Goal: Information Seeking & Learning: Learn about a topic

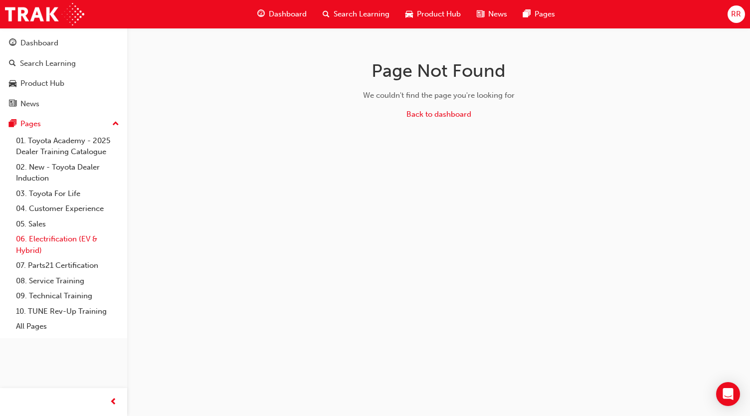
click at [87, 240] on link "06. Electrification (EV & Hybrid)" at bounding box center [67, 244] width 111 height 26
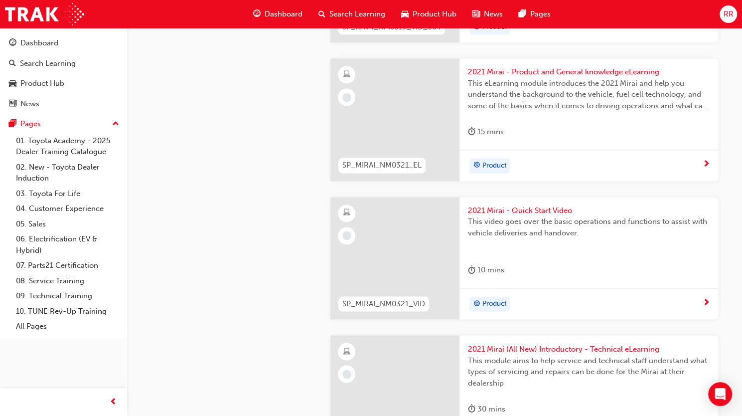
scroll to position [3129, 0]
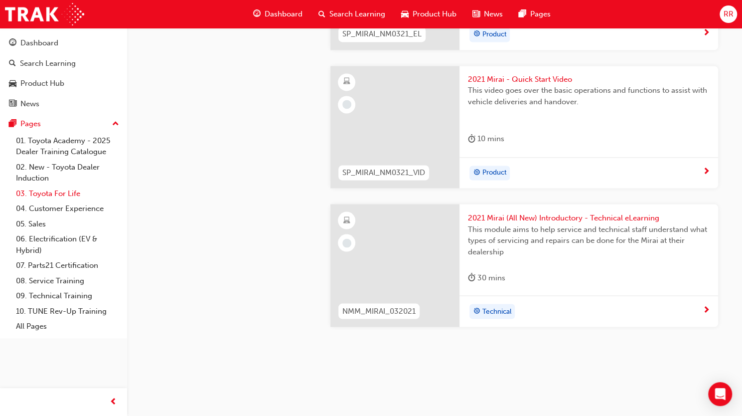
click at [46, 192] on link "03. Toyota For Life" at bounding box center [67, 193] width 111 height 15
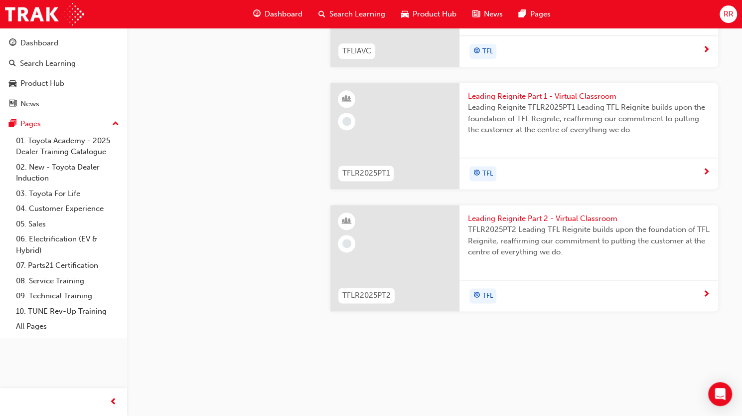
scroll to position [1195, 0]
click at [86, 151] on link "01. Toyota Academy - 2025 Dealer Training Catalogue" at bounding box center [67, 146] width 111 height 26
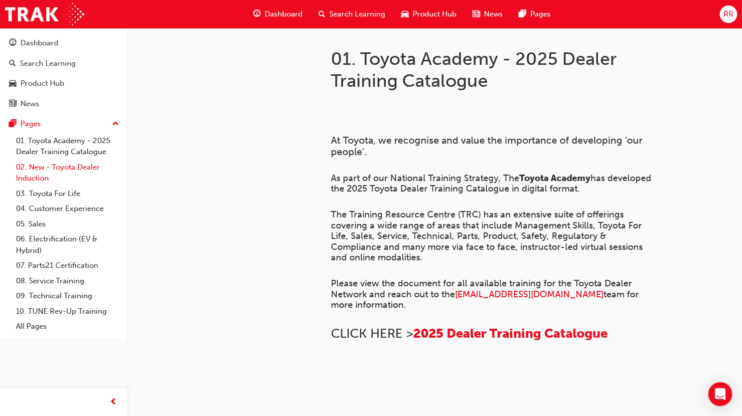
click at [84, 168] on link "02. New - Toyota Dealer Induction" at bounding box center [67, 172] width 111 height 26
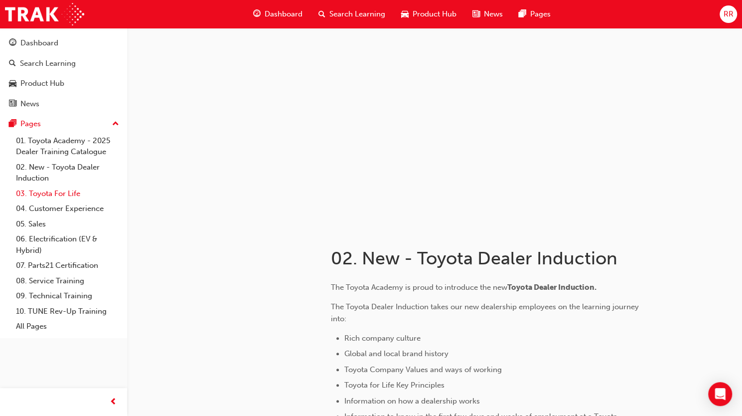
click at [74, 195] on link "03. Toyota For Life" at bounding box center [67, 193] width 111 height 15
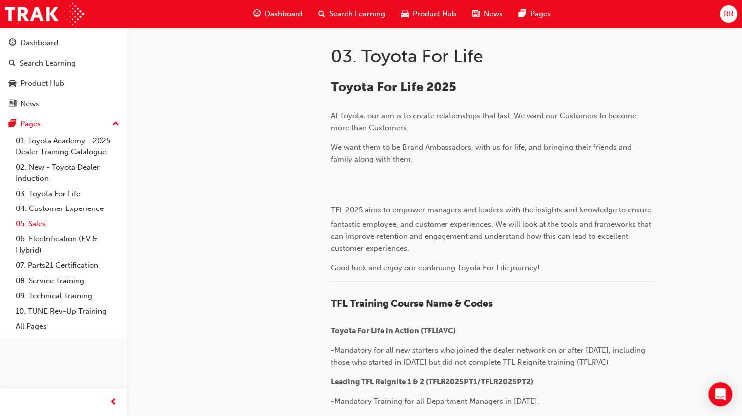
scroll to position [202, 0]
click at [50, 227] on link "05. Sales" at bounding box center [67, 223] width 111 height 15
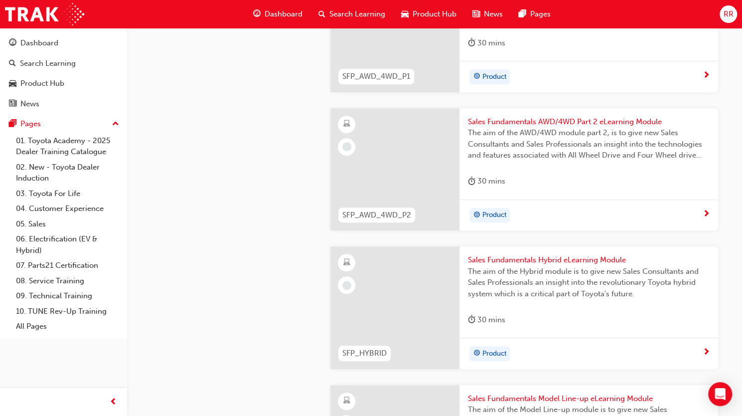
scroll to position [359, 0]
click at [69, 242] on link "06. Electrification (EV & Hybrid)" at bounding box center [67, 244] width 111 height 26
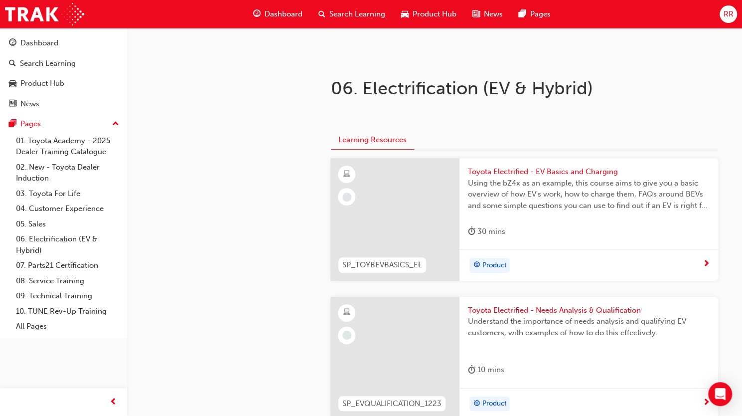
scroll to position [186, 0]
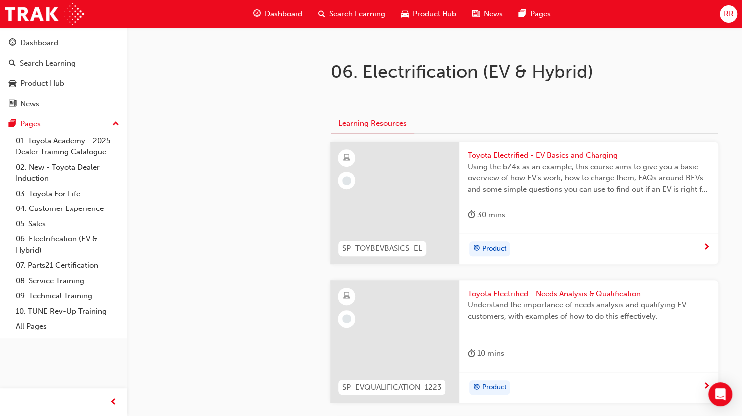
click at [581, 258] on div "Product" at bounding box center [589, 248] width 259 height 31
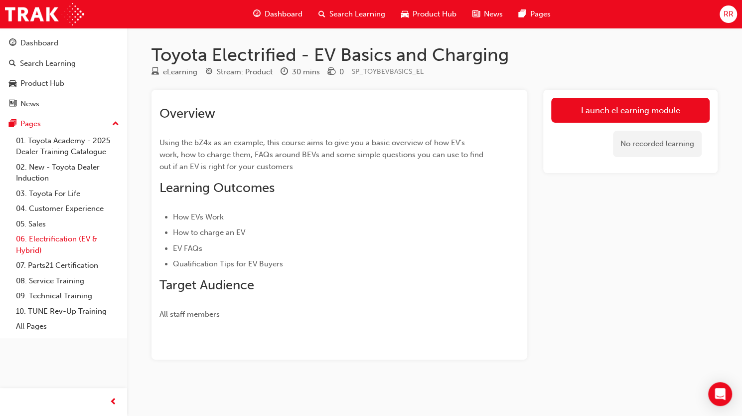
click at [53, 244] on link "06. Electrification (EV & Hybrid)" at bounding box center [67, 244] width 111 height 26
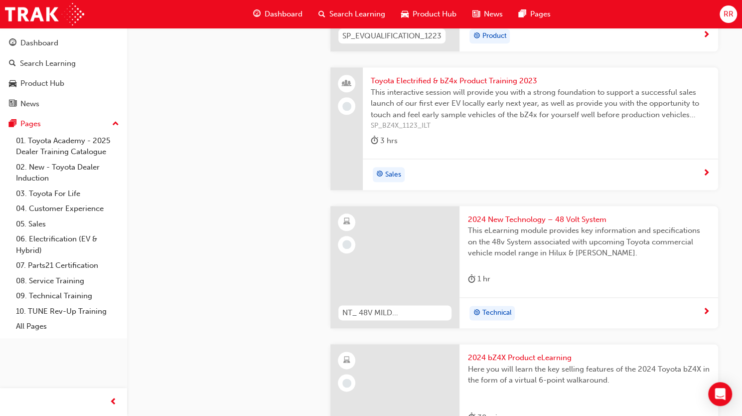
scroll to position [173, 0]
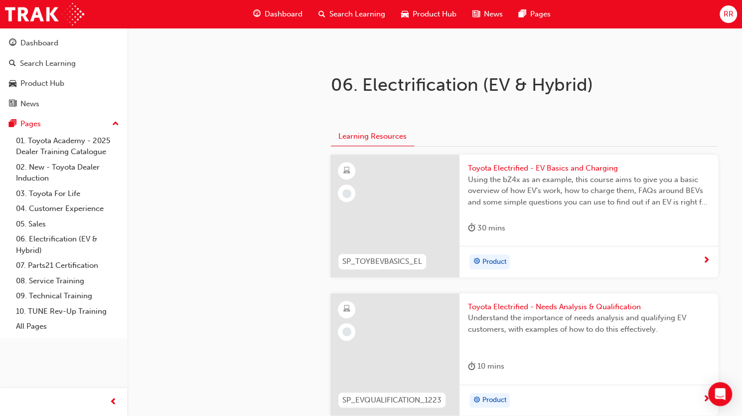
click at [353, 21] on div "Search Learning" at bounding box center [351, 14] width 83 height 20
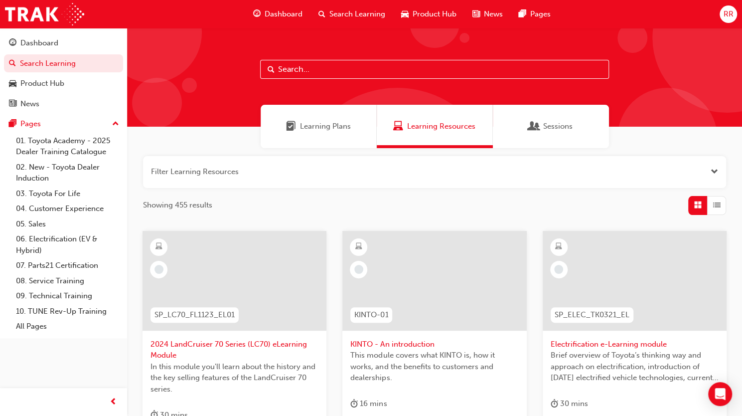
click at [323, 64] on input "text" at bounding box center [434, 69] width 349 height 19
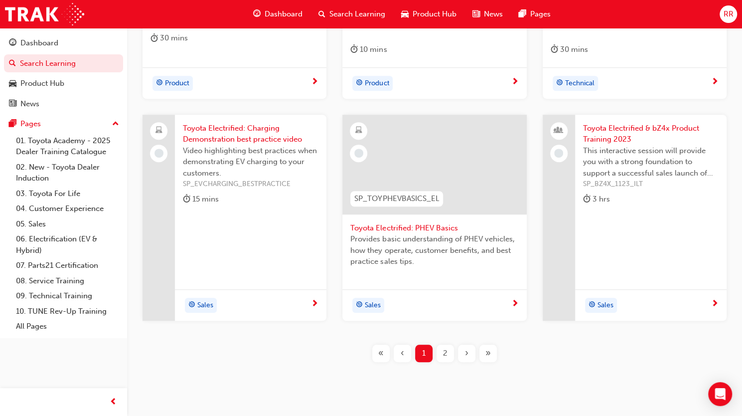
scroll to position [2, 0]
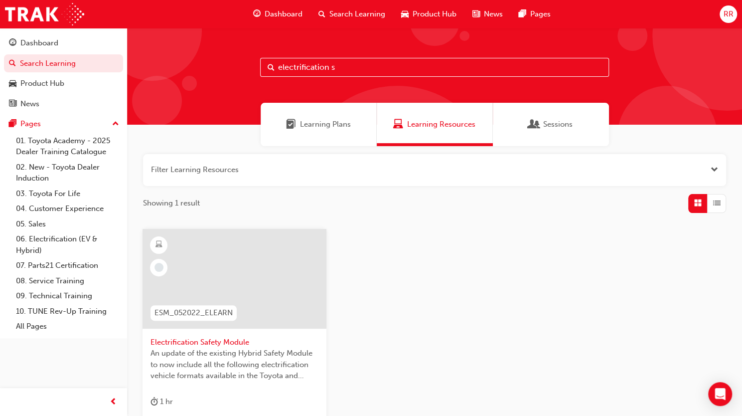
type input "electrification s"
click at [218, 344] on span "Electrification Safety Module" at bounding box center [235, 341] width 168 height 11
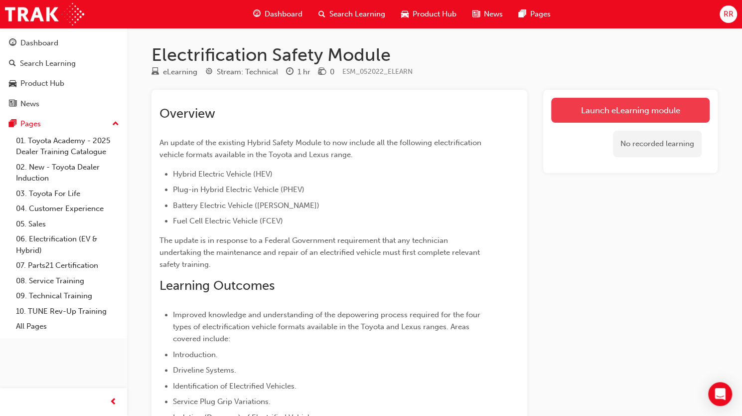
click at [603, 110] on link "Launch eLearning module" at bounding box center [630, 110] width 158 height 25
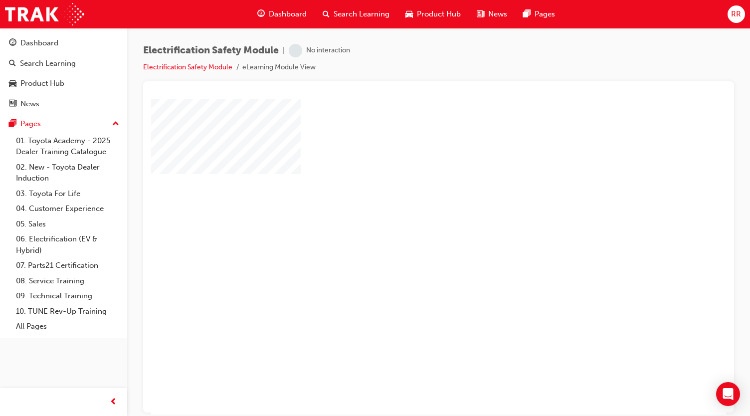
scroll to position [66, 0]
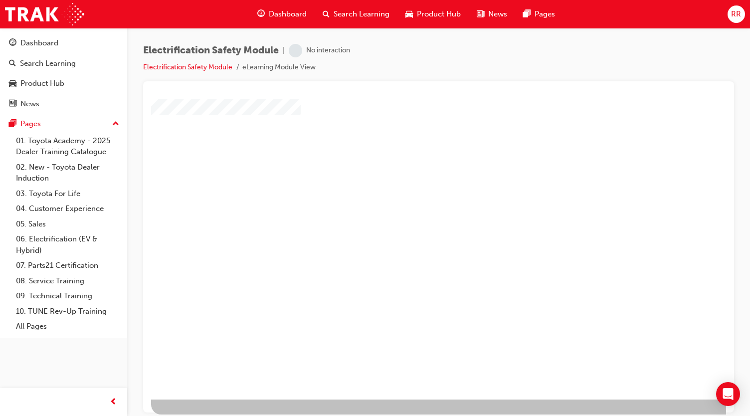
click at [410, 168] on div "play" at bounding box center [410, 168] width 0 height 0
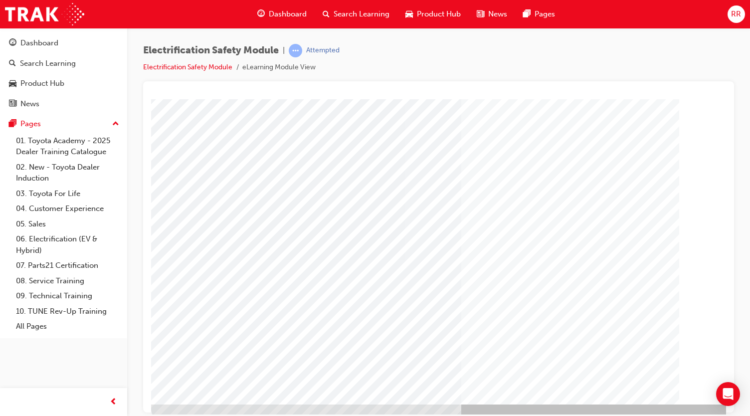
scroll to position [54, 74]
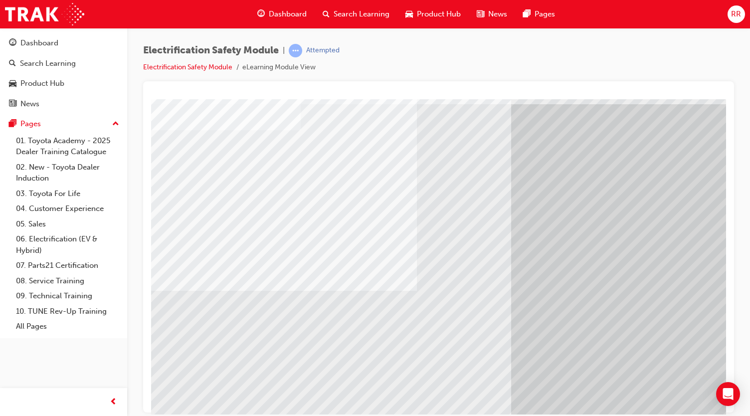
scroll to position [44, 111]
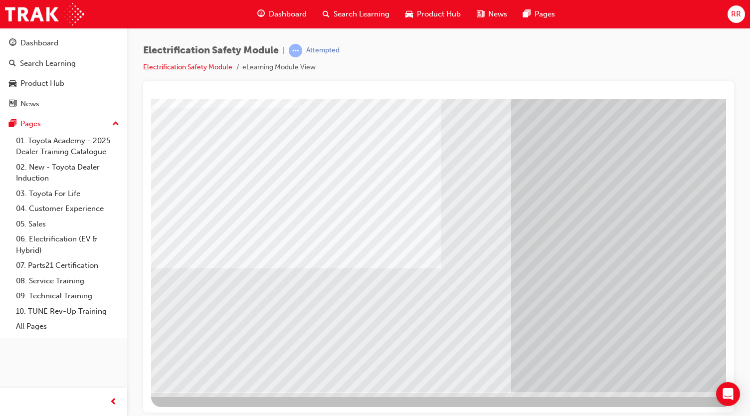
scroll to position [66, 111]
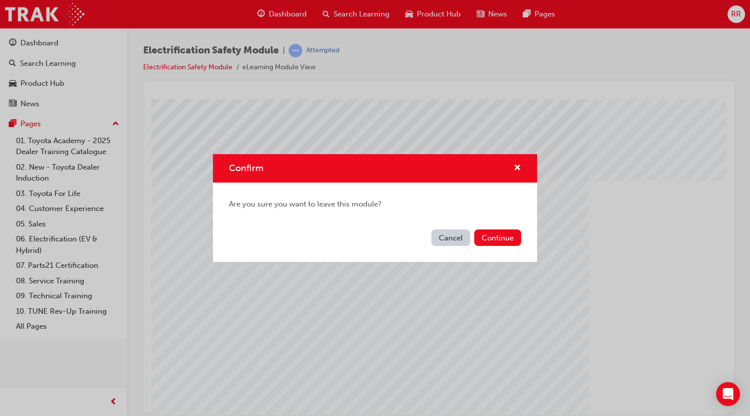
click at [454, 238] on button "Cancel" at bounding box center [450, 237] width 39 height 16
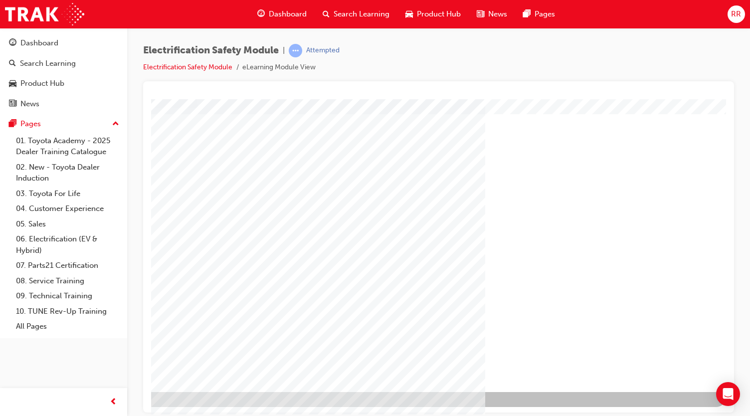
scroll to position [66, 110]
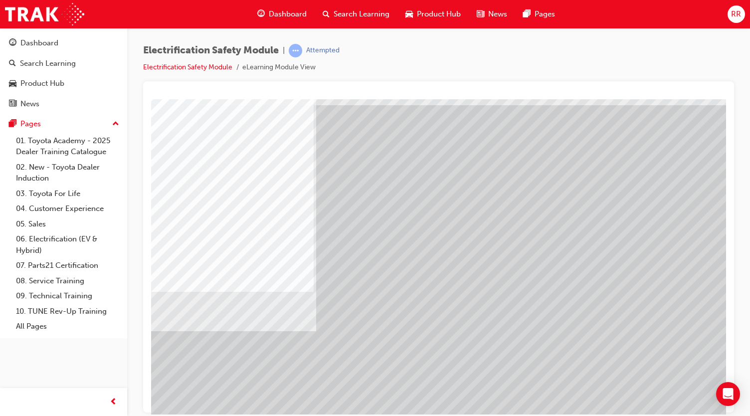
scroll to position [48, 111]
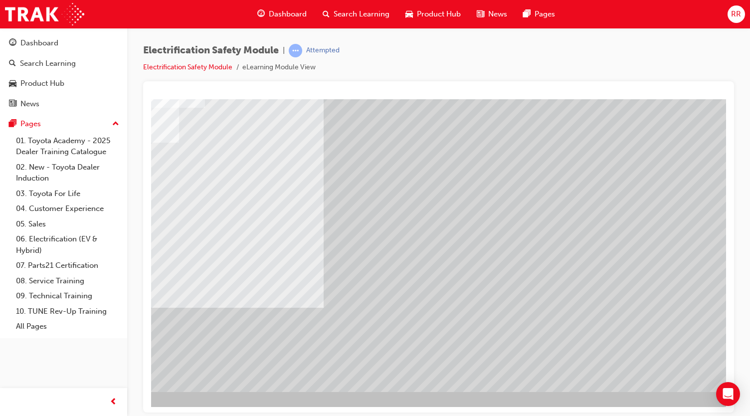
scroll to position [66, 106]
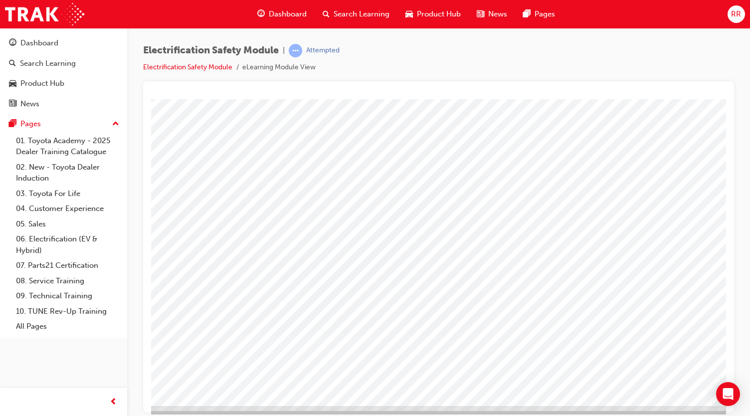
scroll to position [52, 111]
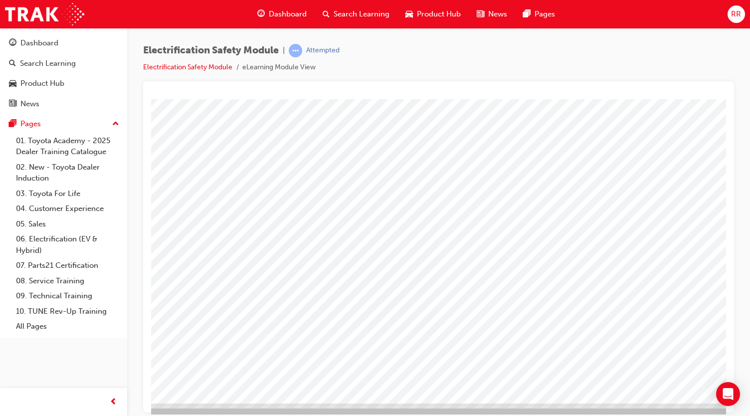
scroll to position [55, 108]
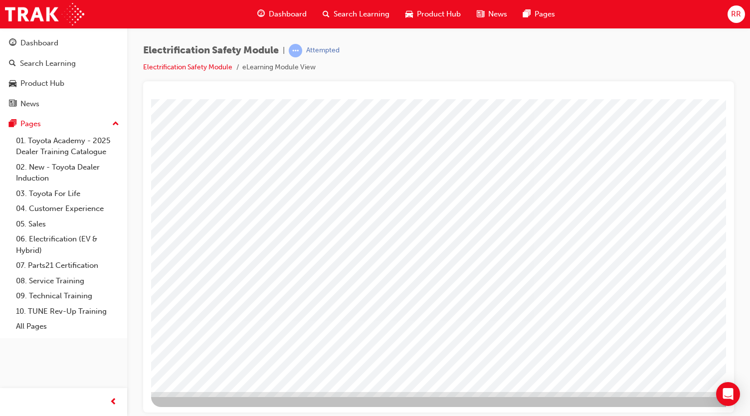
scroll to position [66, 111]
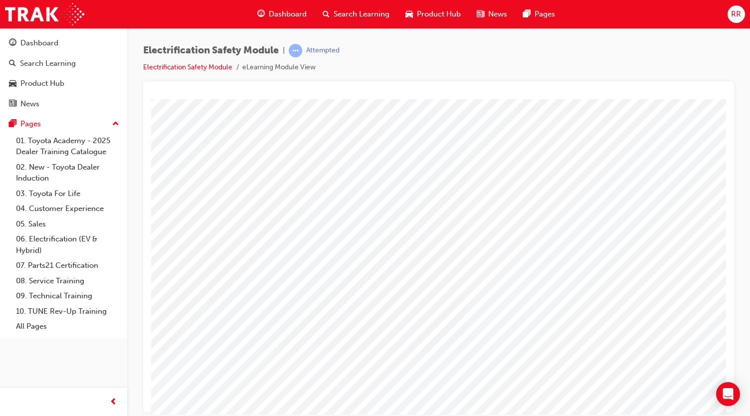
scroll to position [37, 68]
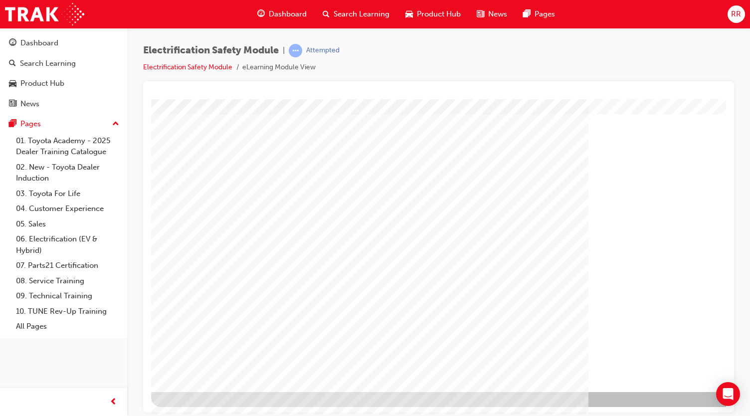
scroll to position [66, 111]
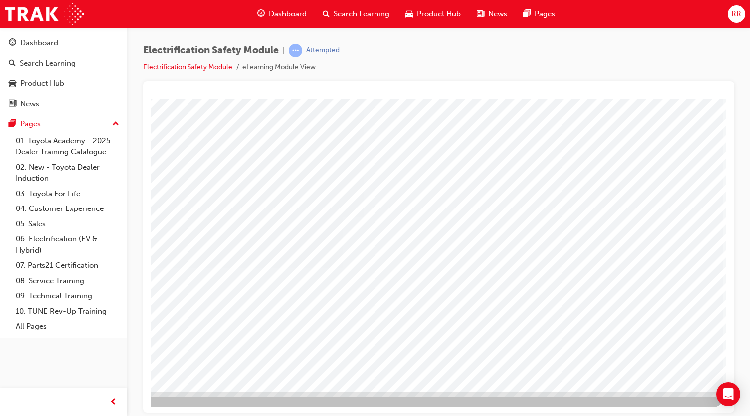
scroll to position [0, 0]
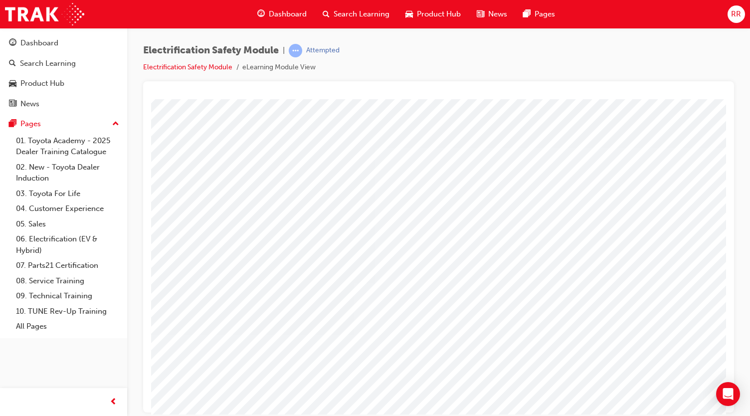
scroll to position [66, 95]
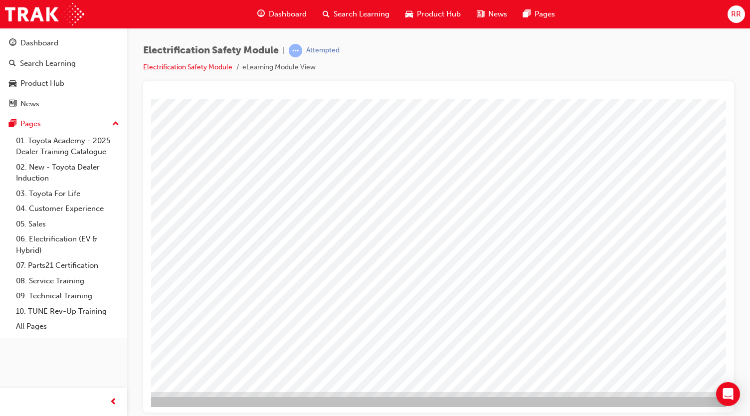
scroll to position [66, 76]
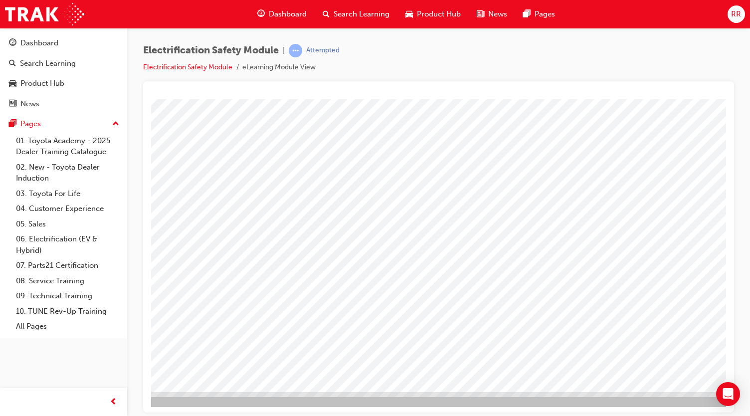
drag, startPoint x: 375, startPoint y: 183, endPoint x: 365, endPoint y: 190, distance: 11.8
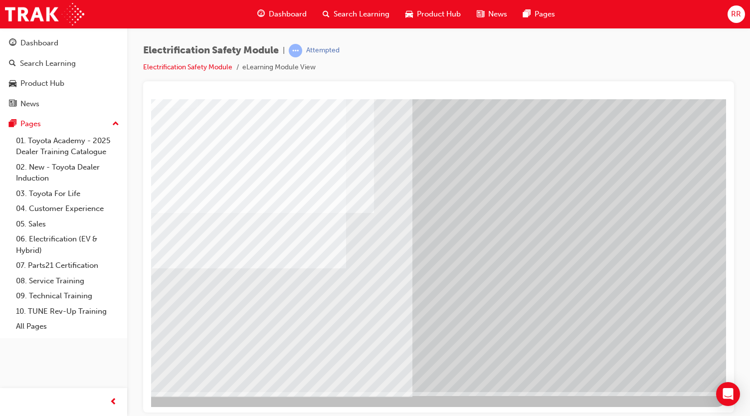
scroll to position [66, 103]
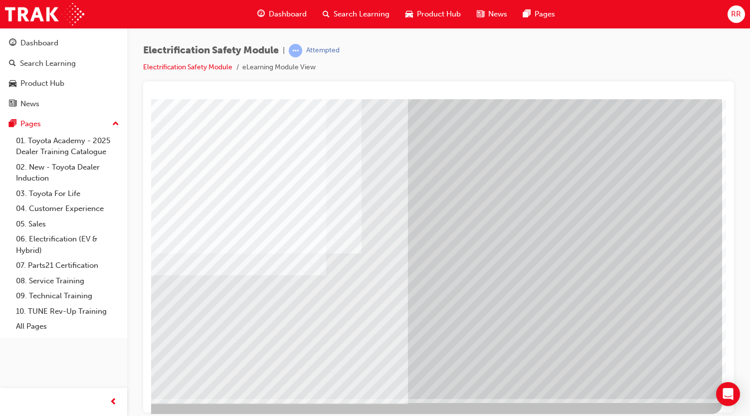
scroll to position [64, 111]
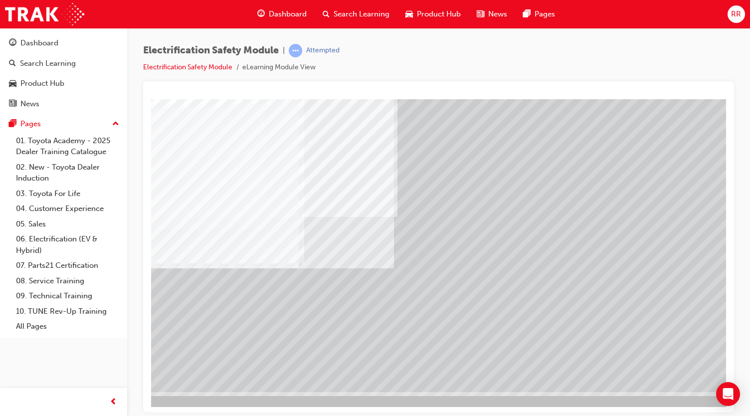
scroll to position [66, 111]
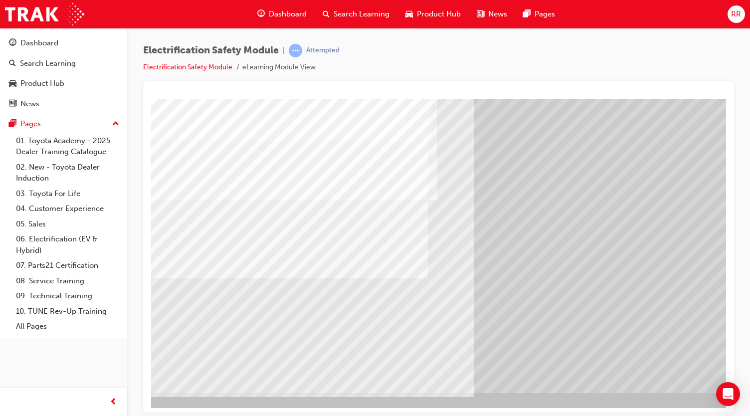
scroll to position [65, 26]
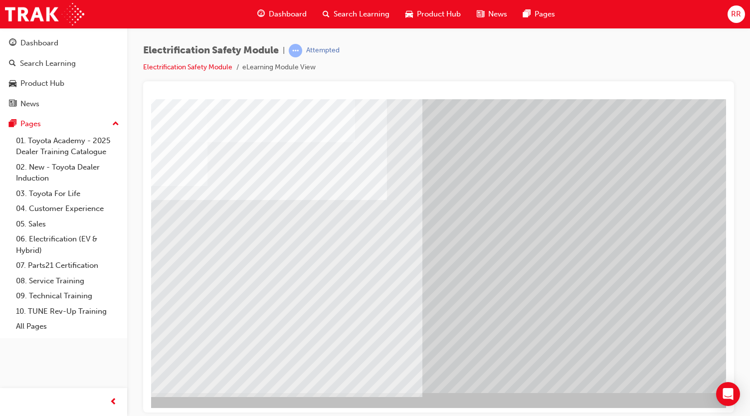
scroll to position [65, 77]
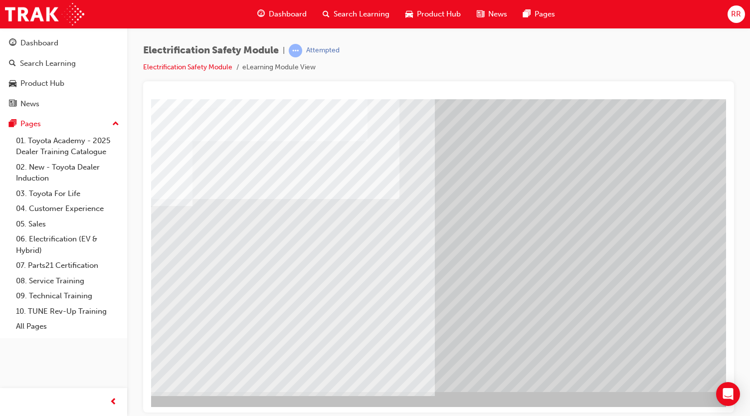
scroll to position [65, 70]
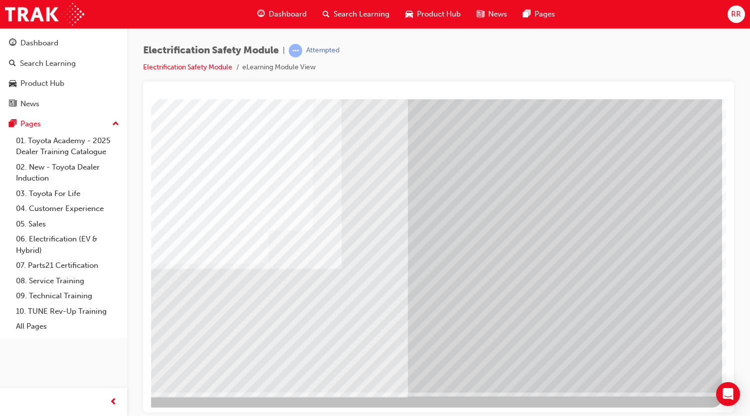
scroll to position [66, 111]
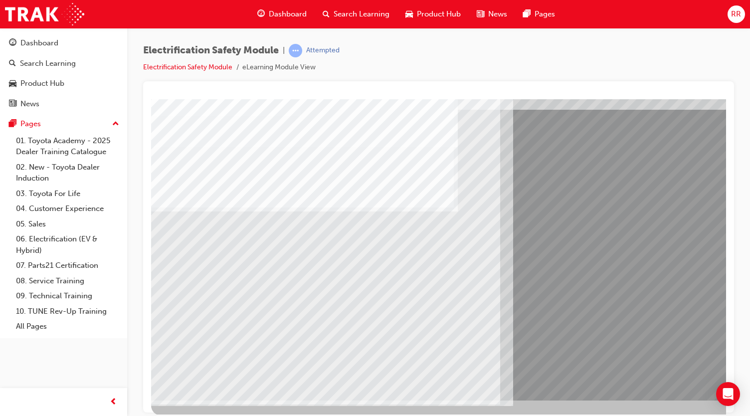
scroll to position [66, 0]
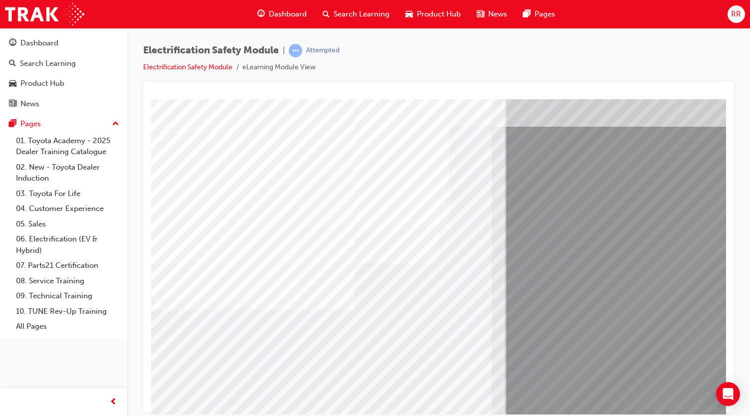
scroll to position [43, 0]
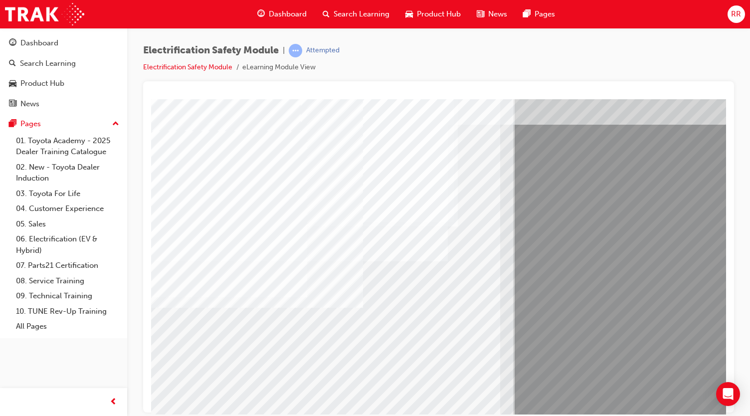
drag, startPoint x: 324, startPoint y: 309, endPoint x: 311, endPoint y: 324, distance: 19.5
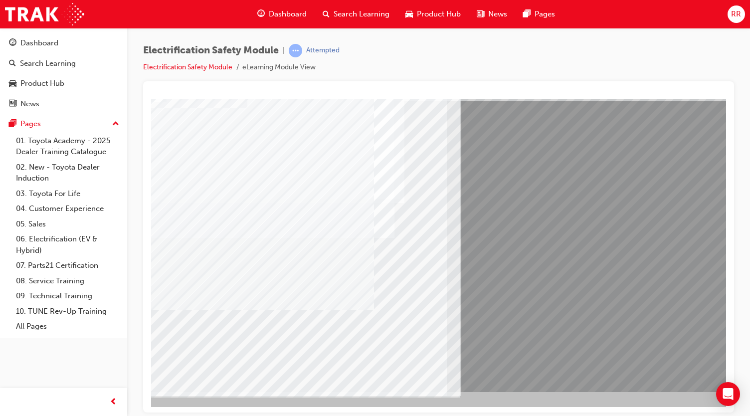
scroll to position [66, 111]
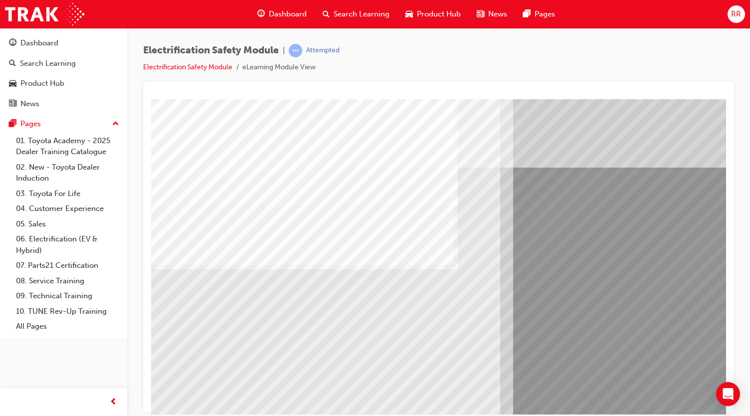
scroll to position [31, 0]
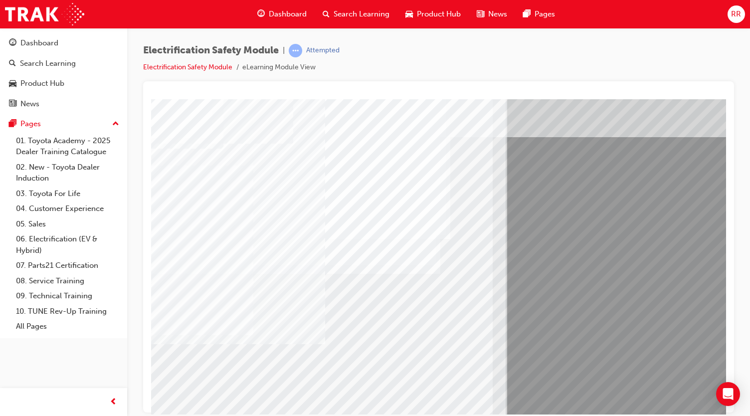
scroll to position [32, 0]
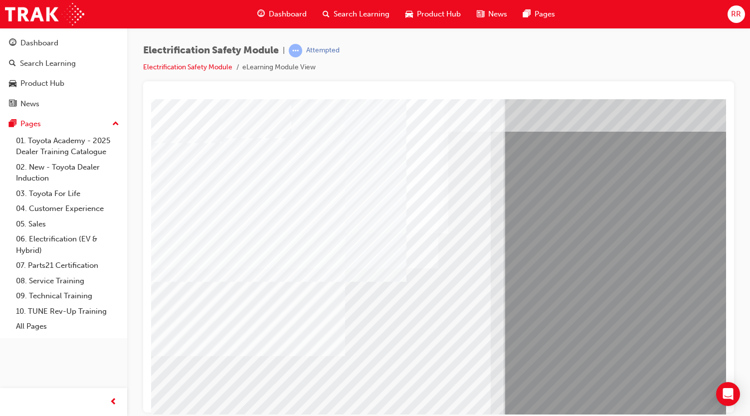
scroll to position [34, 9]
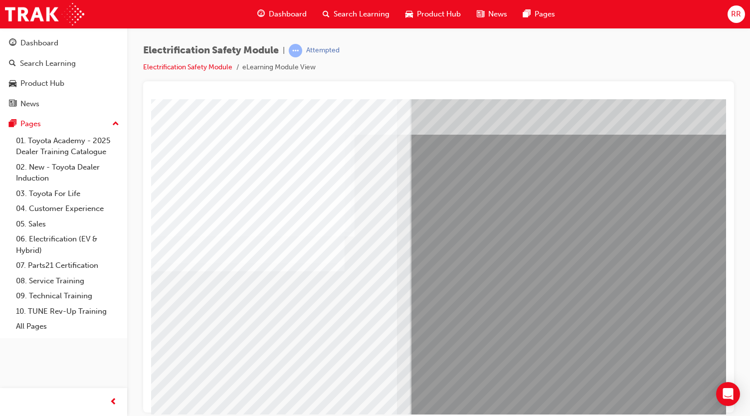
scroll to position [66, 111]
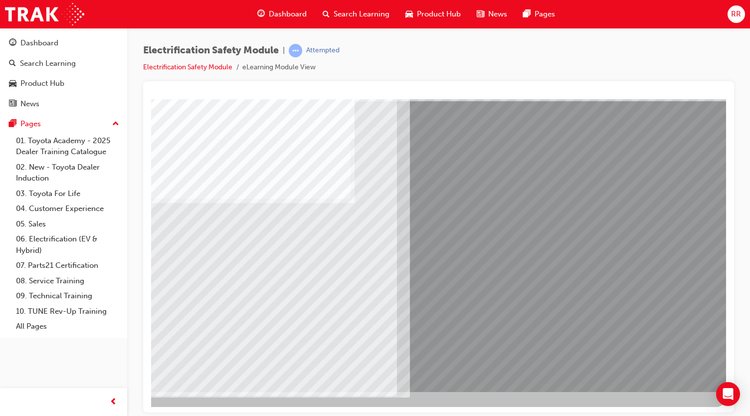
scroll to position [0, 0]
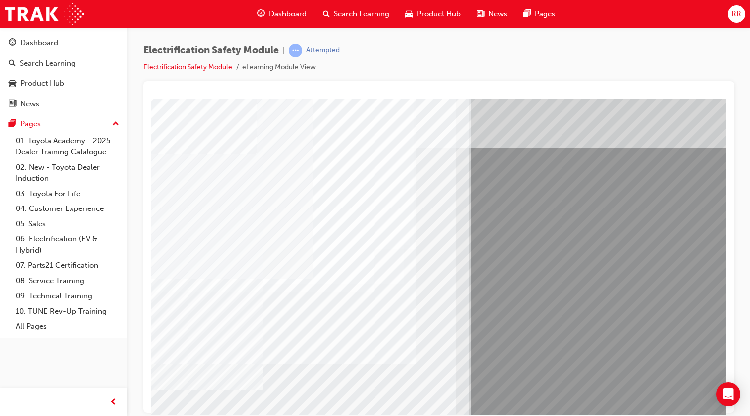
scroll to position [25, 39]
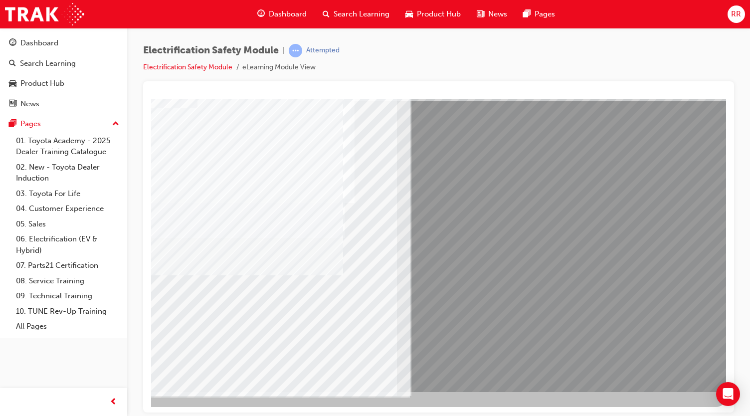
scroll to position [66, 110]
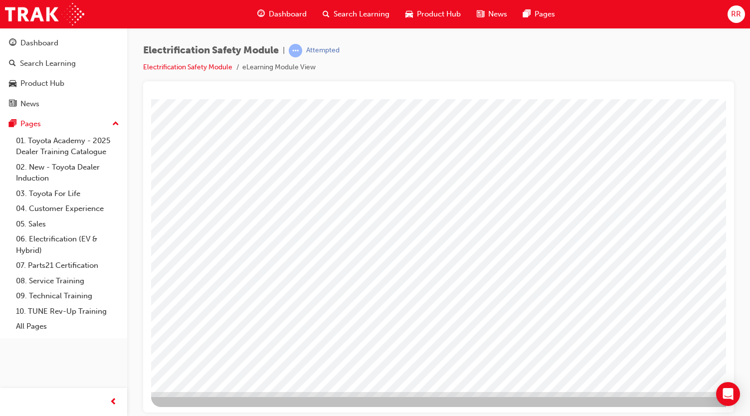
scroll to position [66, 111]
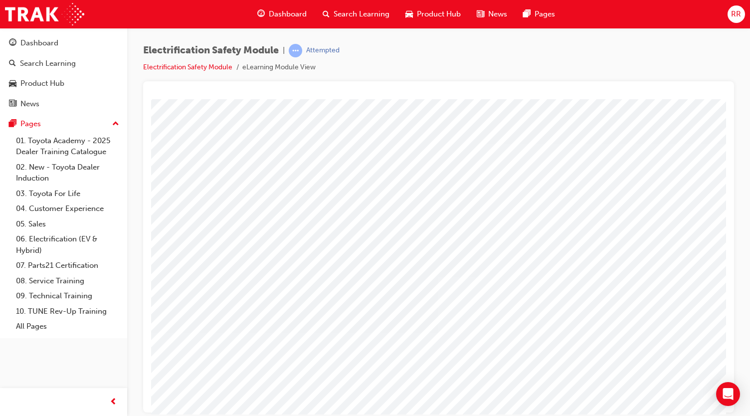
scroll to position [0, 11]
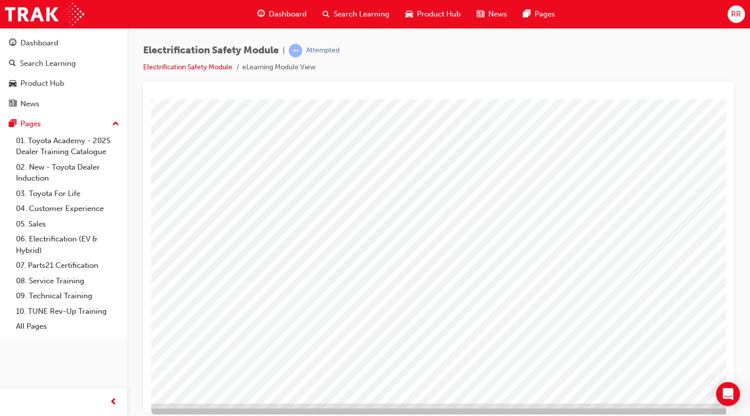
scroll to position [55, 0]
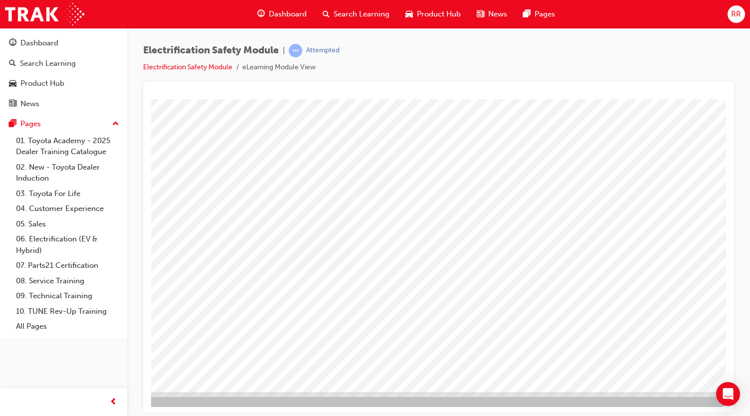
scroll to position [66, 104]
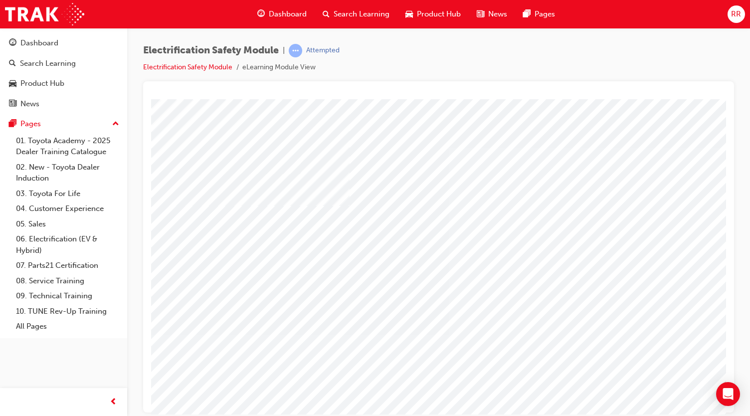
drag, startPoint x: 684, startPoint y: 366, endPoint x: 602, endPoint y: 305, distance: 102.9
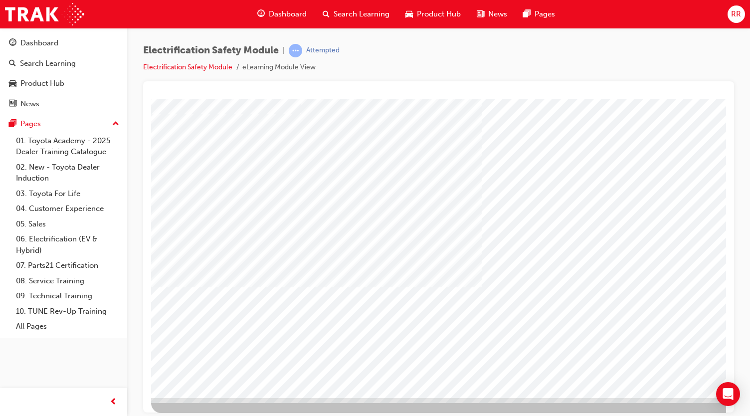
scroll to position [66, 0]
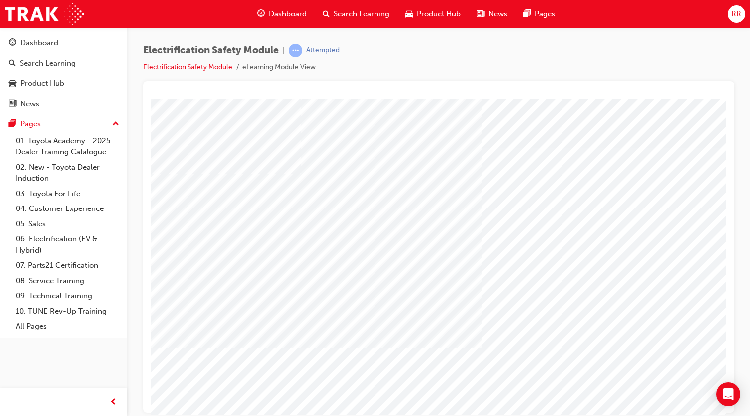
scroll to position [0, 0]
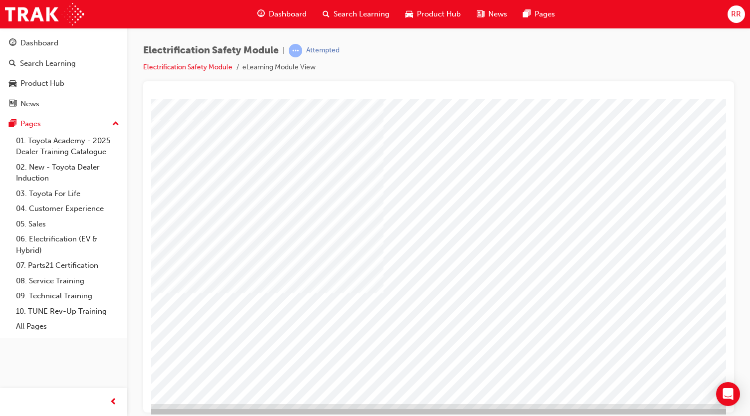
scroll to position [54, 111]
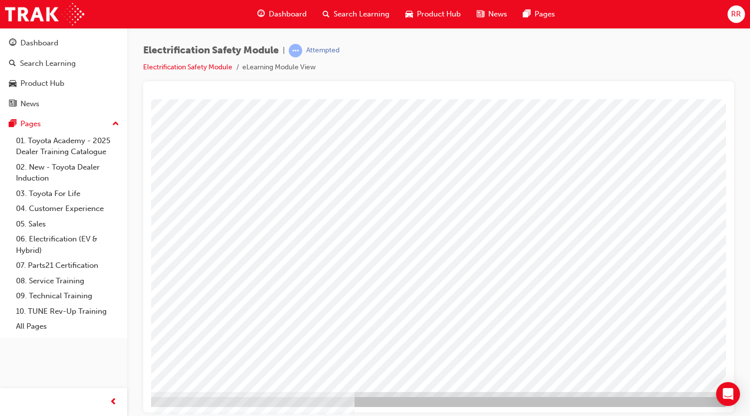
scroll to position [66, 97]
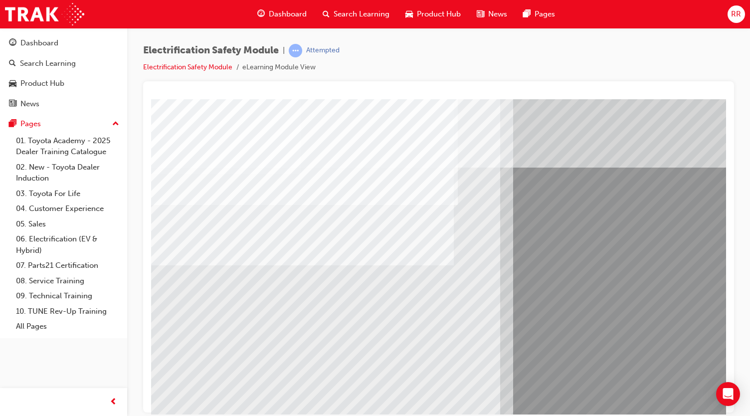
scroll to position [0, 0]
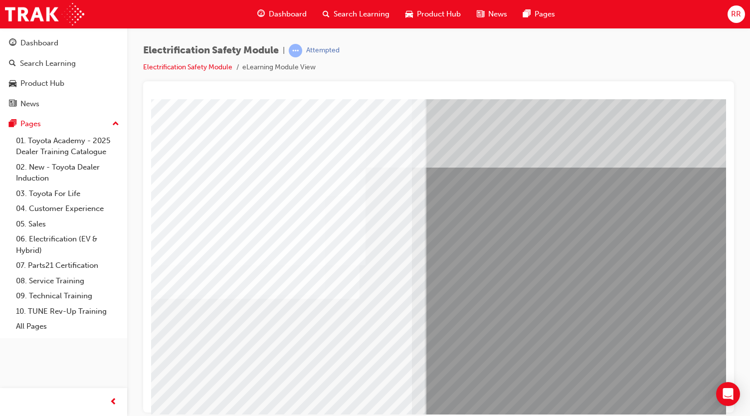
scroll to position [66, 88]
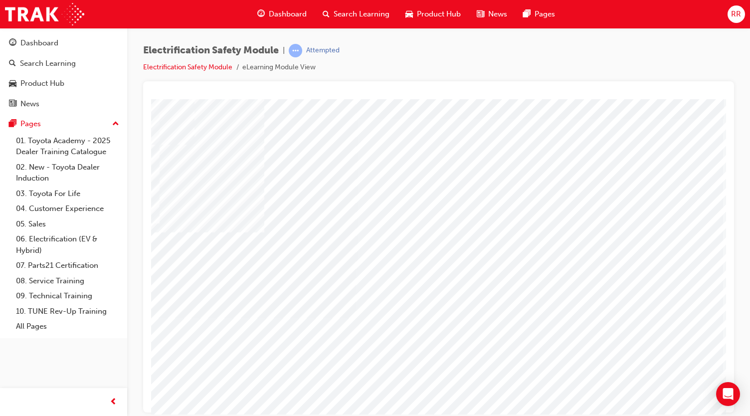
scroll to position [66, 111]
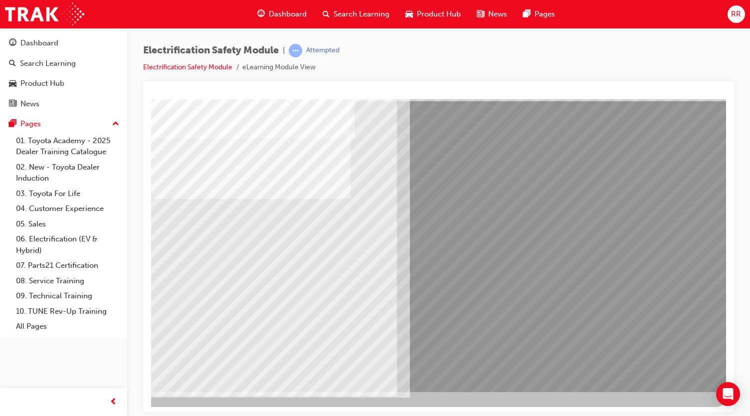
scroll to position [0, 0]
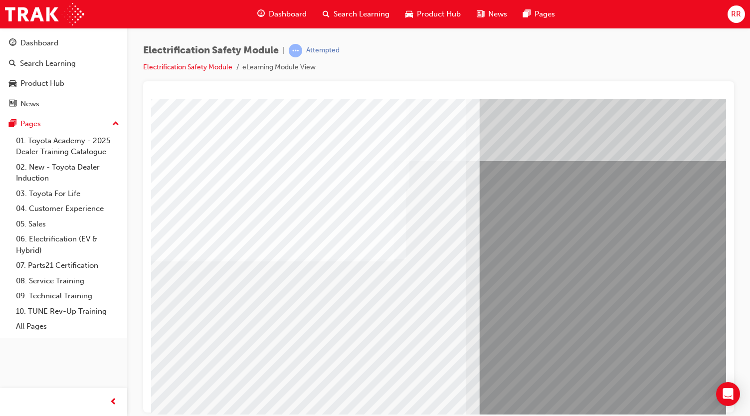
scroll to position [6, 29]
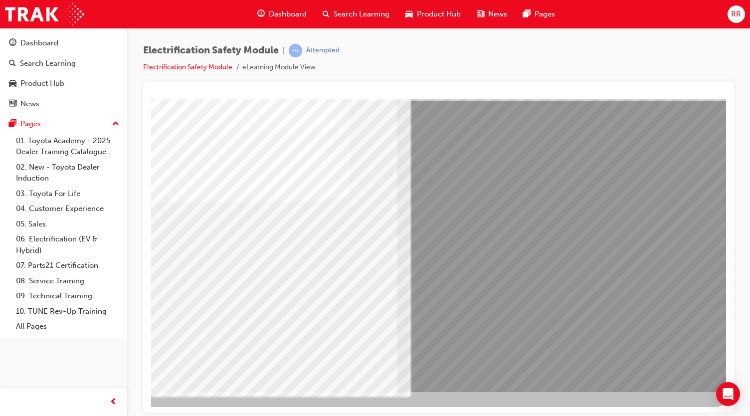
scroll to position [66, 110]
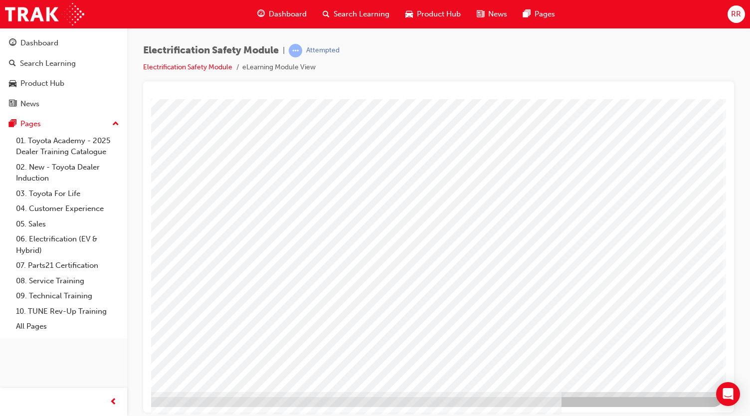
scroll to position [0, 0]
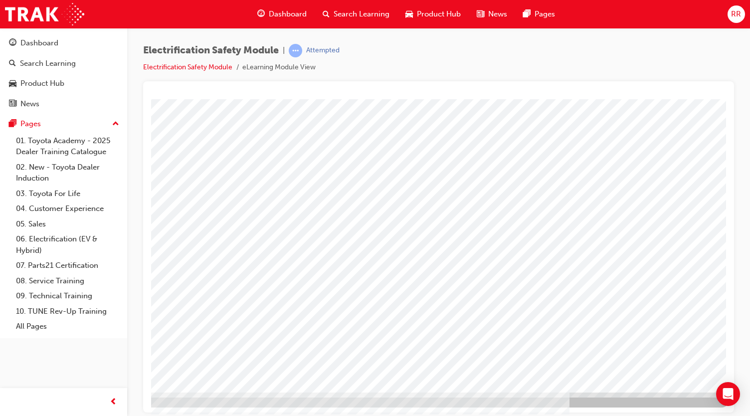
scroll to position [66, 102]
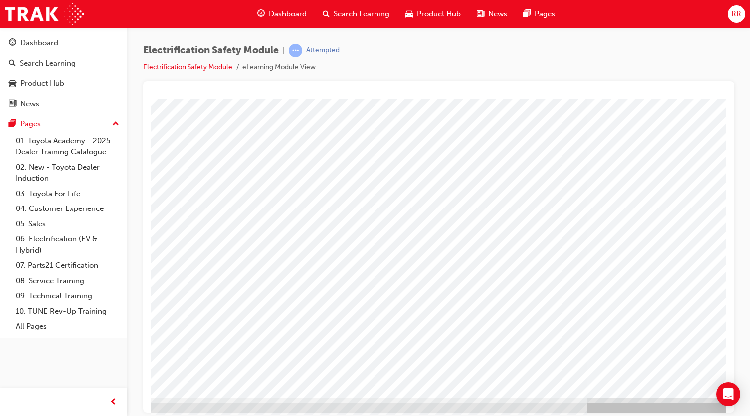
scroll to position [66, 111]
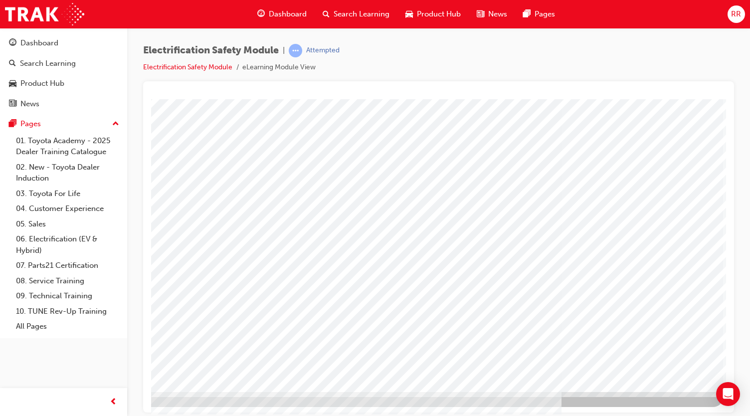
drag, startPoint x: 631, startPoint y: 324, endPoint x: 510, endPoint y: 142, distance: 218.5
click at [510, 142] on div "multistate" at bounding box center [384, 211] width 678 height 359
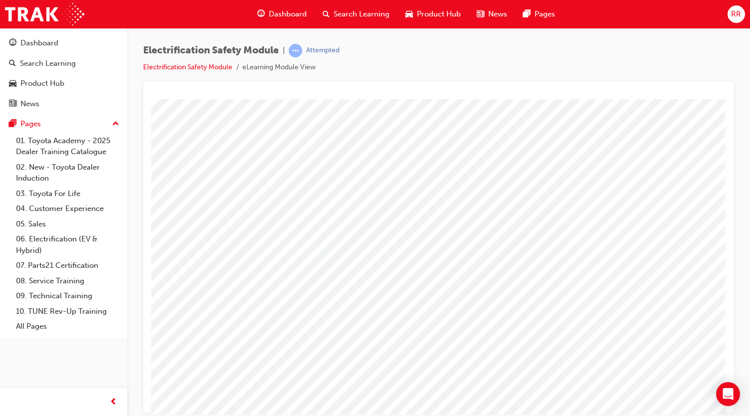
scroll to position [66, 111]
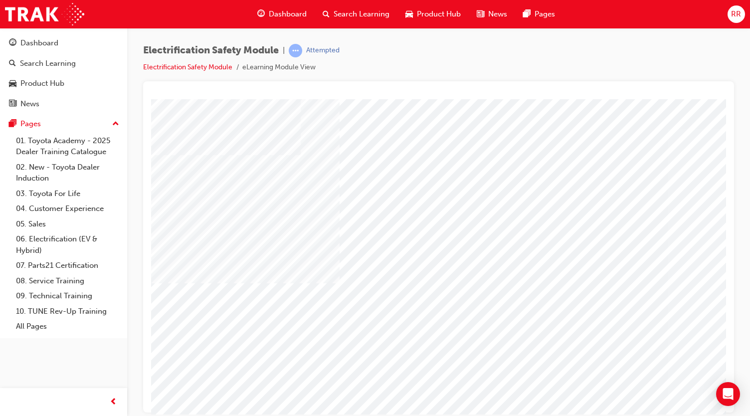
scroll to position [12, 0]
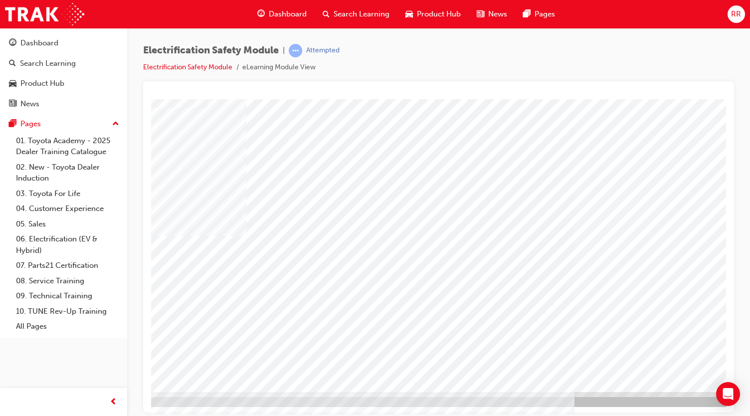
scroll to position [66, 111]
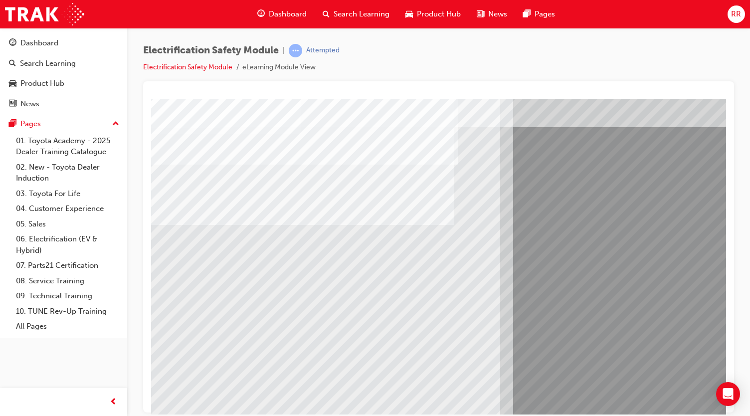
scroll to position [45, 0]
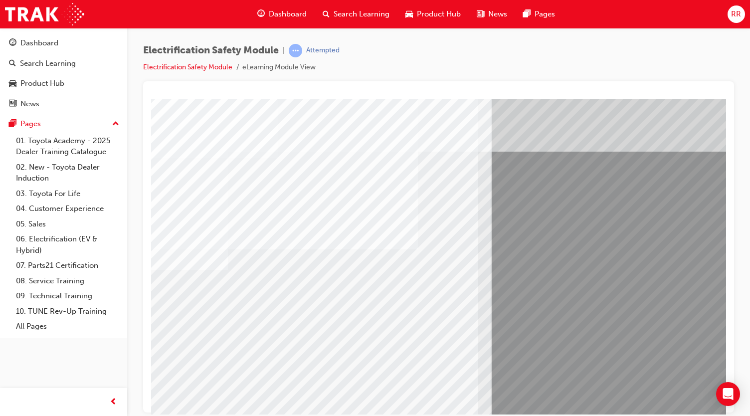
scroll to position [15, 22]
drag, startPoint x: 291, startPoint y: 329, endPoint x: 304, endPoint y: 309, distance: 23.8
click at [304, 309] on div "multistate" at bounding box center [468, 262] width 678 height 359
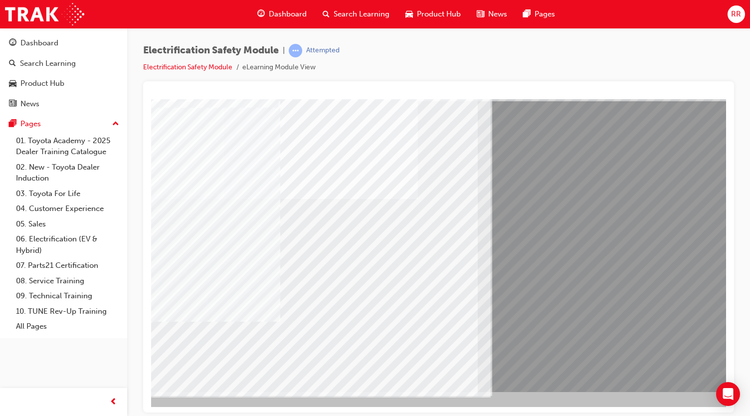
scroll to position [57, 111]
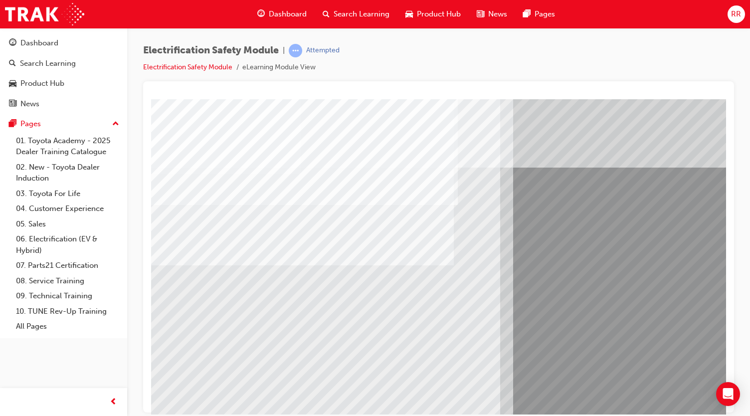
scroll to position [66, 0]
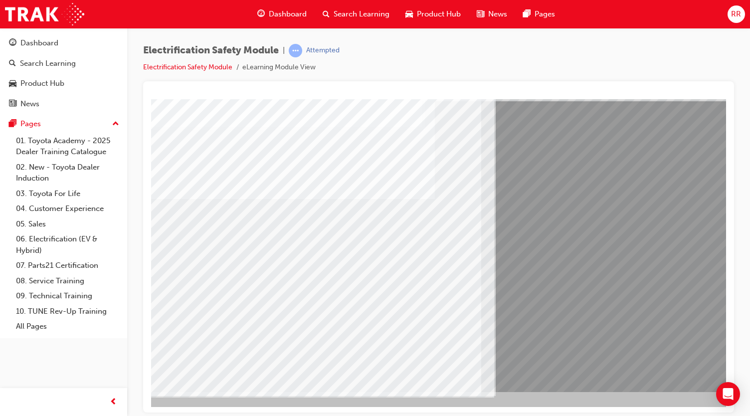
scroll to position [66, 18]
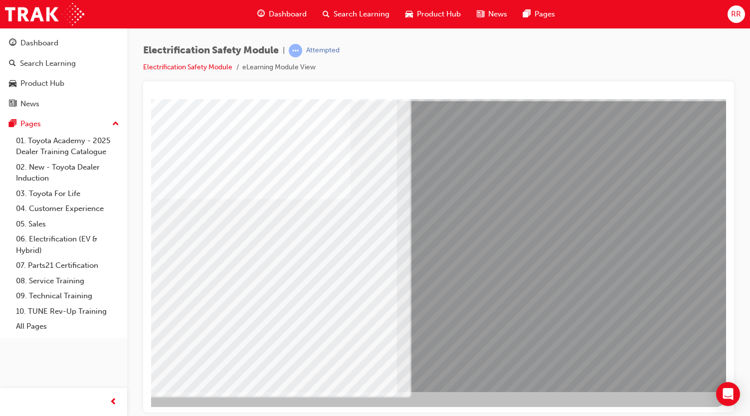
scroll to position [66, 110]
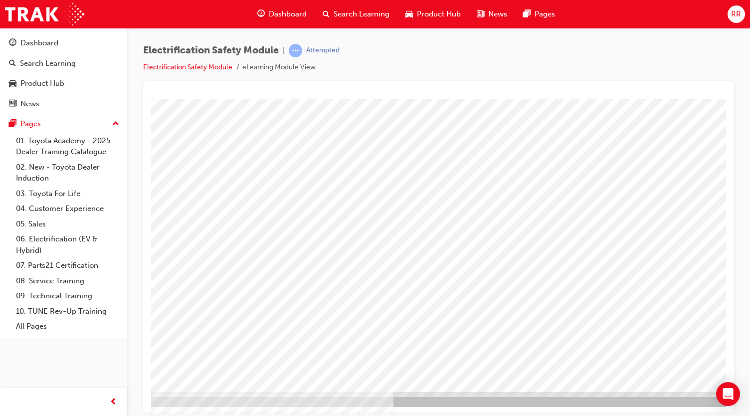
scroll to position [66, 111]
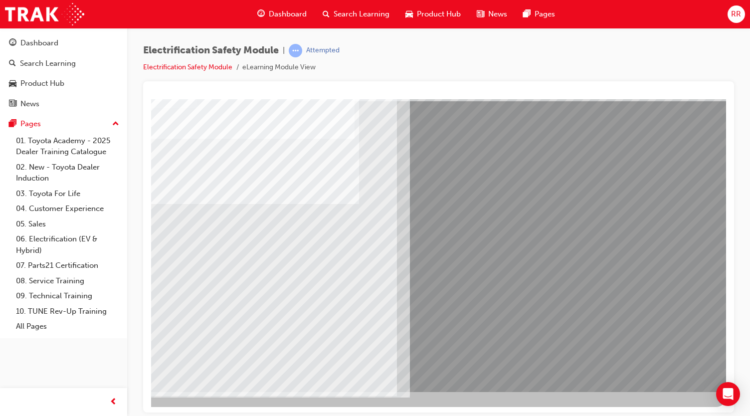
scroll to position [0, 0]
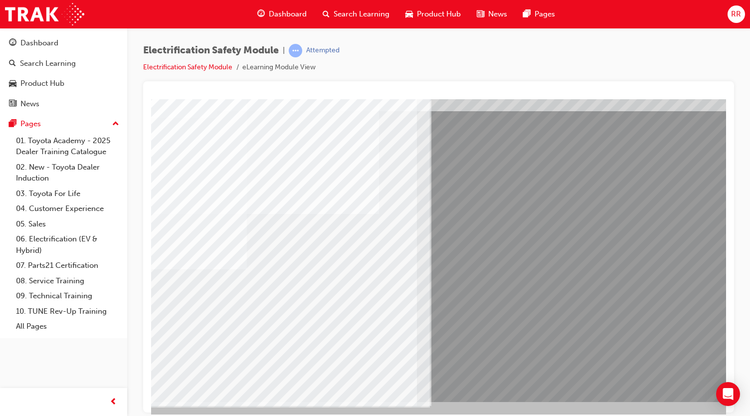
scroll to position [56, 65]
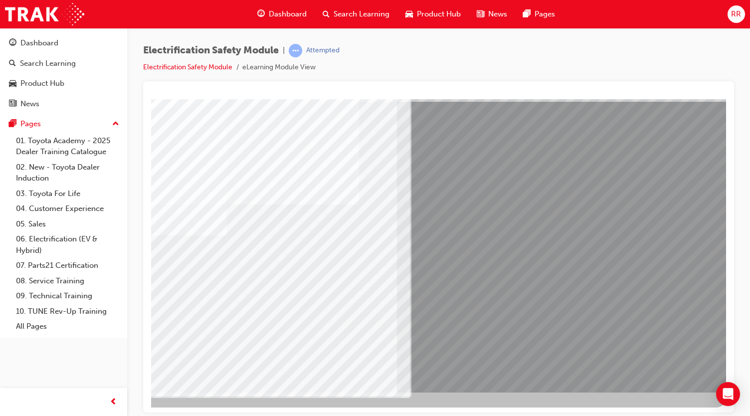
scroll to position [62, 111]
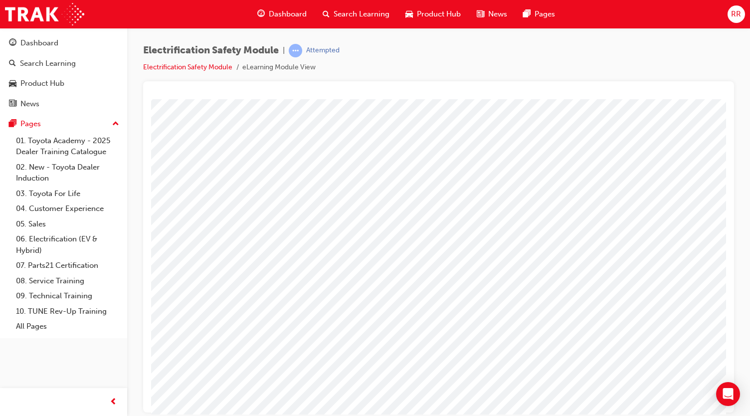
scroll to position [30, 0]
click at [500, 343] on html at bounding box center [583, 247] width 319 height 192
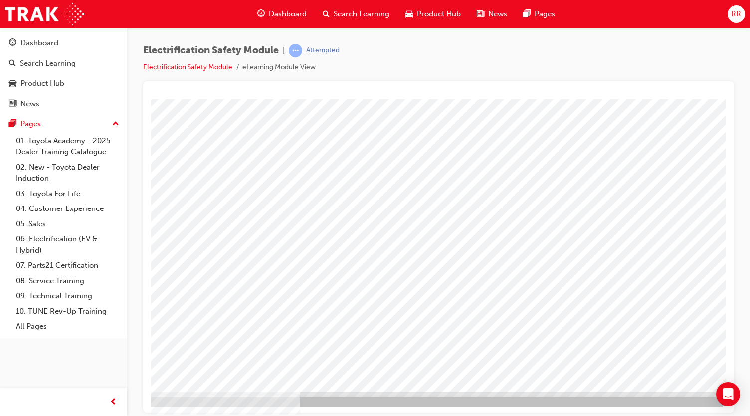
scroll to position [66, 111]
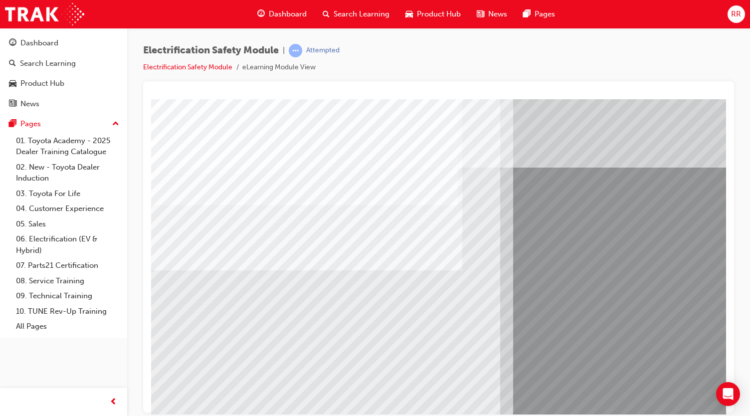
scroll to position [66, 0]
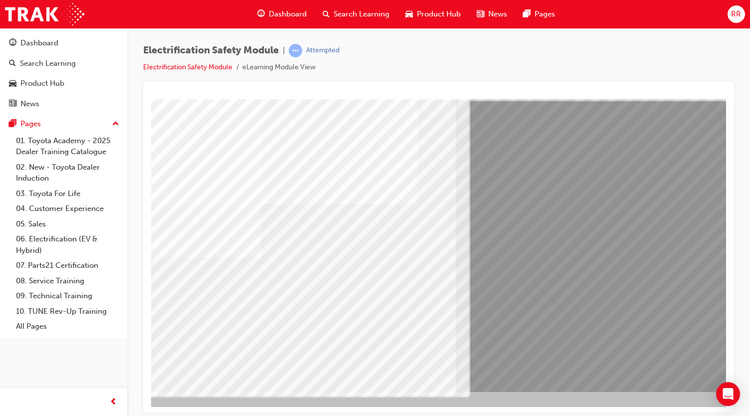
scroll to position [66, 43]
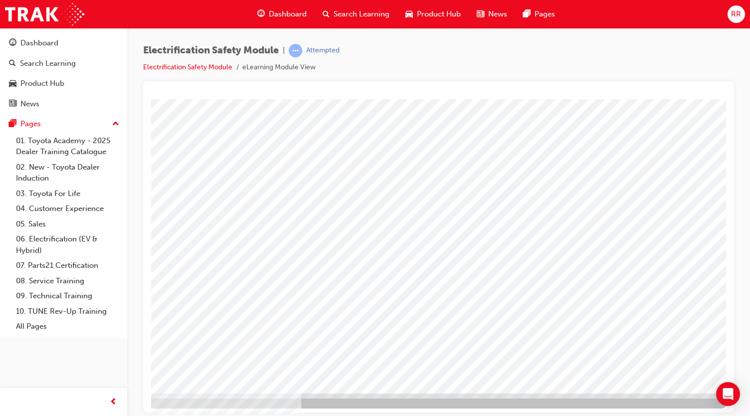
scroll to position [65, 100]
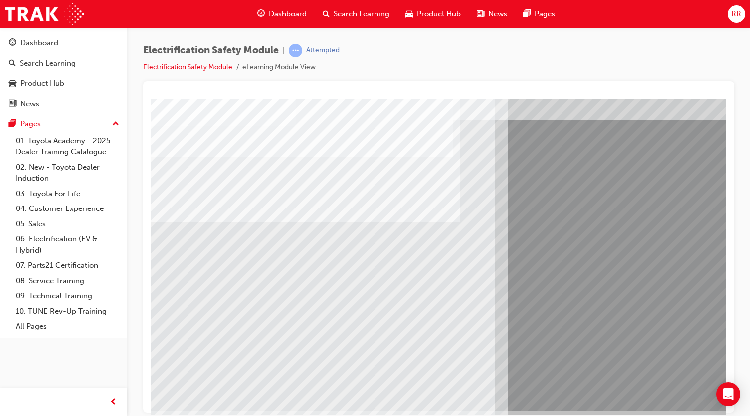
scroll to position [63, 26]
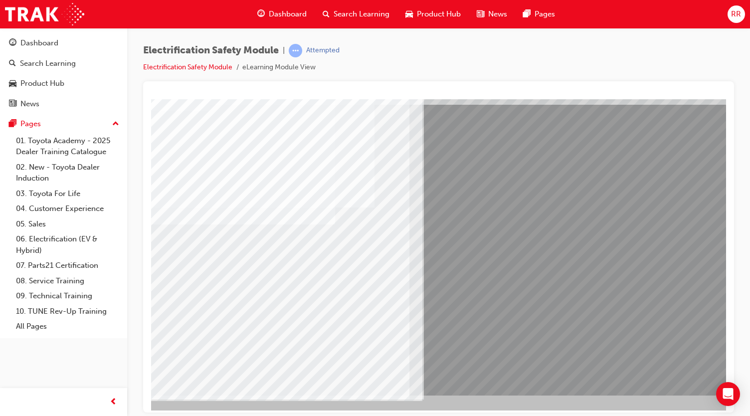
scroll to position [63, 97]
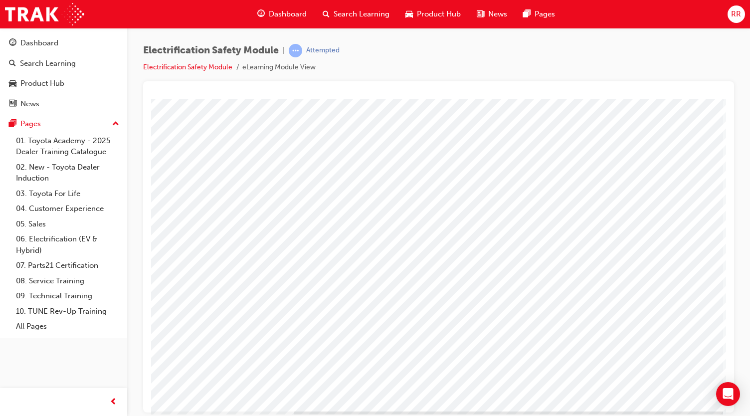
scroll to position [44, 111]
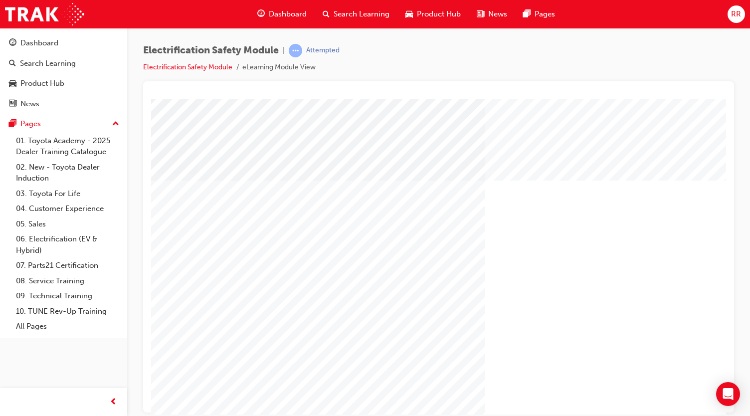
scroll to position [66, 111]
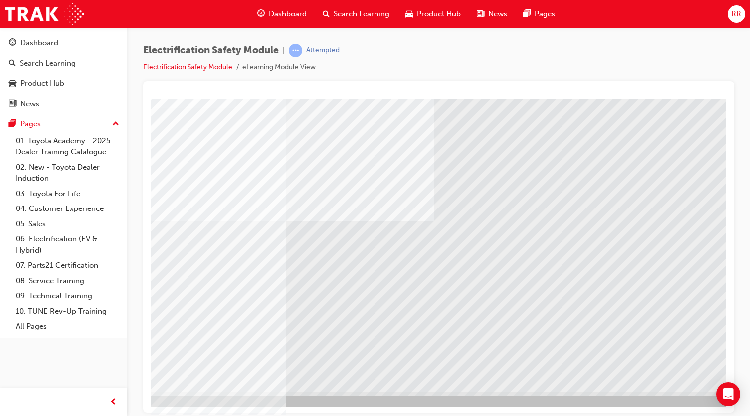
scroll to position [66, 0]
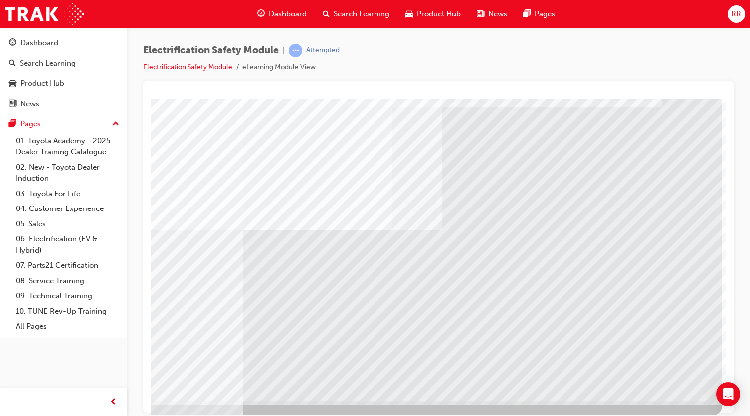
scroll to position [56, 111]
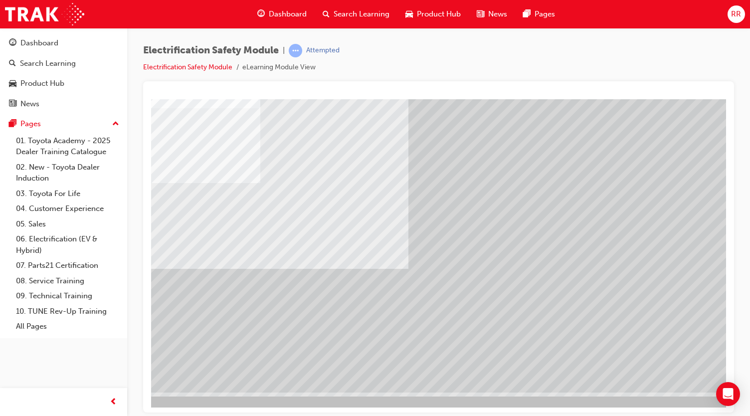
scroll to position [66, 0]
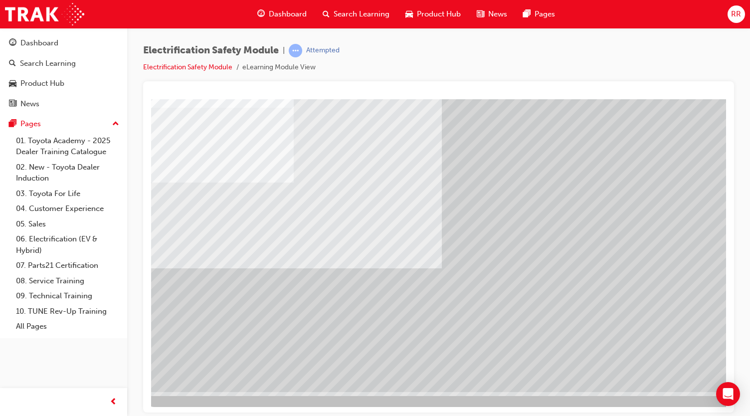
scroll to position [66, 111]
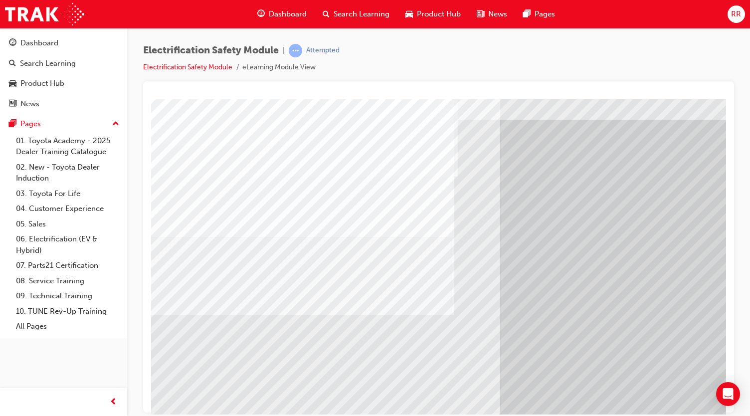
scroll to position [30, 0]
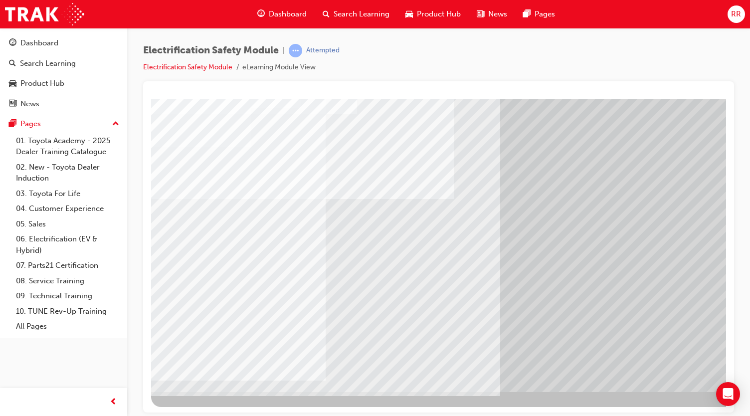
scroll to position [66, 111]
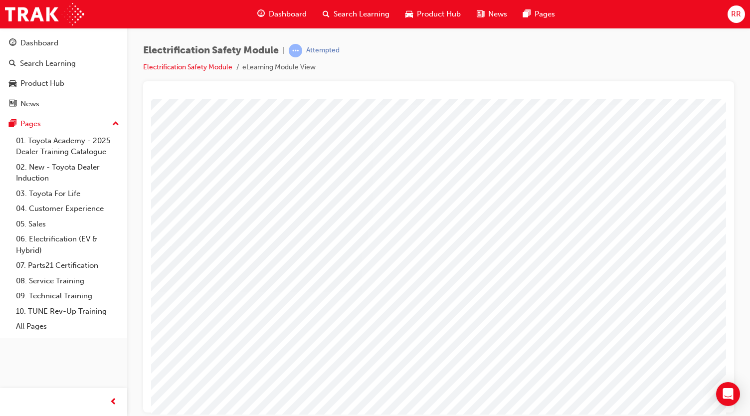
scroll to position [43, 87]
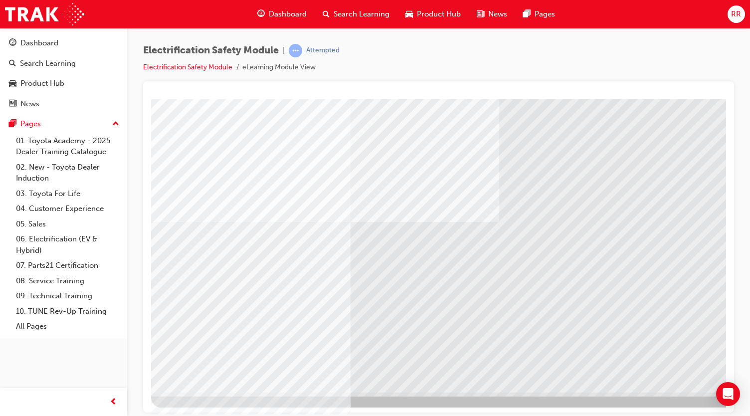
scroll to position [66, 0]
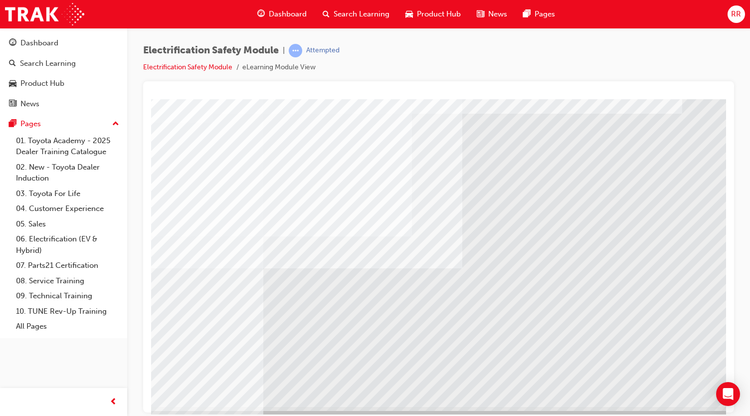
scroll to position [66, 87]
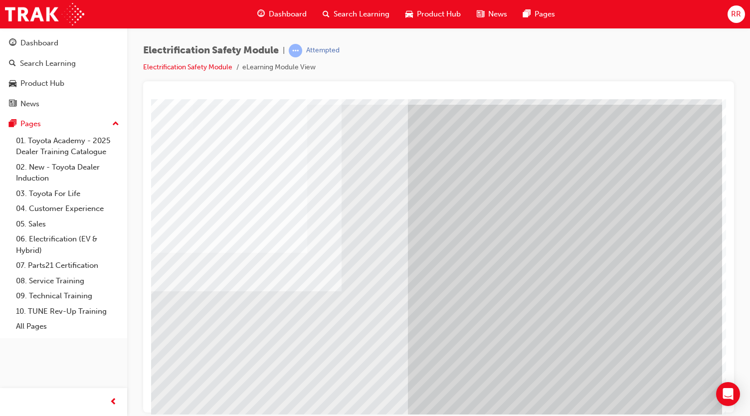
scroll to position [66, 111]
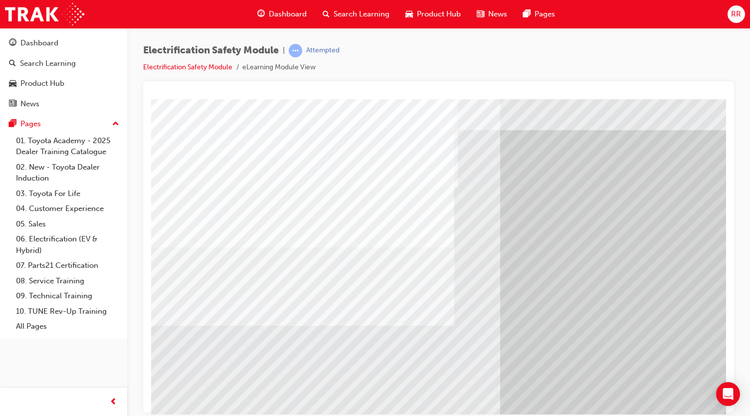
scroll to position [17, 0]
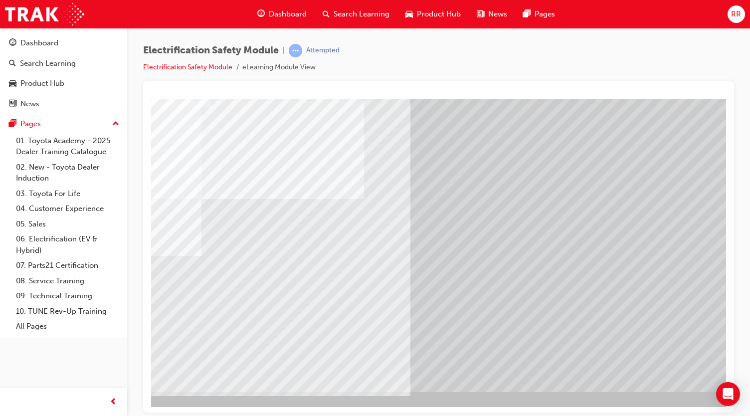
scroll to position [66, 92]
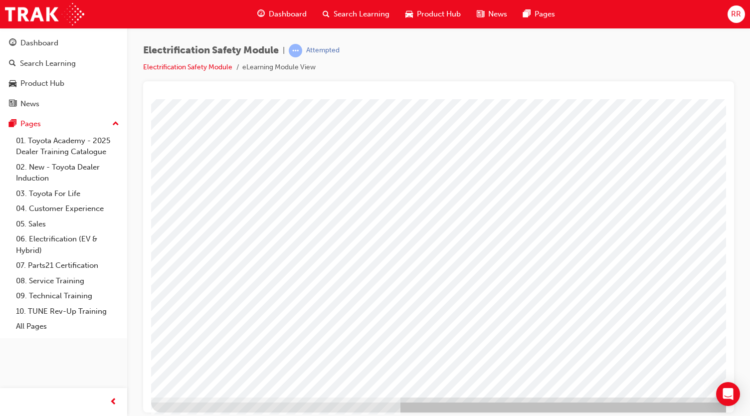
scroll to position [66, 0]
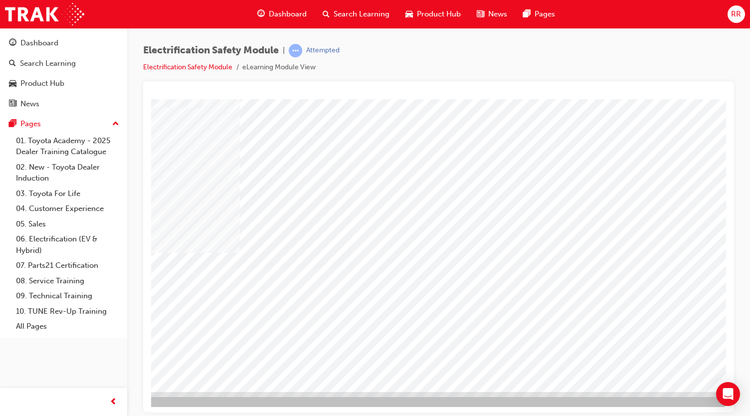
scroll to position [66, 98]
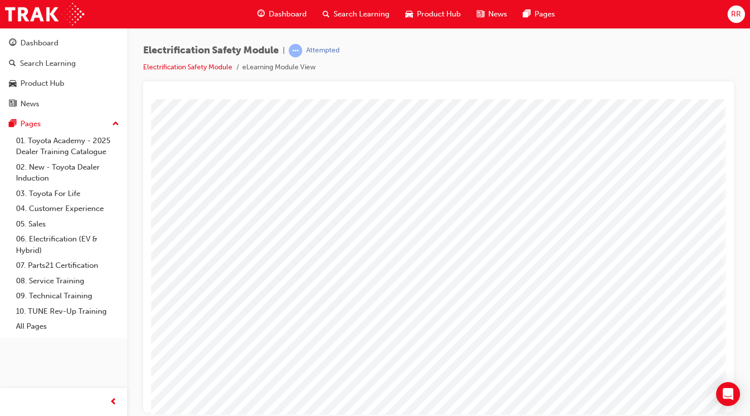
scroll to position [66, 111]
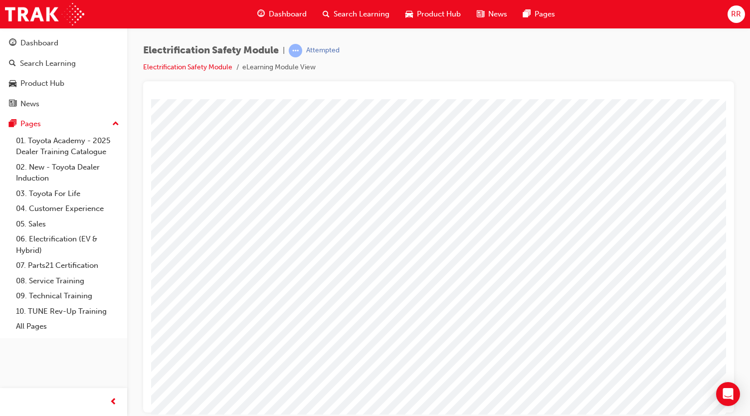
scroll to position [66, 0]
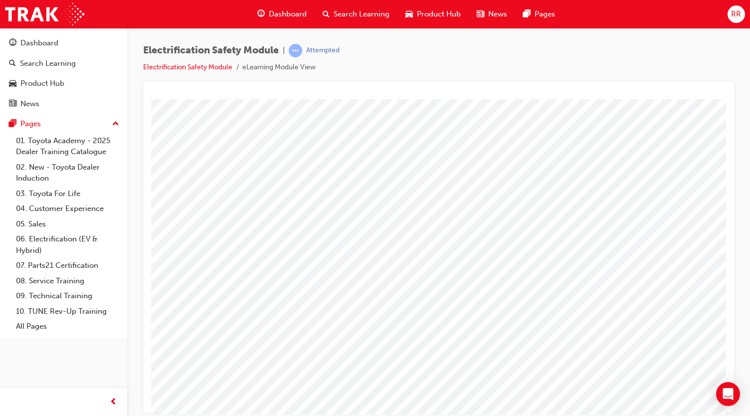
scroll to position [66, 35]
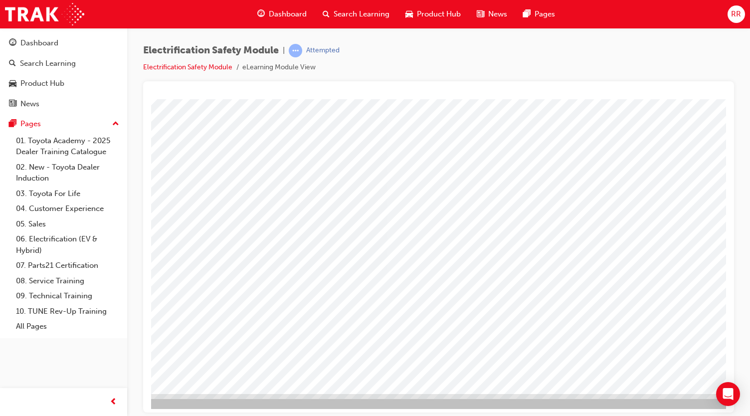
scroll to position [64, 111]
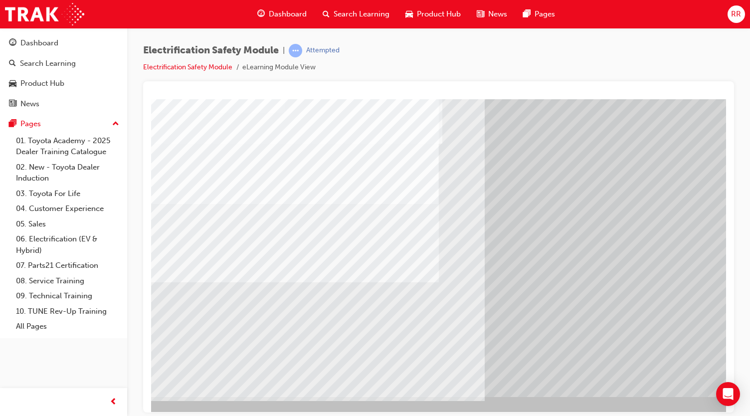
scroll to position [61, 15]
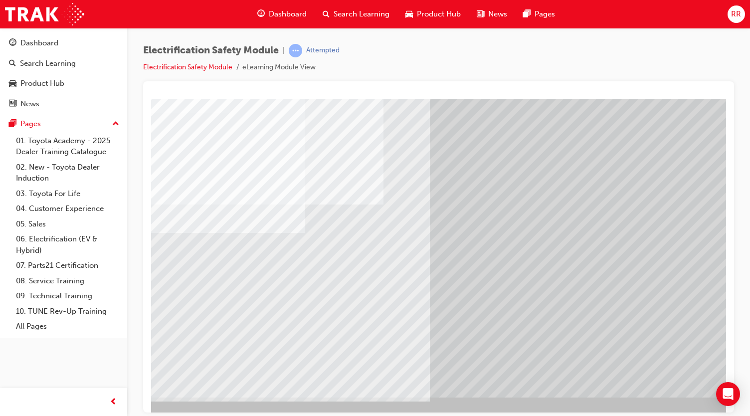
scroll to position [61, 12]
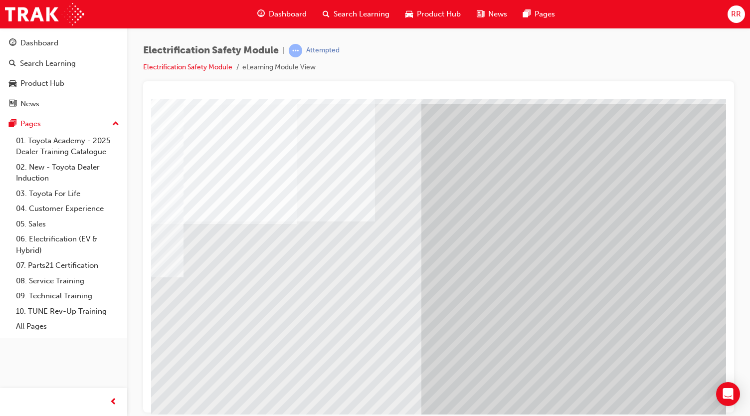
scroll to position [44, 39]
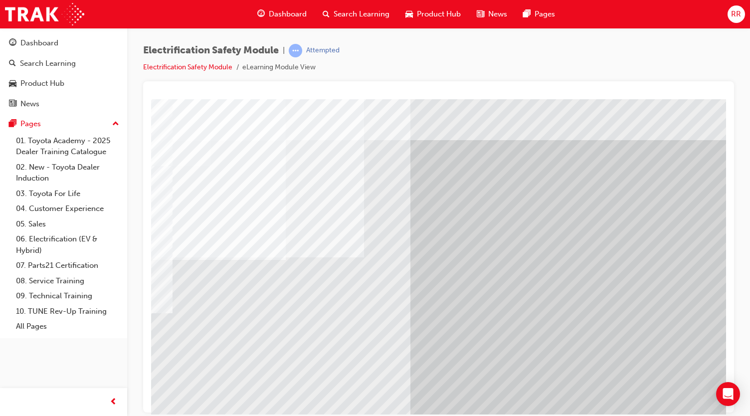
scroll to position [8, 93]
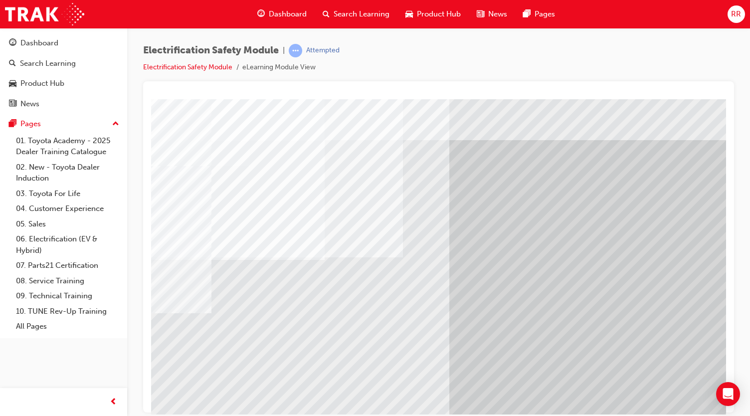
scroll to position [8, 51]
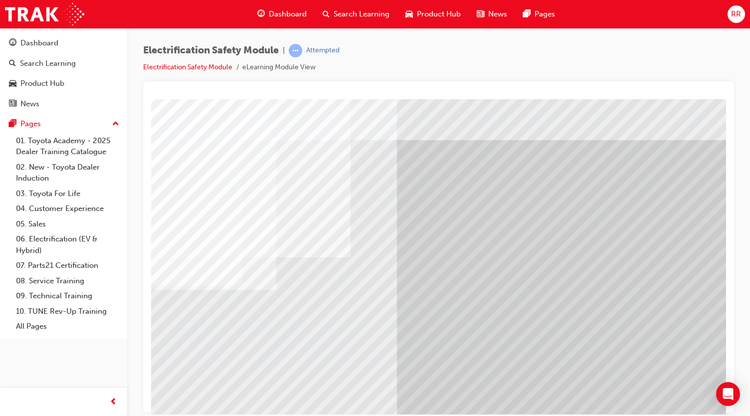
scroll to position [66, 111]
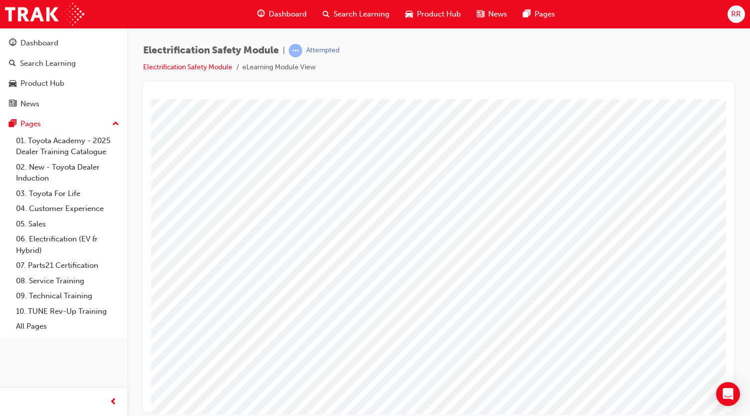
scroll to position [66, 0]
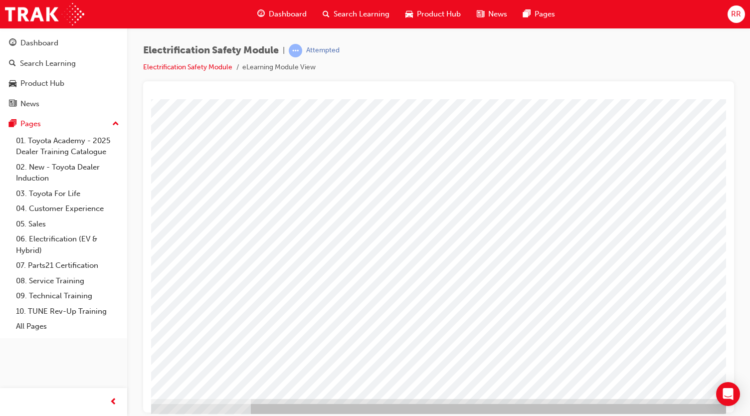
scroll to position [59, 95]
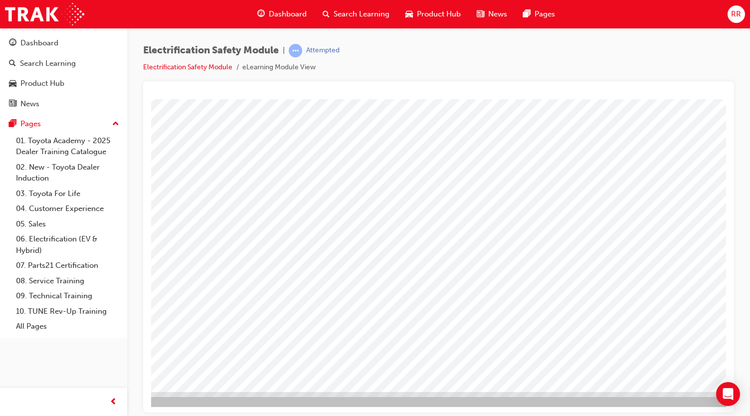
scroll to position [66, 78]
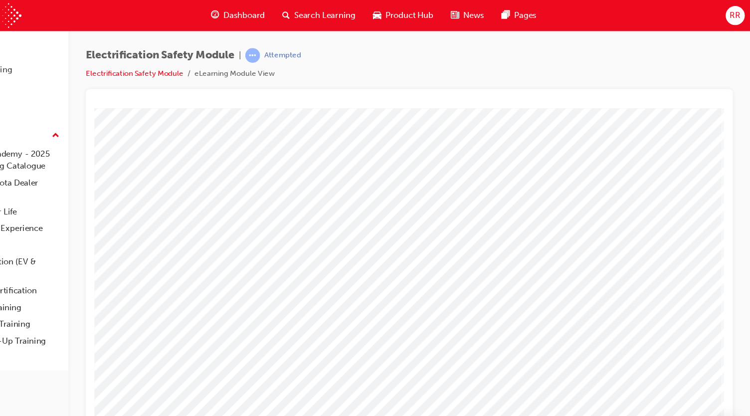
scroll to position [0, 0]
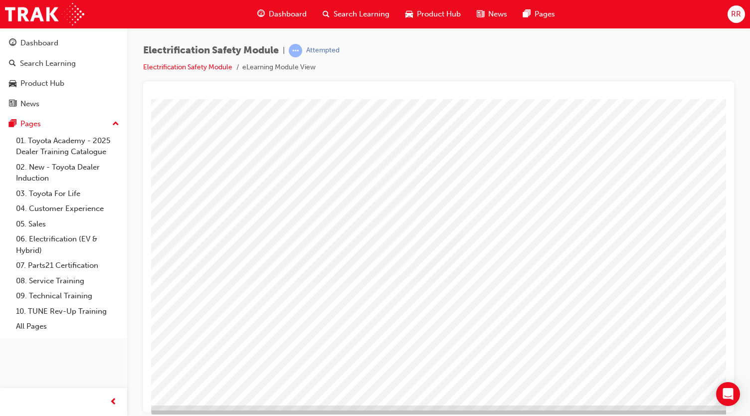
scroll to position [53, 111]
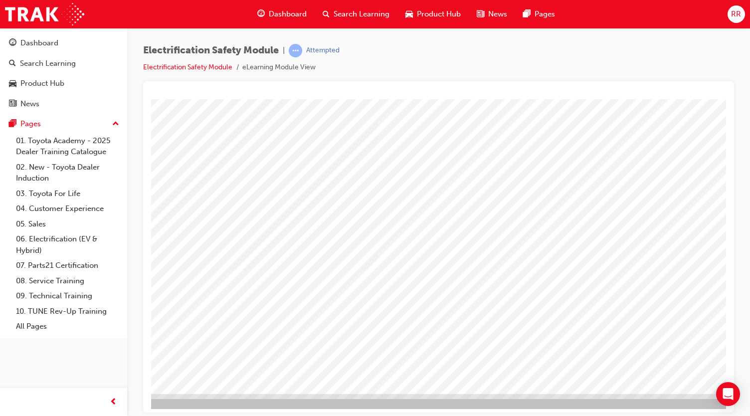
scroll to position [64, 111]
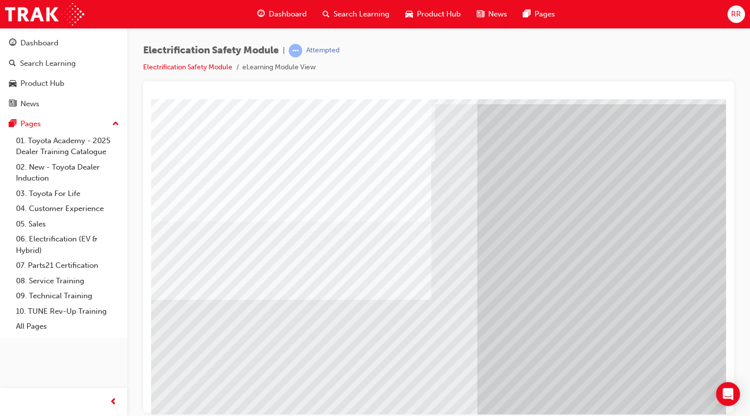
scroll to position [44, 0]
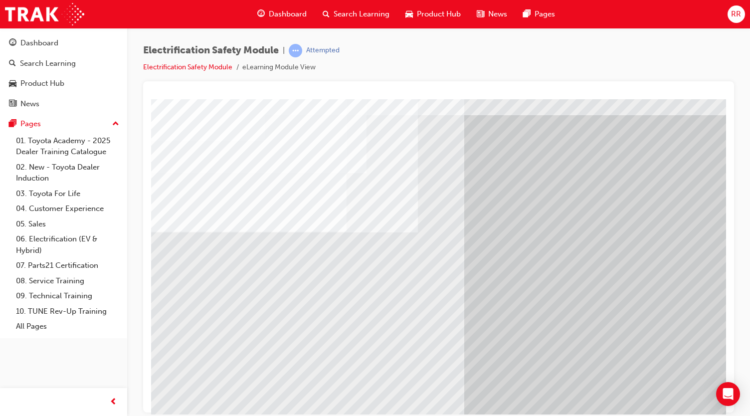
scroll to position [32, 22]
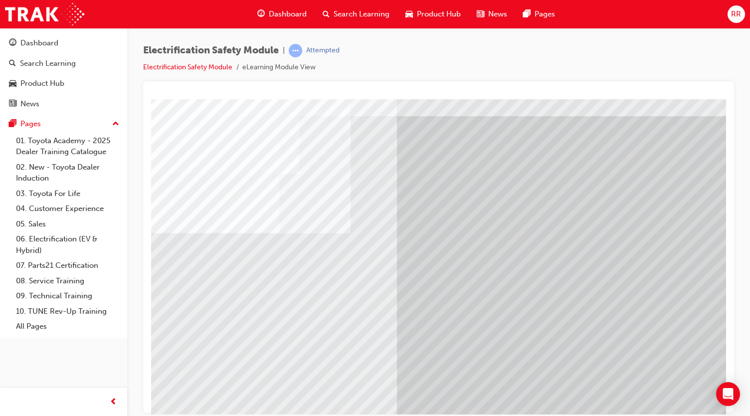
scroll to position [66, 111]
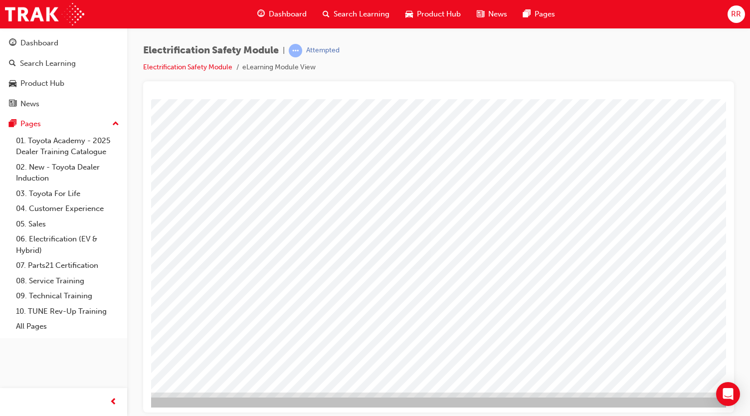
scroll to position [66, 111]
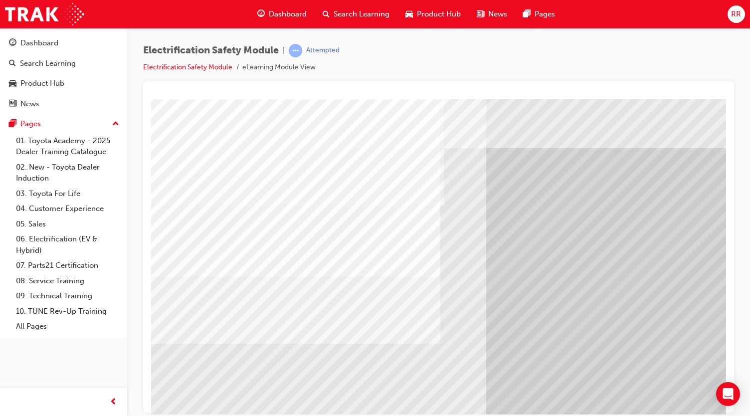
scroll to position [66, 14]
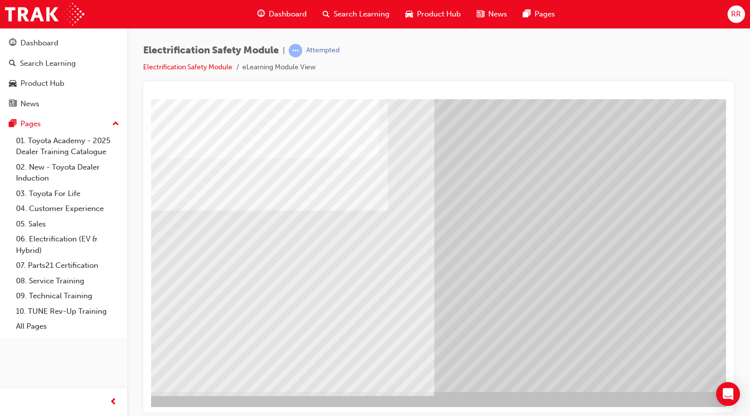
scroll to position [66, 65]
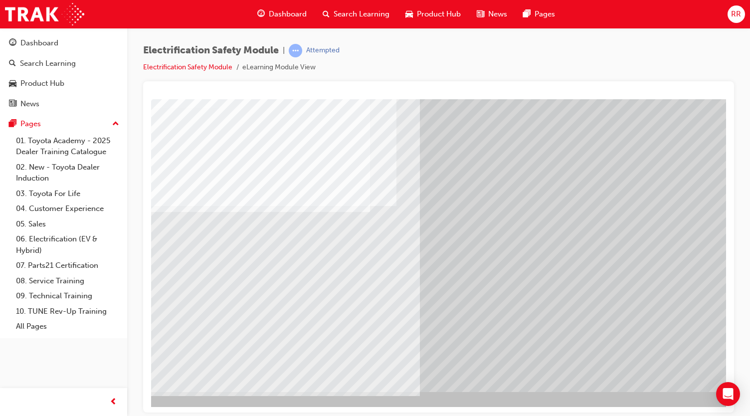
scroll to position [66, 80]
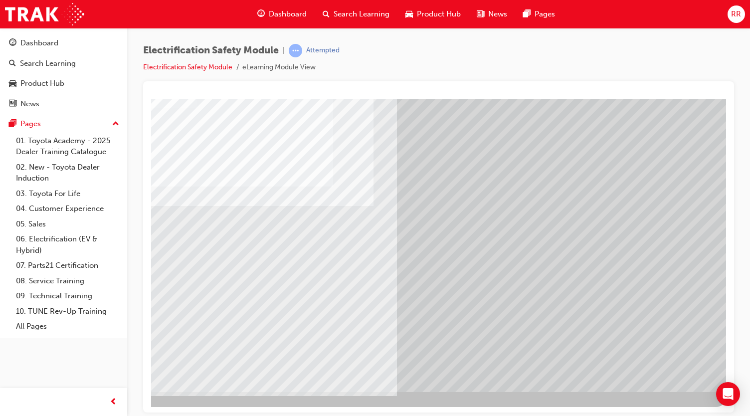
scroll to position [66, 111]
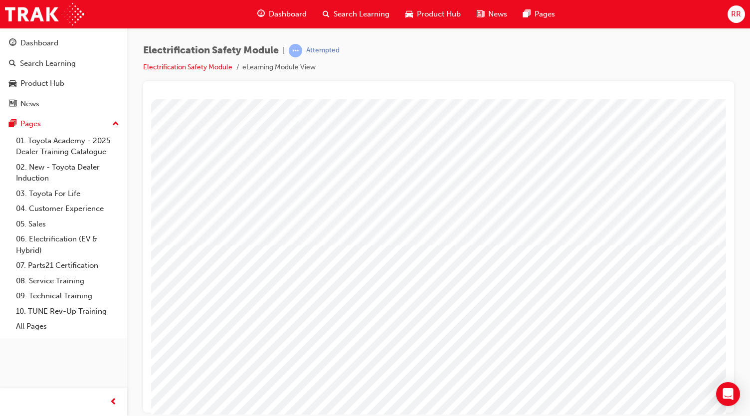
scroll to position [66, 2]
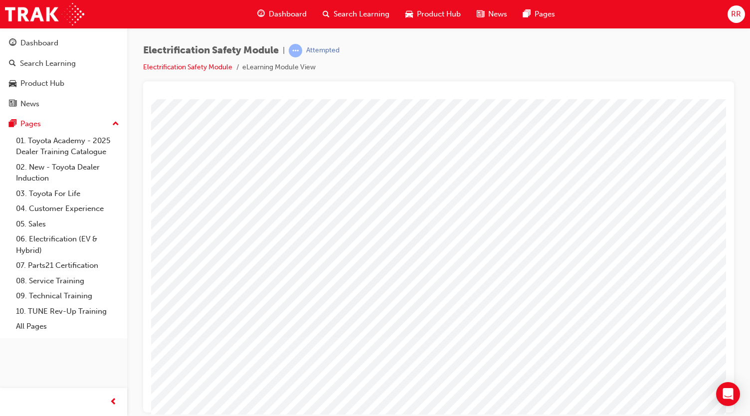
scroll to position [23, 86]
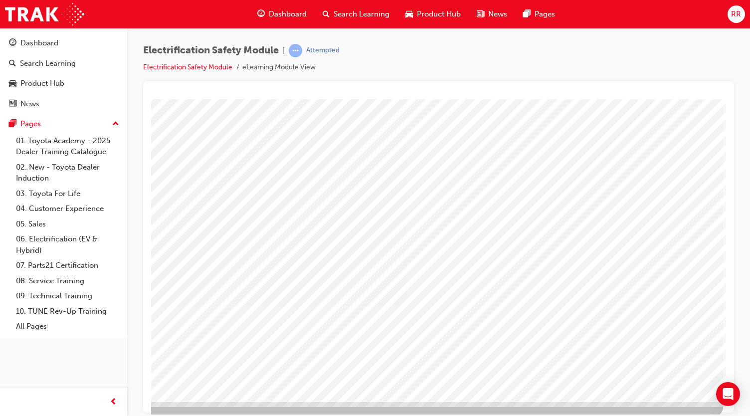
scroll to position [56, 111]
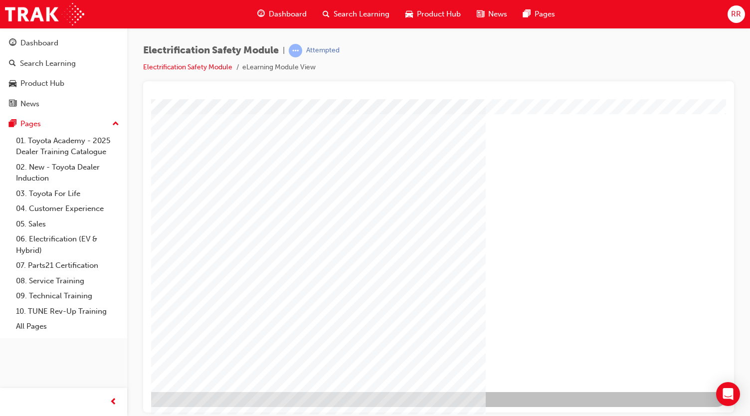
scroll to position [66, 111]
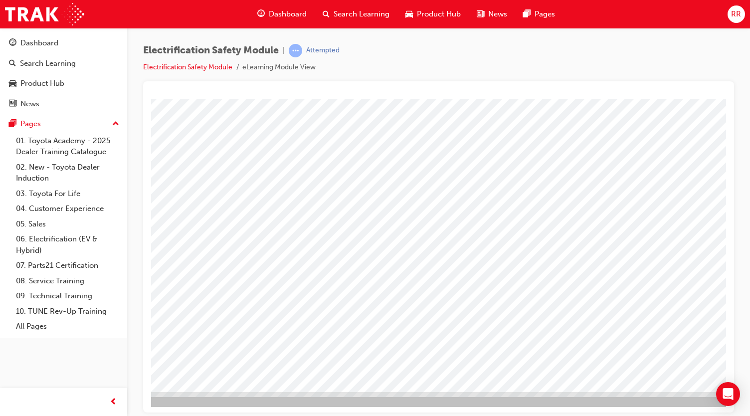
scroll to position [66, 52]
click at [298, 48] on span "learningRecordVerb_ATTEMPT-icon" at bounding box center [295, 50] width 13 height 13
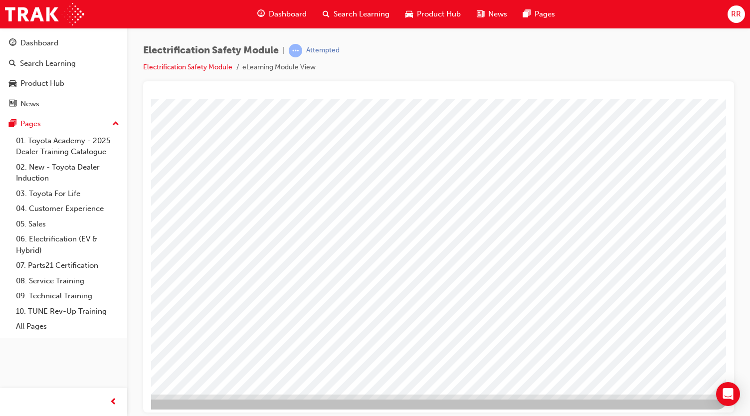
scroll to position [63, 111]
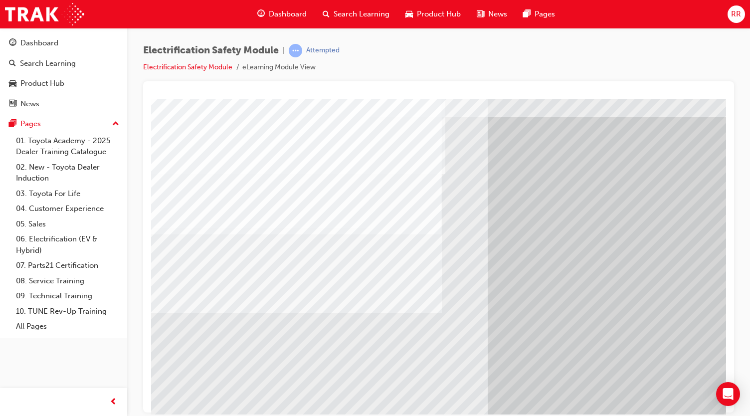
scroll to position [32, 12]
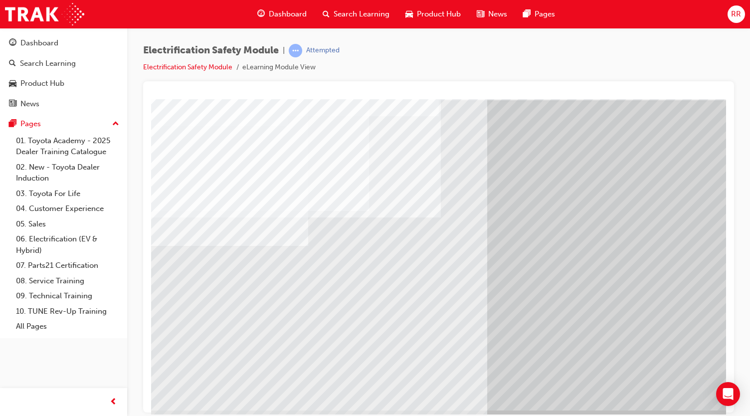
scroll to position [48, 12]
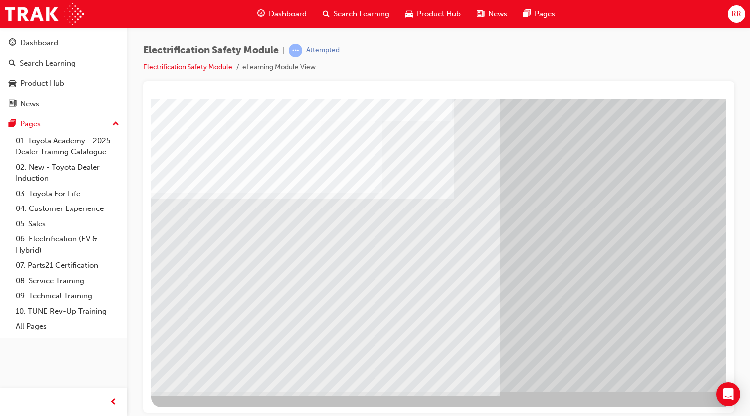
scroll to position [66, 0]
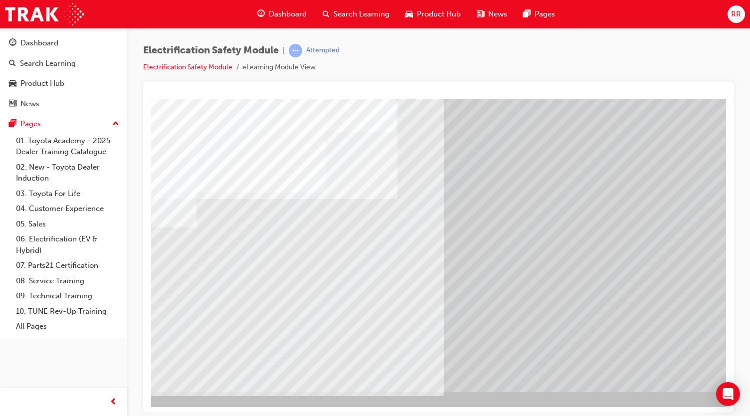
scroll to position [66, 56]
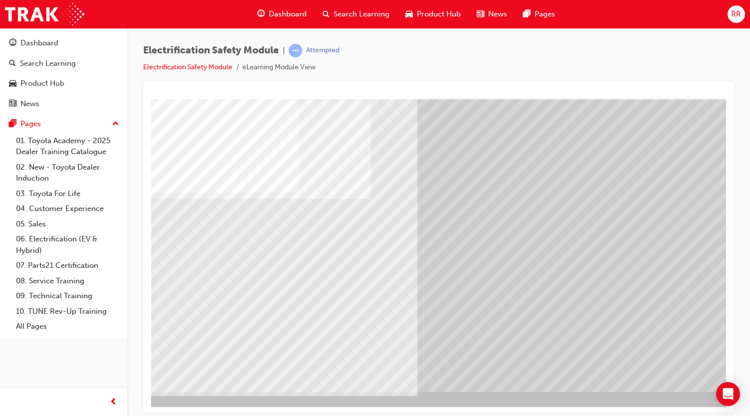
scroll to position [66, 39]
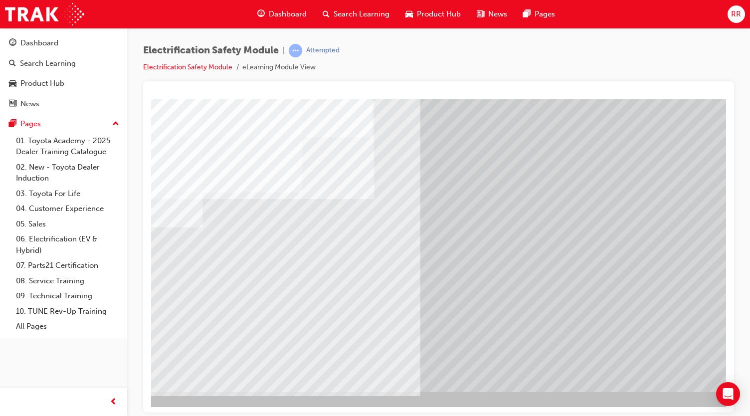
scroll to position [66, 80]
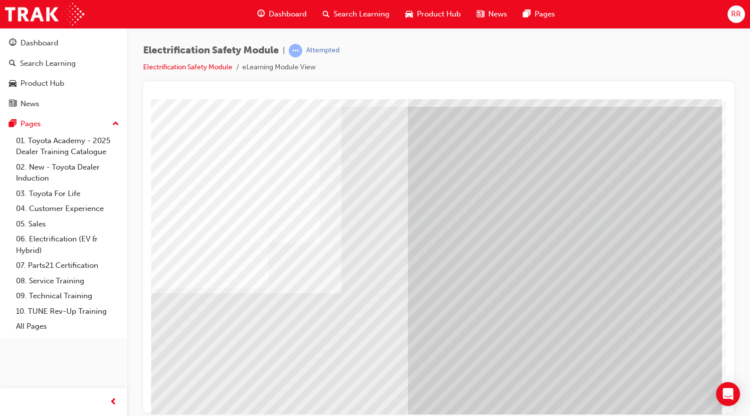
scroll to position [66, 110]
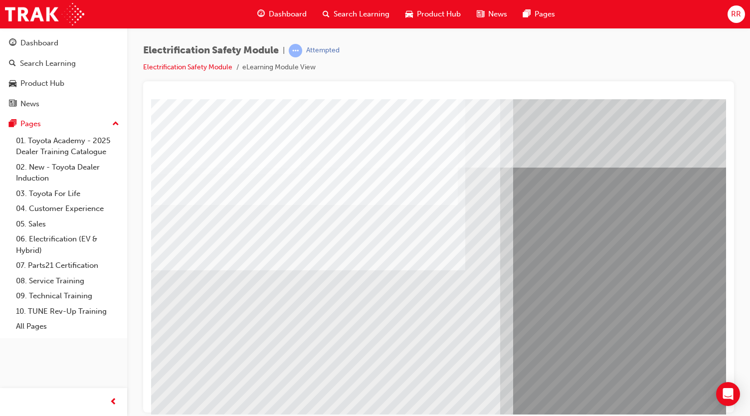
scroll to position [0, 0]
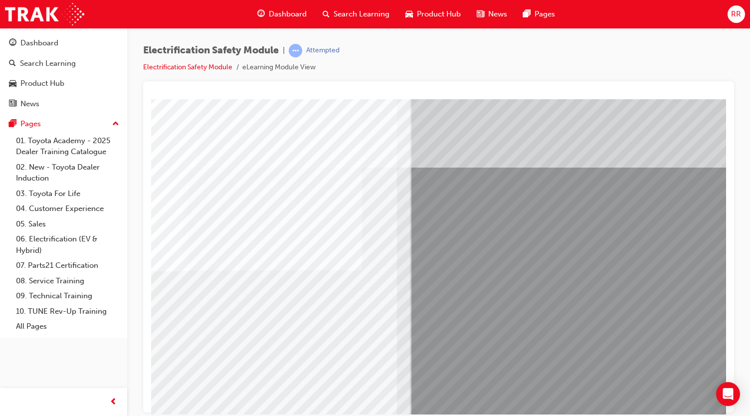
scroll to position [66, 111]
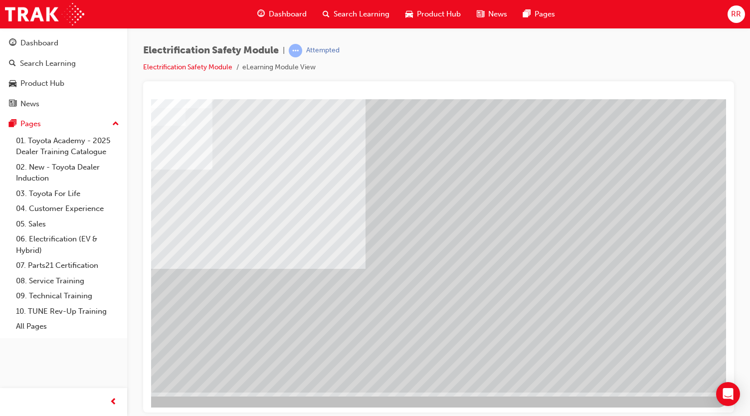
scroll to position [66, 111]
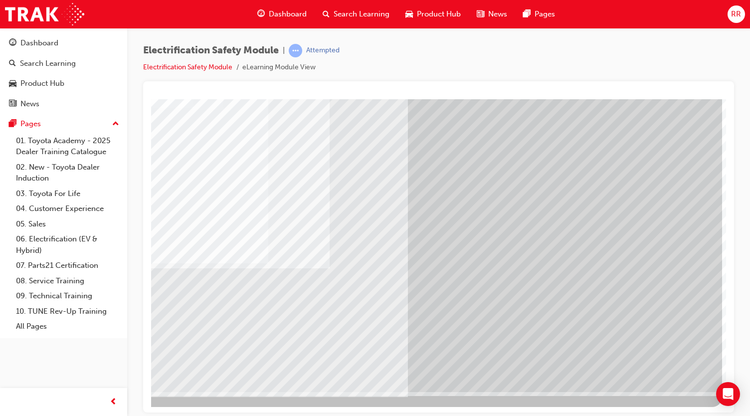
scroll to position [66, 110]
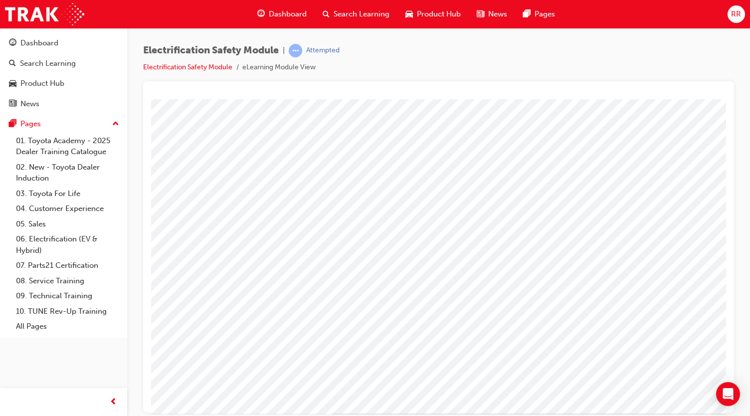
scroll to position [45, 111]
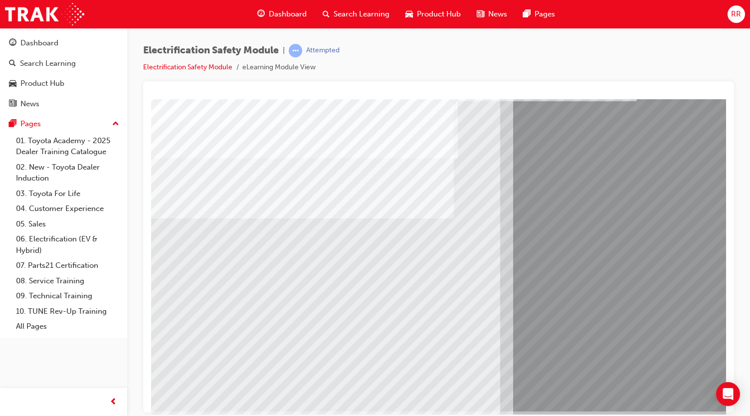
scroll to position [50, 0]
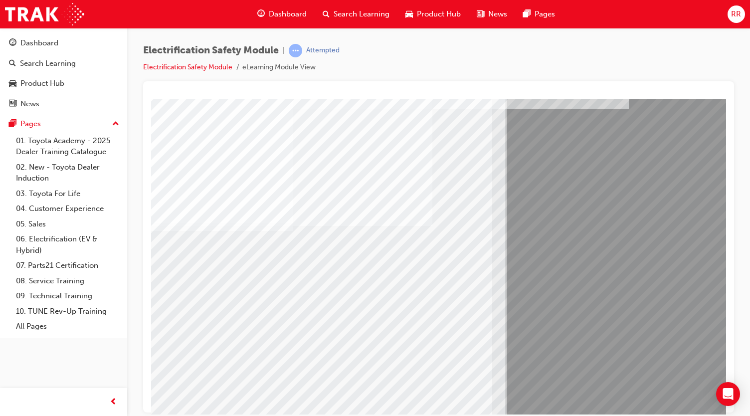
scroll to position [39, 8]
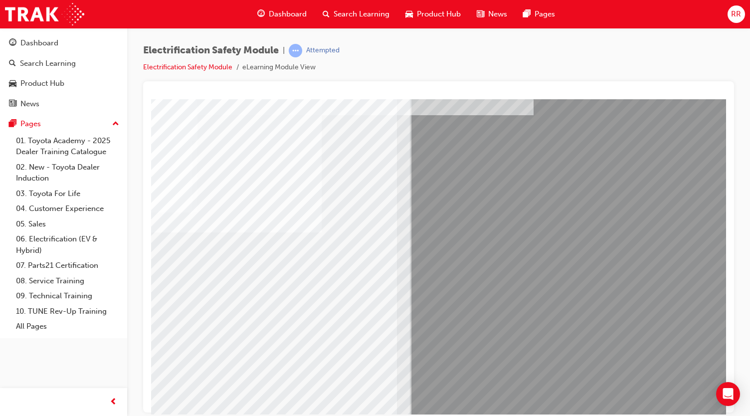
scroll to position [66, 111]
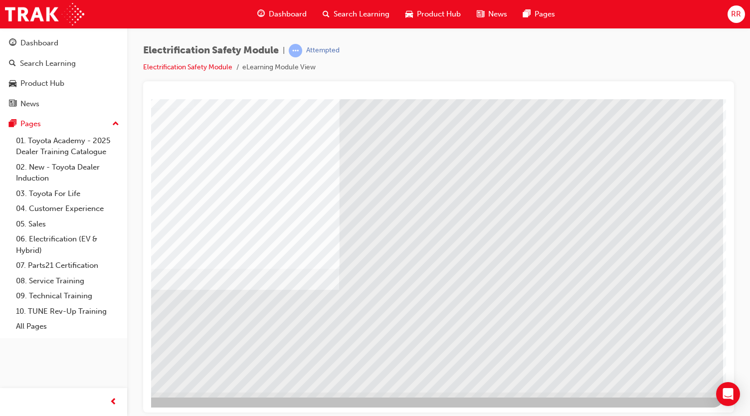
scroll to position [66, 111]
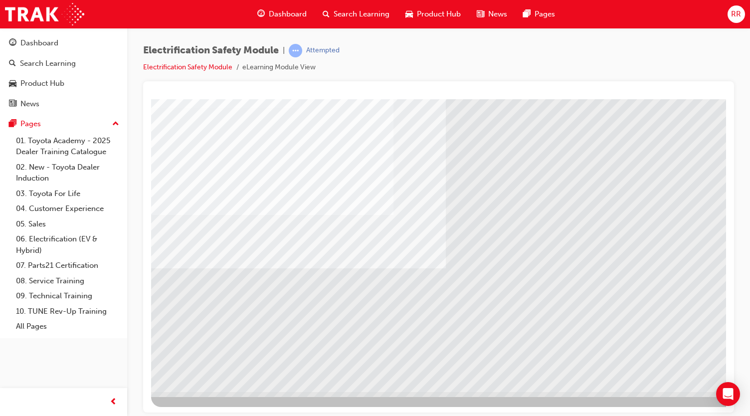
scroll to position [66, 111]
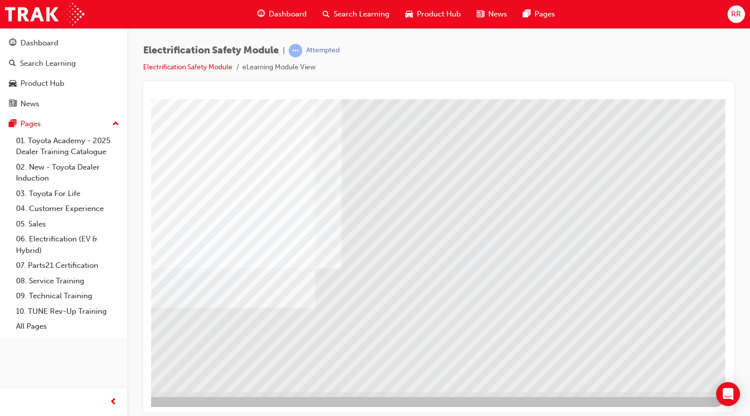
scroll to position [66, 105]
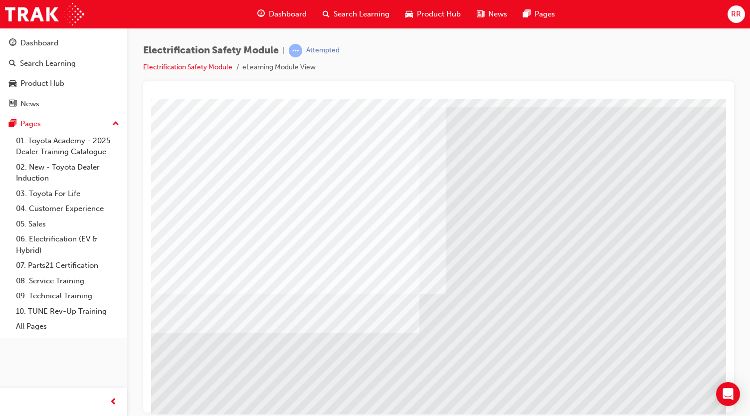
scroll to position [41, 0]
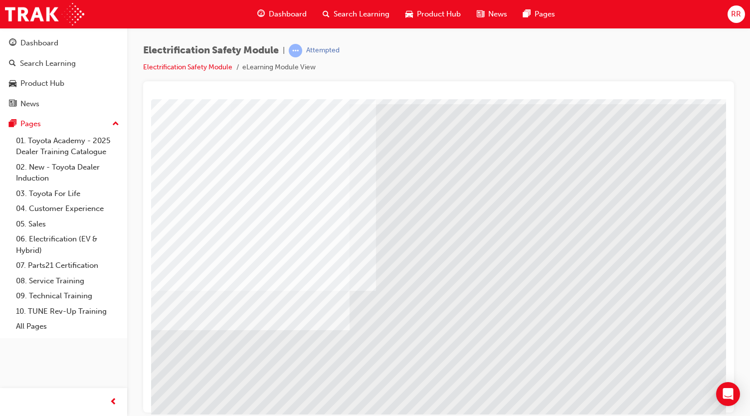
scroll to position [44, 111]
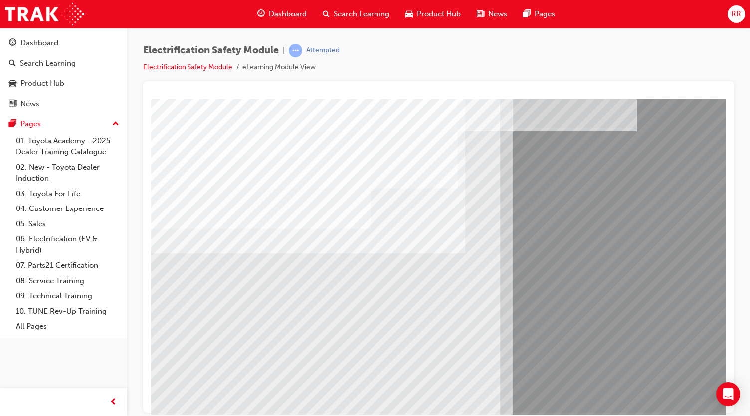
scroll to position [16, 0]
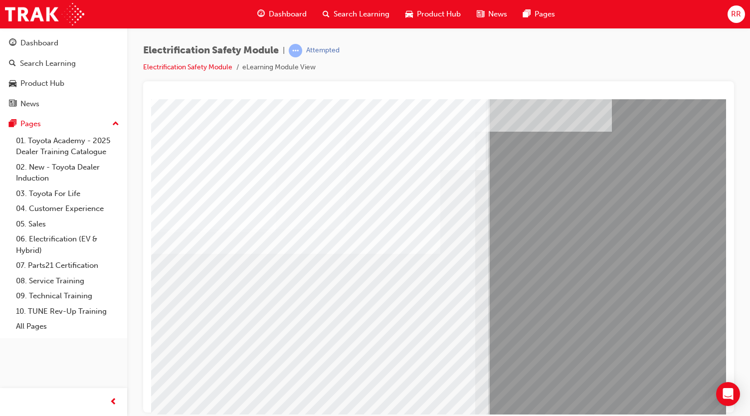
scroll to position [16, 24]
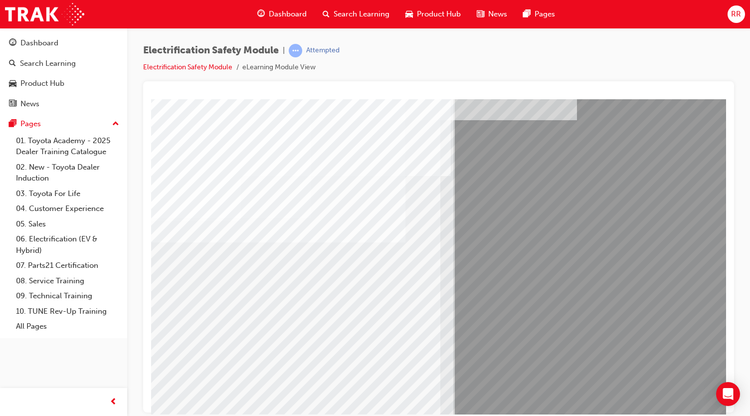
scroll to position [29, 0]
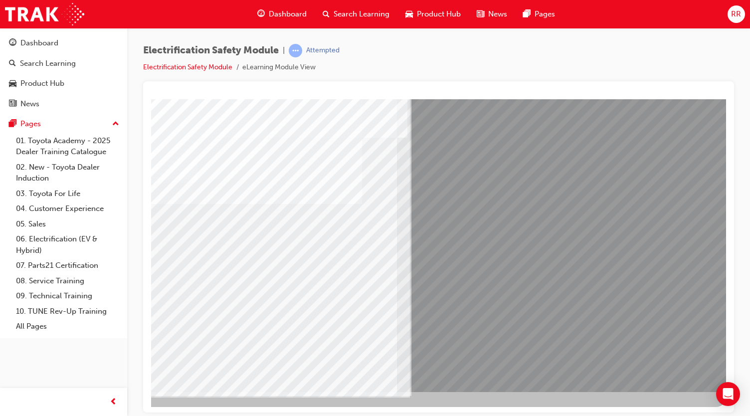
scroll to position [66, 111]
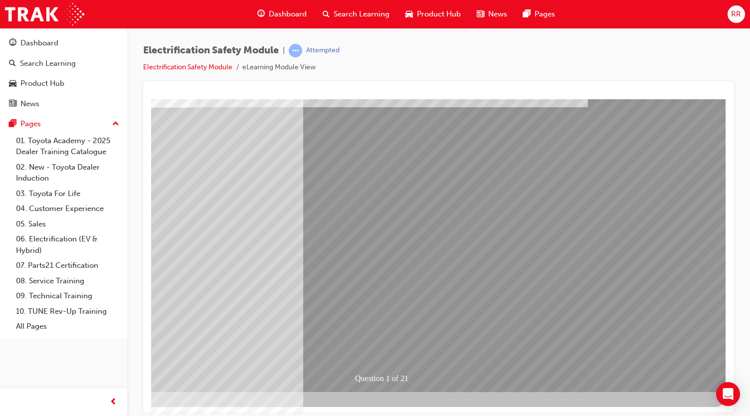
scroll to position [0, 0]
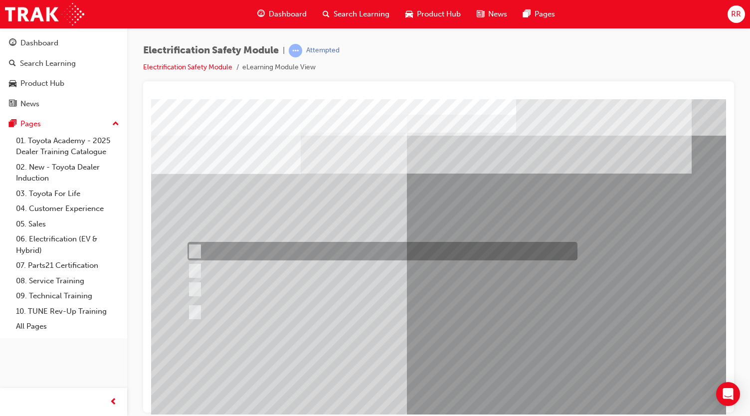
click at [383, 253] on div at bounding box center [380, 251] width 390 height 18
radio input "true"
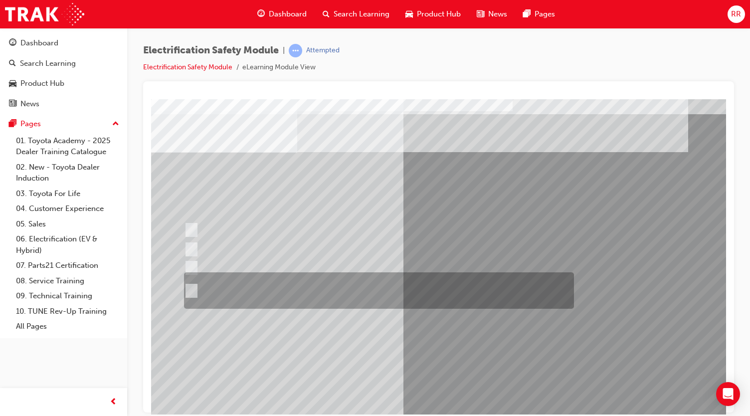
scroll to position [24, 3]
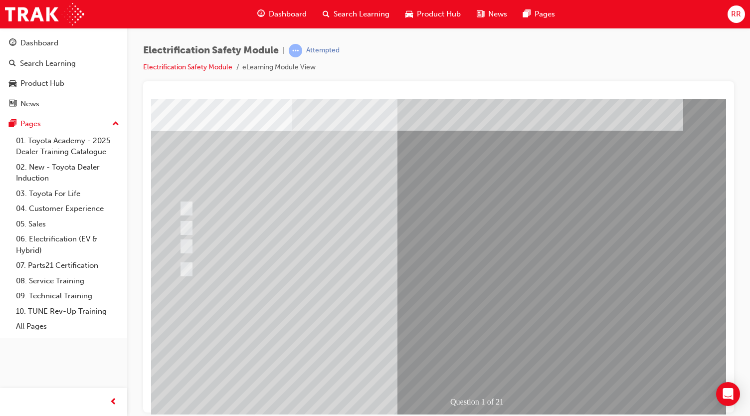
scroll to position [35, 8]
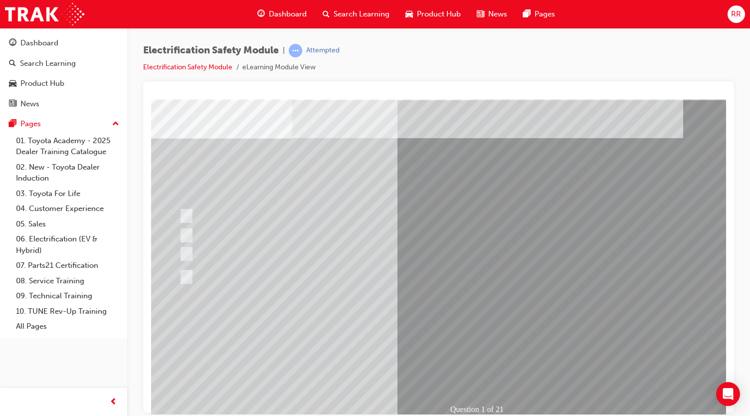
click at [229, 274] on div at bounding box center [371, 276] width 390 height 36
click at [189, 285] on div at bounding box center [371, 276] width 390 height 36
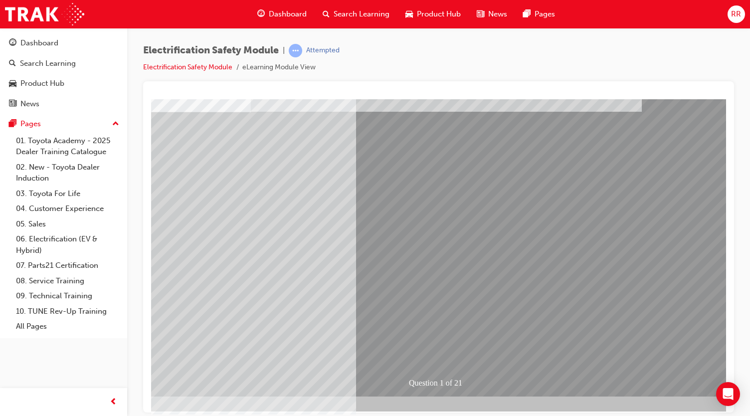
scroll to position [61, 49]
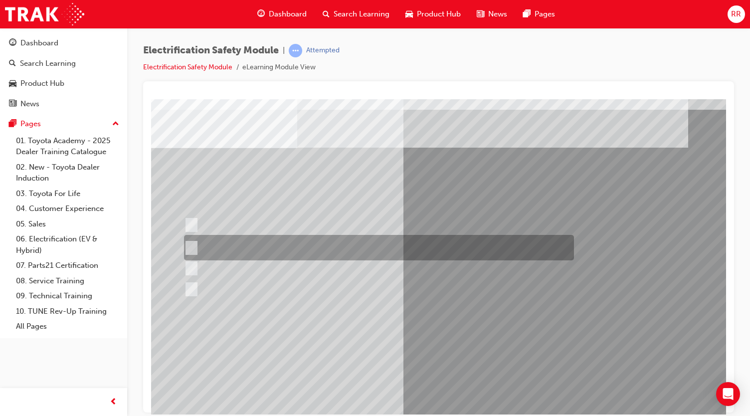
scroll to position [25, 3]
click at [346, 254] on div at bounding box center [376, 247] width 390 height 25
radio input "true"
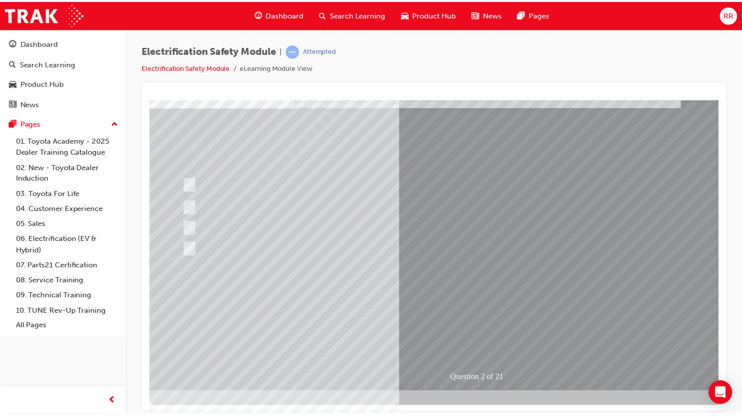
scroll to position [66, 20]
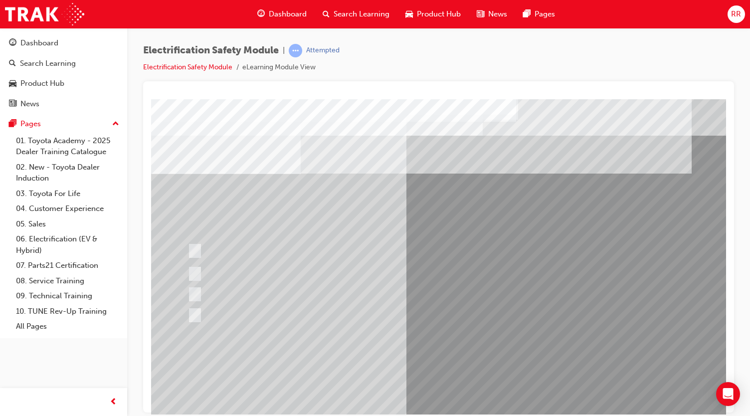
scroll to position [32, 0]
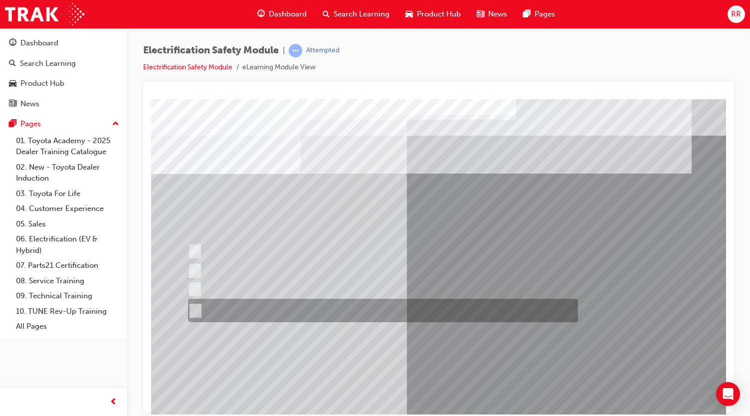
scroll to position [0, 0]
click at [308, 313] on div at bounding box center [380, 310] width 390 height 23
radio input "true"
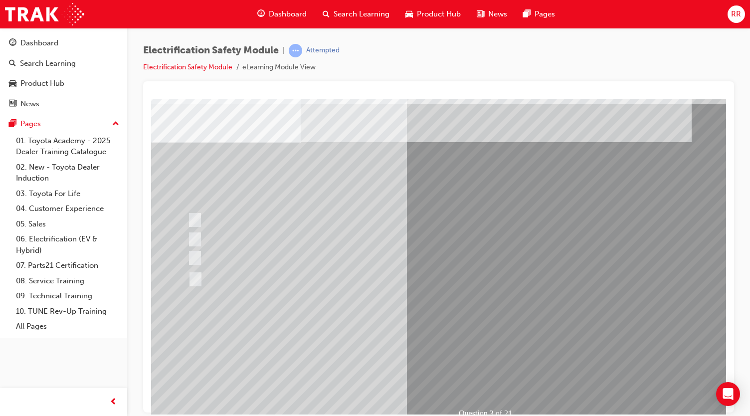
scroll to position [32, 0]
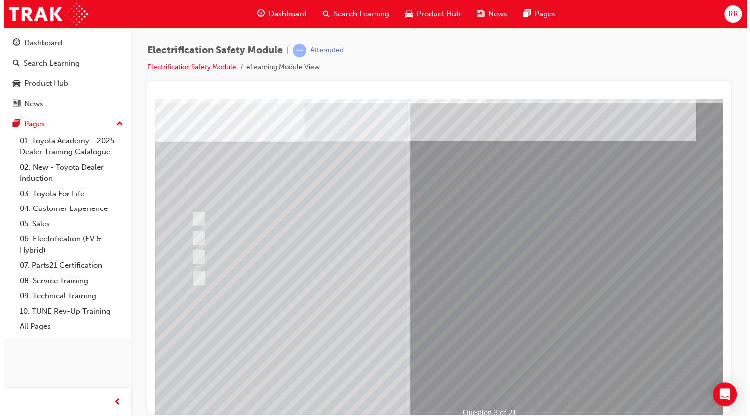
scroll to position [0, 0]
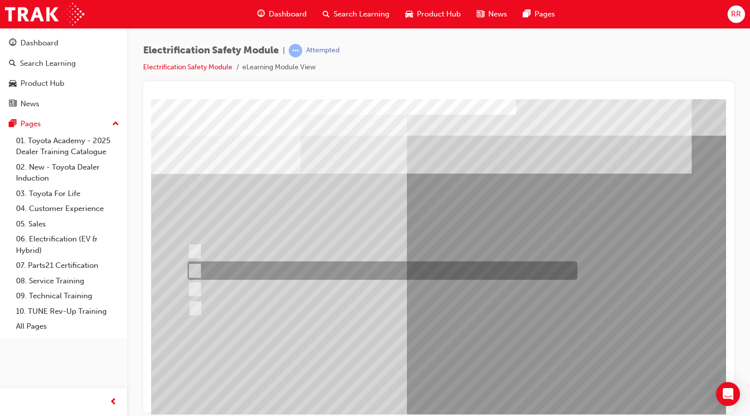
click at [345, 272] on div at bounding box center [380, 270] width 390 height 18
checkbox input "true"
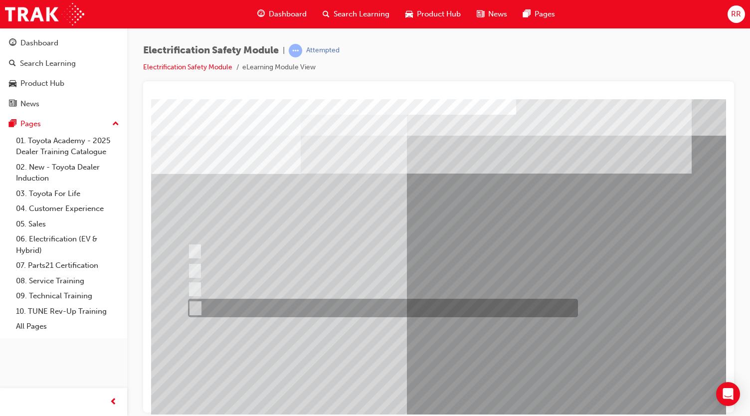
click at [315, 311] on div at bounding box center [380, 308] width 390 height 18
checkbox input "true"
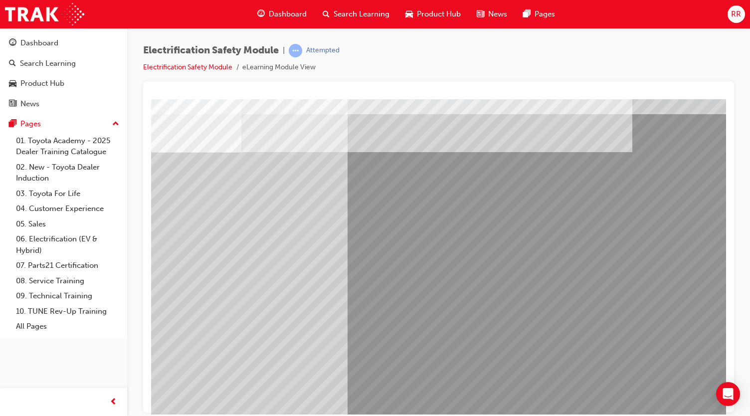
scroll to position [21, 60]
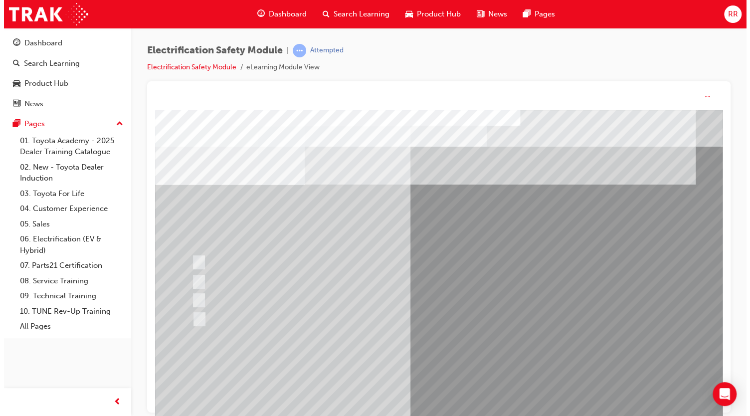
scroll to position [0, 0]
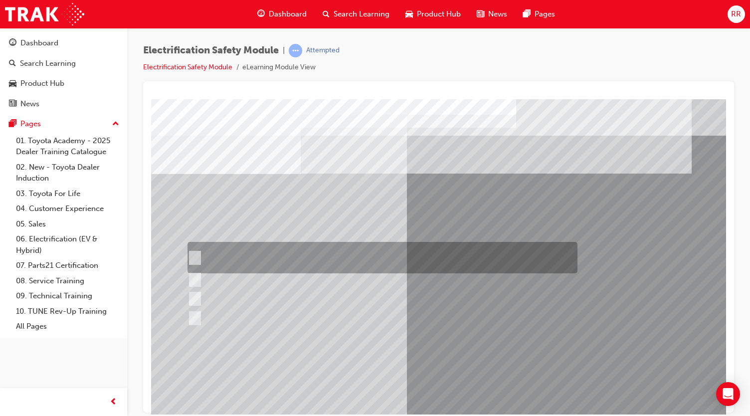
click at [281, 254] on div at bounding box center [380, 257] width 390 height 31
checkbox input "true"
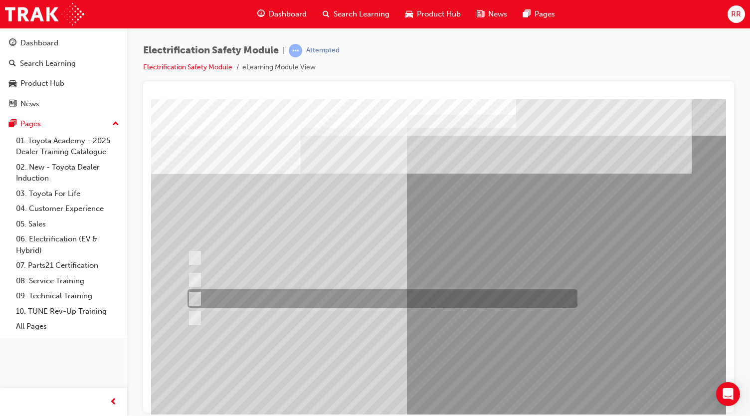
click at [310, 297] on div at bounding box center [380, 298] width 390 height 18
checkbox input "true"
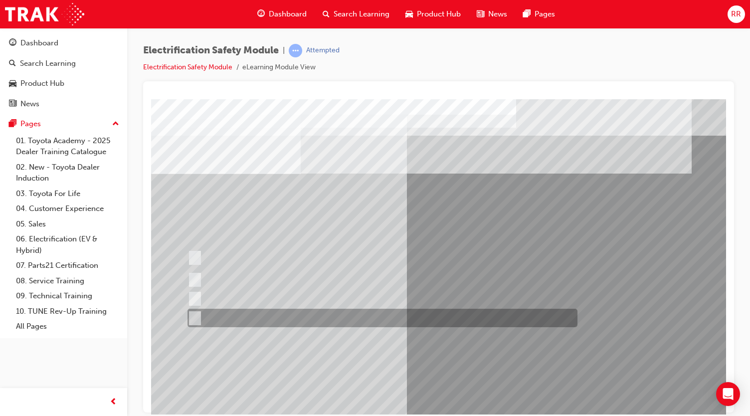
click at [297, 321] on div at bounding box center [380, 317] width 390 height 18
checkbox input "true"
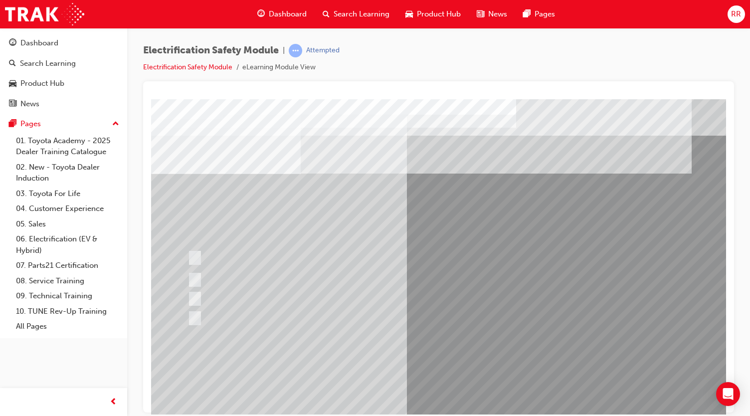
scroll to position [66, 0]
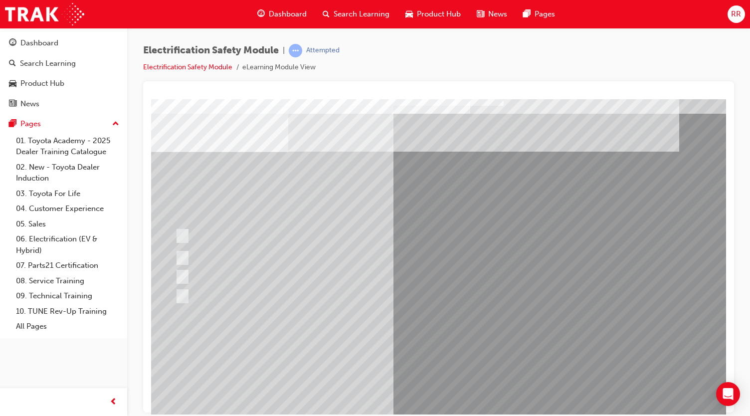
scroll to position [22, 13]
click at [362, 261] on div at bounding box center [367, 257] width 390 height 18
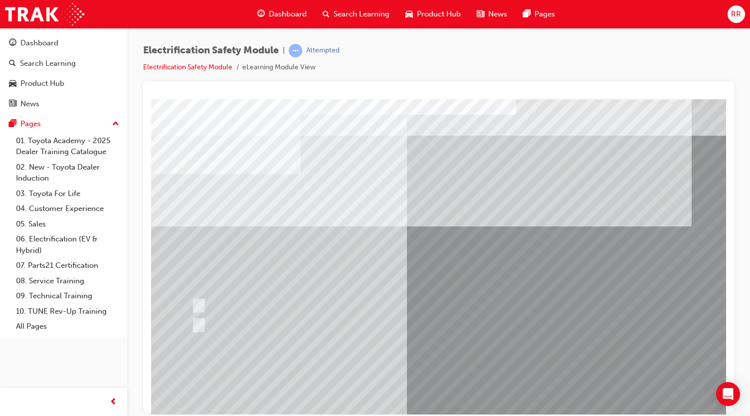
scroll to position [0, 0]
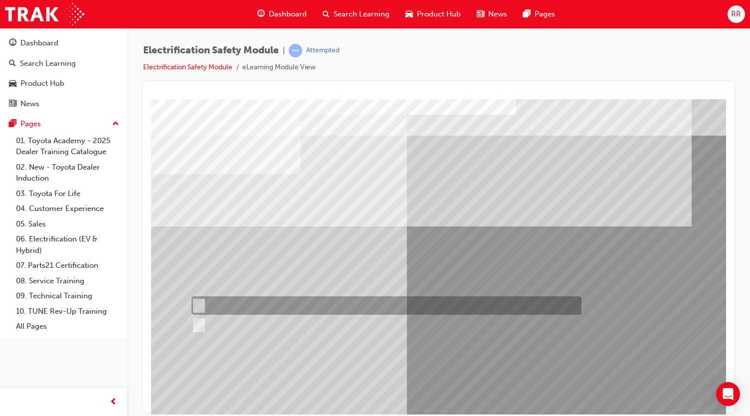
click at [234, 307] on div at bounding box center [384, 305] width 390 height 18
radio input "true"
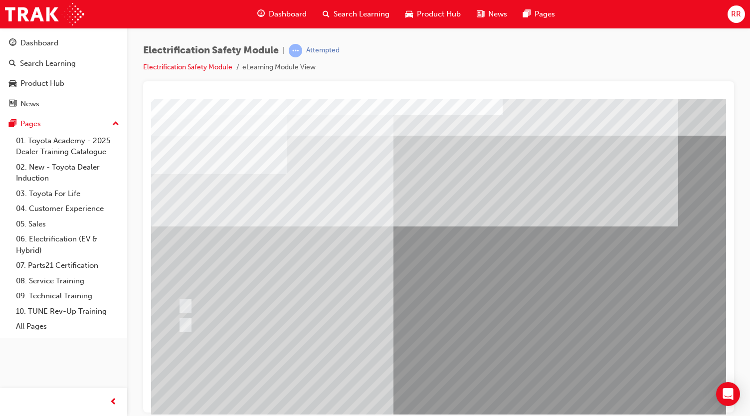
scroll to position [38, 13]
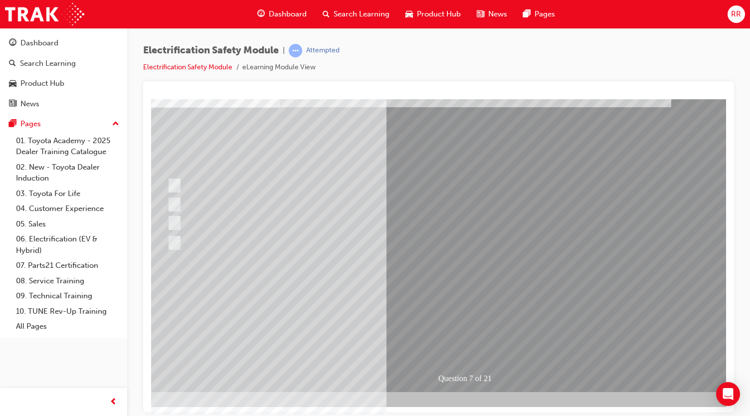
scroll to position [0, 20]
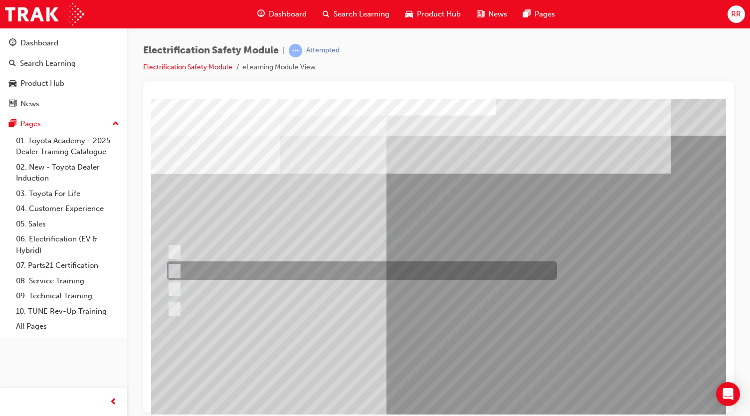
click at [310, 271] on div at bounding box center [359, 270] width 390 height 18
radio input "true"
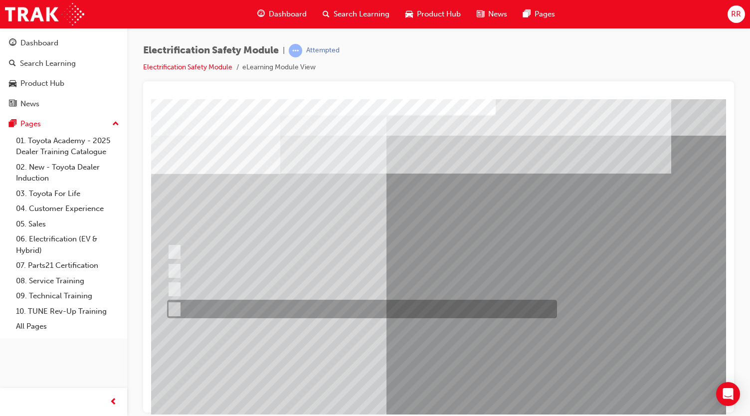
scroll to position [29, 20]
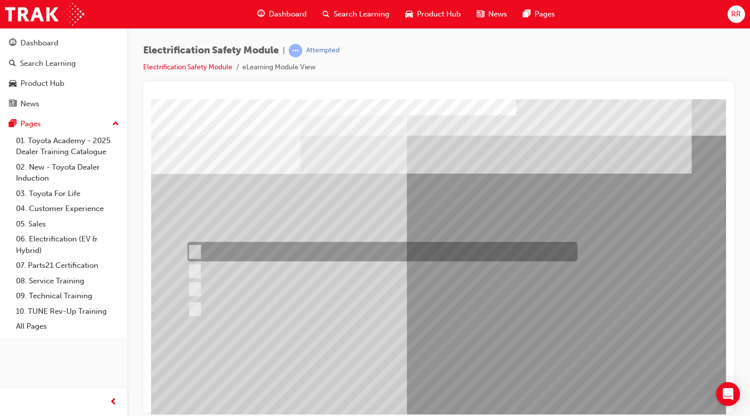
click at [291, 250] on div at bounding box center [380, 251] width 390 height 19
radio input "true"
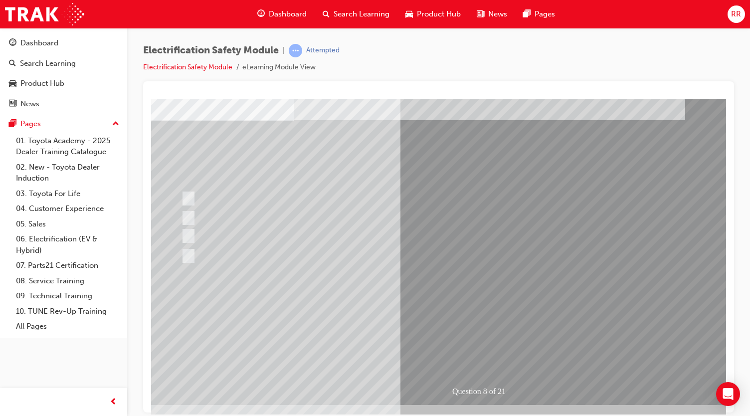
scroll to position [53, 6]
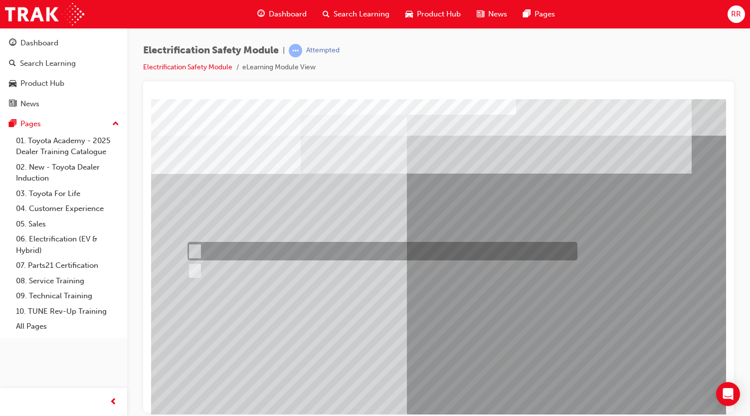
click at [234, 253] on div at bounding box center [380, 251] width 390 height 18
radio input "true"
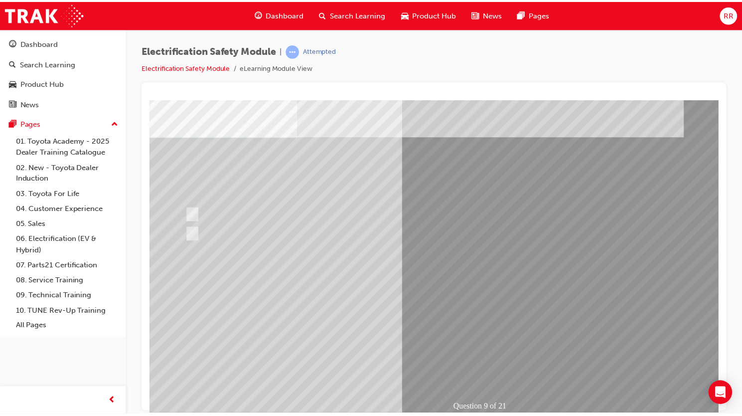
scroll to position [37, 0]
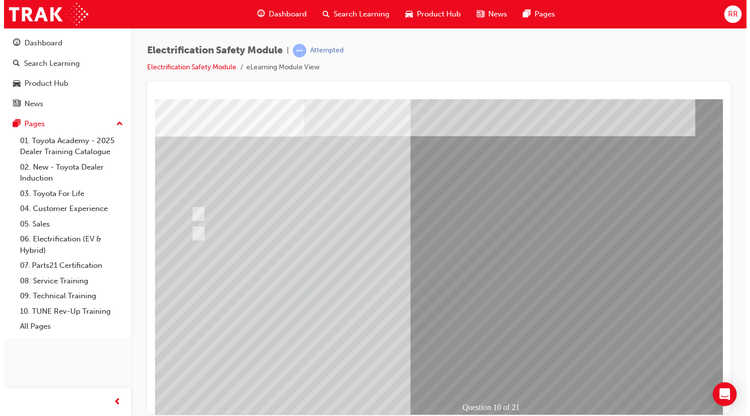
scroll to position [0, 0]
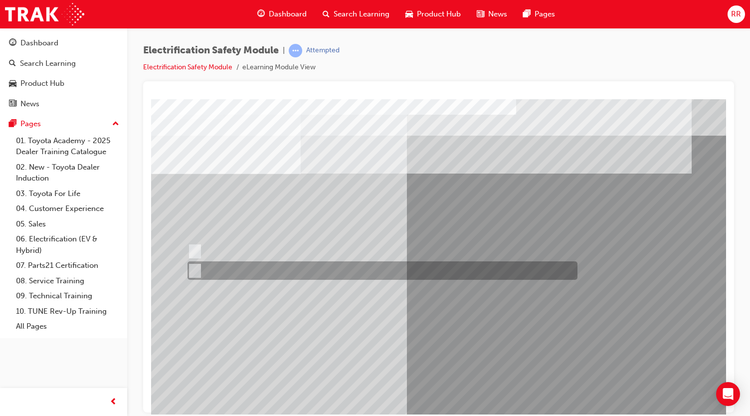
click at [222, 268] on div at bounding box center [380, 270] width 390 height 18
radio input "true"
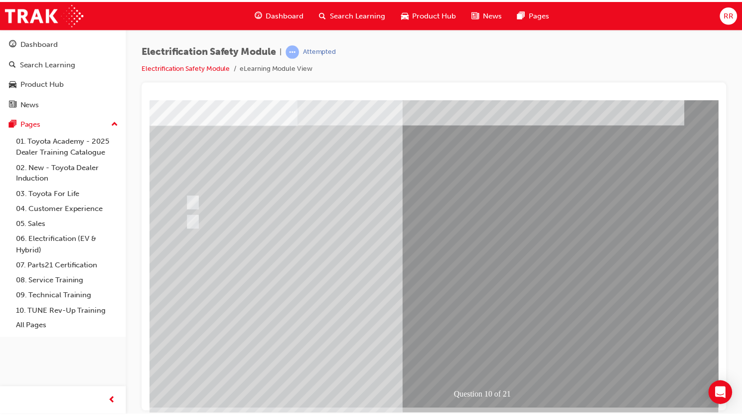
scroll to position [52, 0]
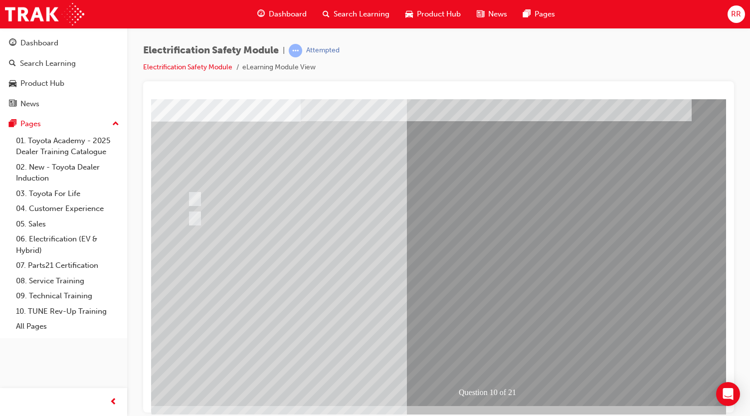
click at [477, 310] on div "Question 10 of 21" at bounding box center [490, 225] width 678 height 359
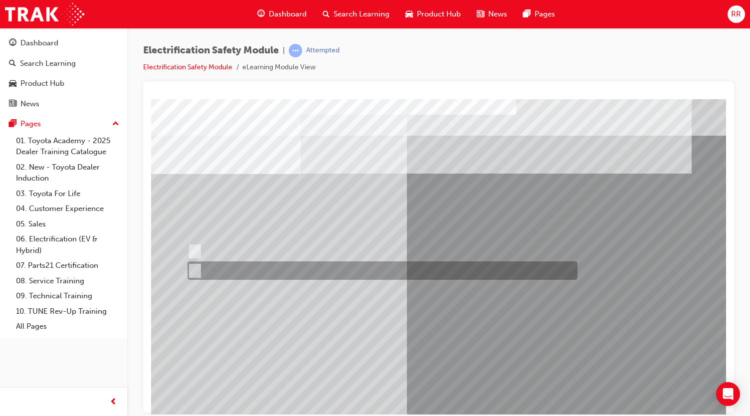
click at [219, 275] on div at bounding box center [380, 270] width 390 height 18
radio input "true"
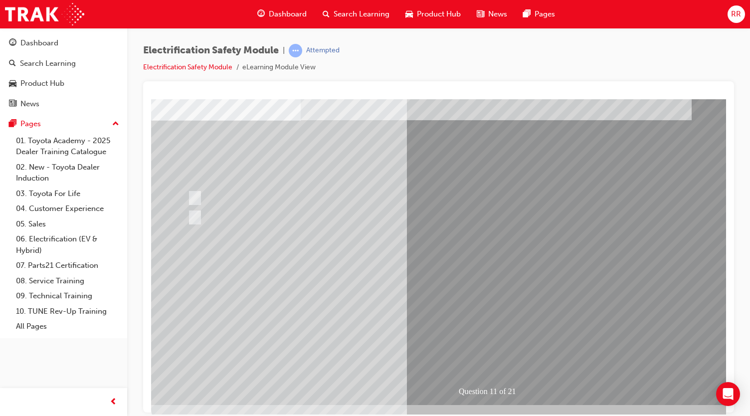
scroll to position [64, 0]
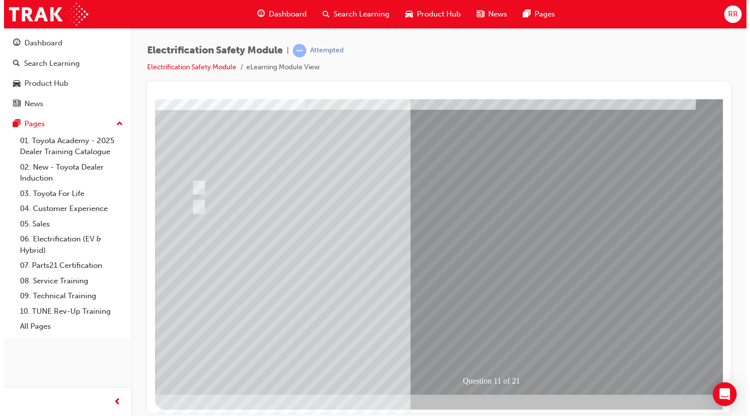
scroll to position [0, 0]
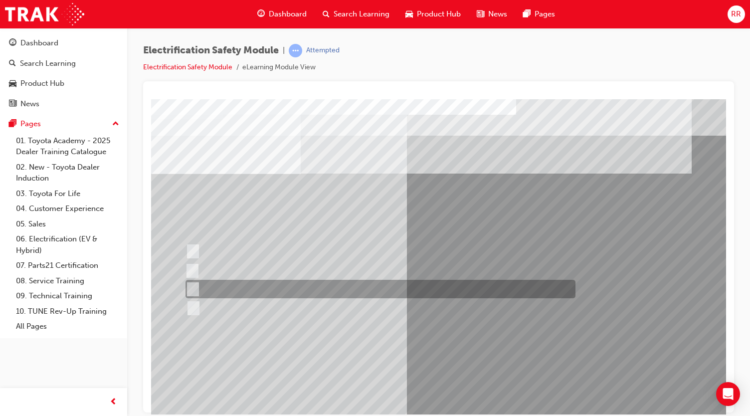
click at [294, 287] on div at bounding box center [378, 289] width 390 height 18
radio input "true"
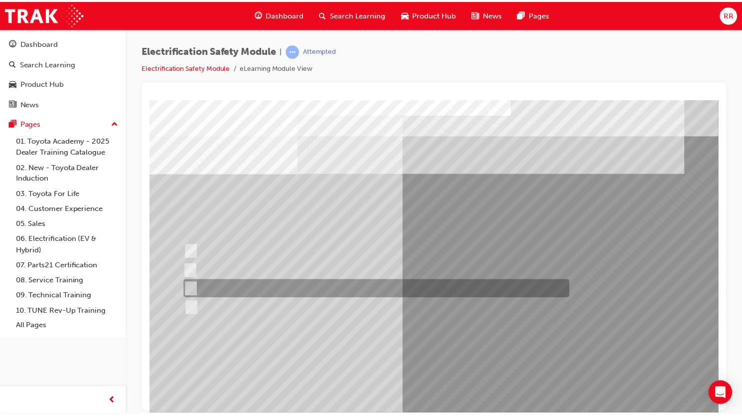
scroll to position [53, 0]
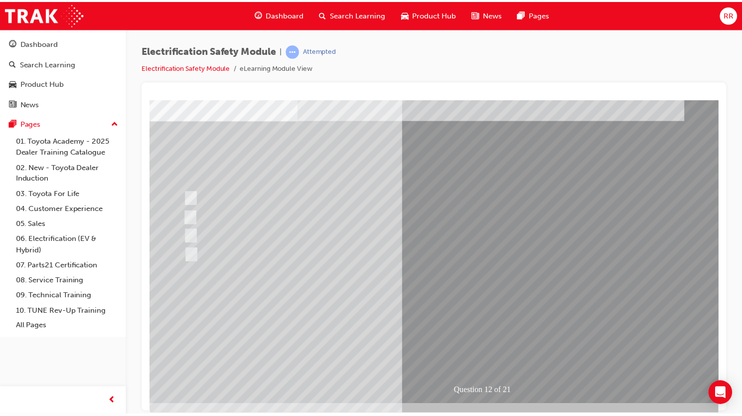
click at [479, 307] on div "Question 12 of 21" at bounding box center [488, 225] width 678 height 359
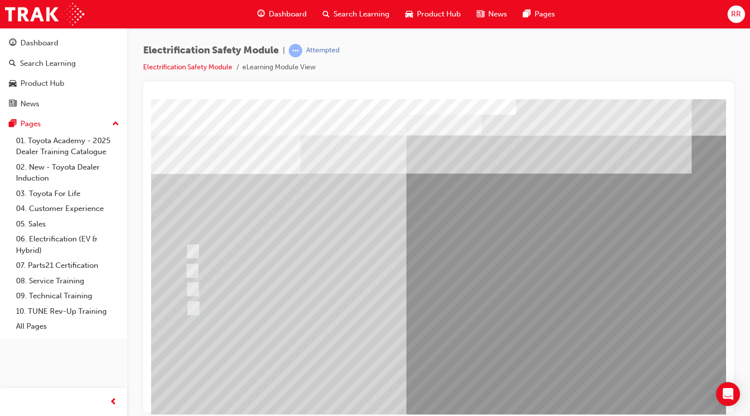
scroll to position [0, 0]
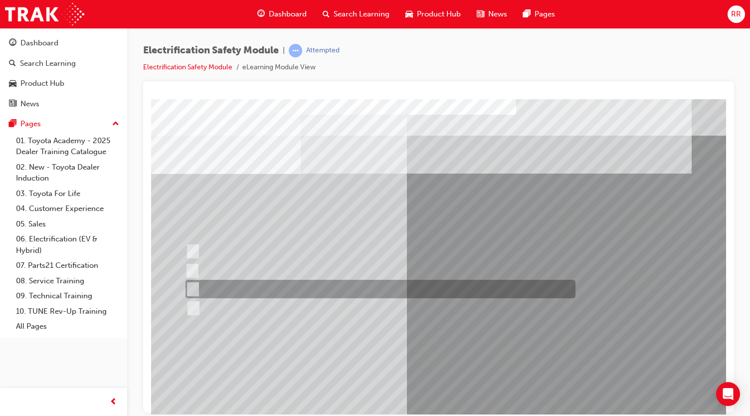
click at [249, 294] on div at bounding box center [378, 289] width 390 height 18
radio input "true"
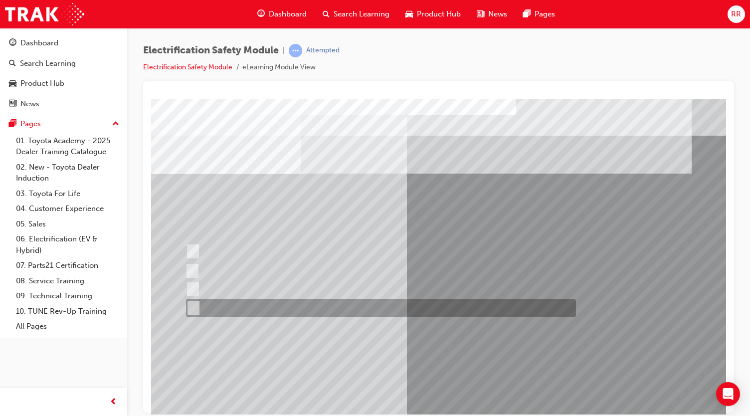
scroll to position [66, 0]
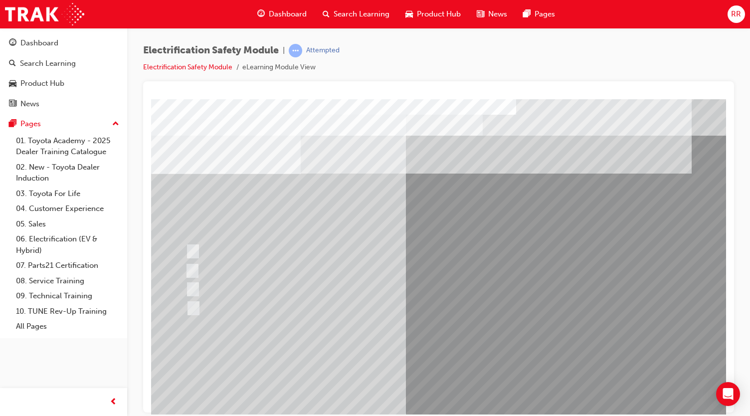
scroll to position [11, 0]
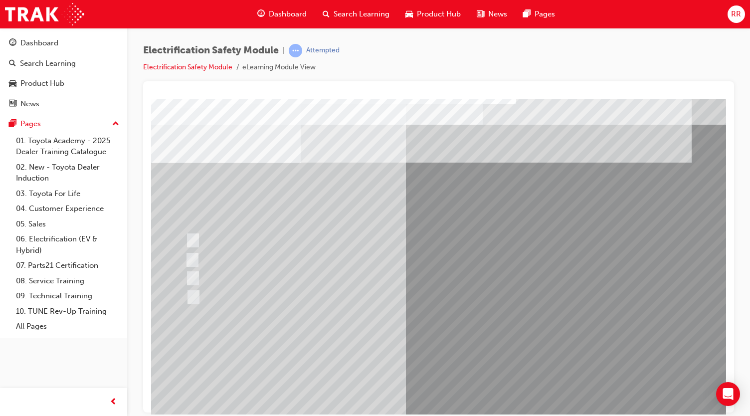
click at [298, 236] on div at bounding box center [378, 240] width 390 height 18
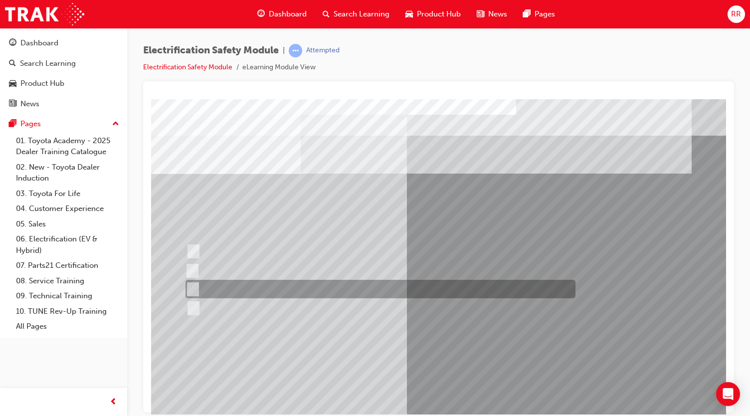
click at [242, 291] on div at bounding box center [378, 289] width 390 height 18
radio input "true"
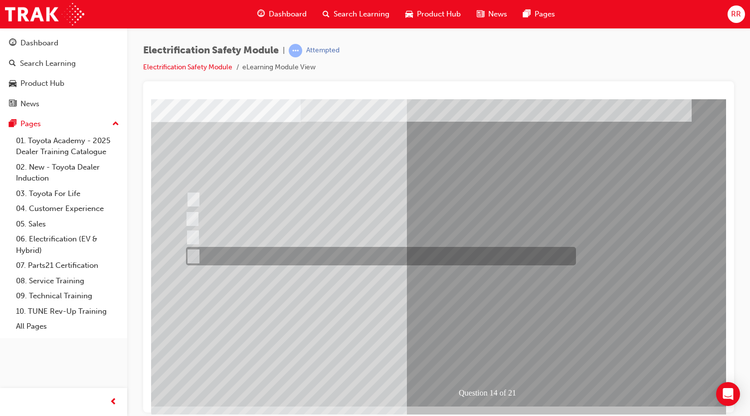
scroll to position [52, 0]
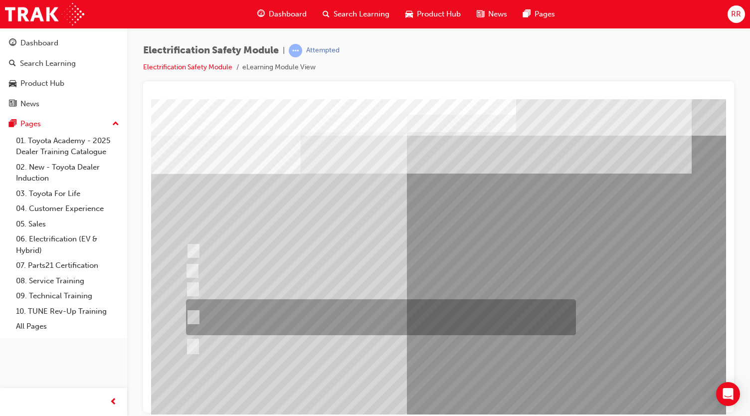
click at [362, 305] on div at bounding box center [378, 317] width 390 height 36
radio input "true"
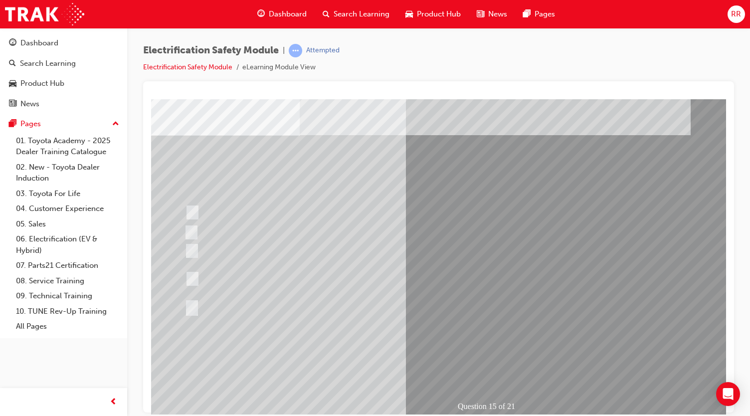
scroll to position [38, 1]
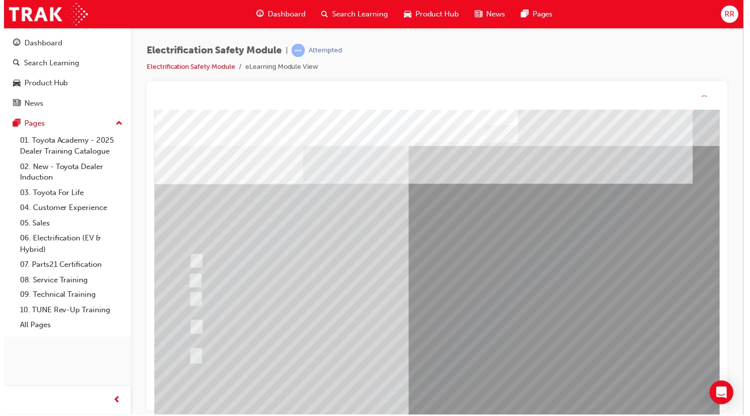
click at [482, 357] on div "Question 15 of 21" at bounding box center [493, 289] width 678 height 359
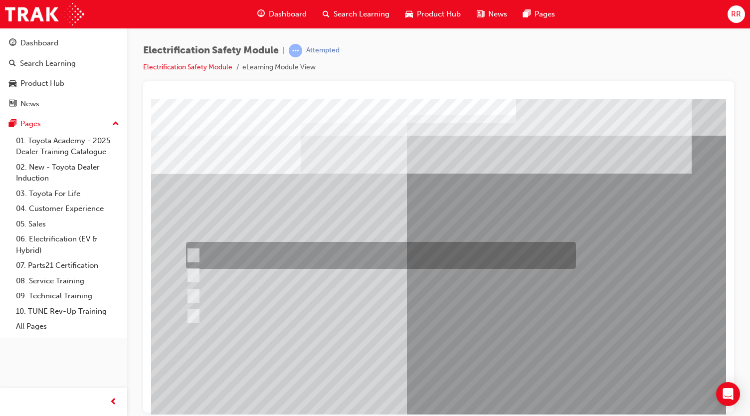
click at [321, 243] on div at bounding box center [378, 255] width 390 height 27
radio input "true"
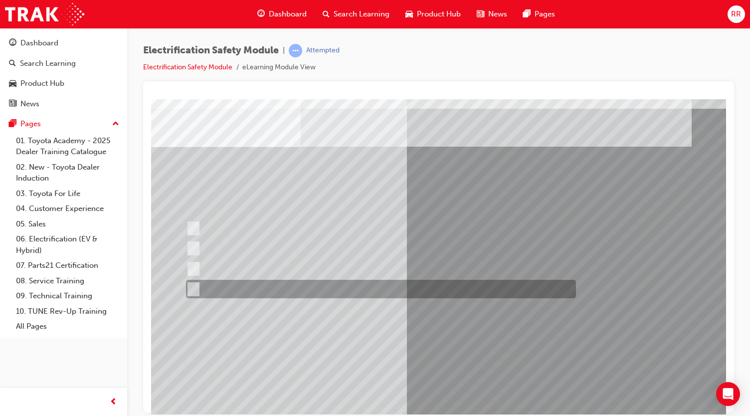
scroll to position [26, 0]
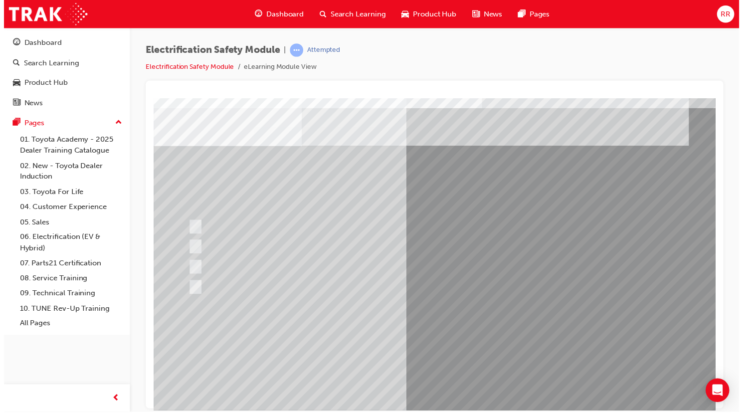
scroll to position [0, 0]
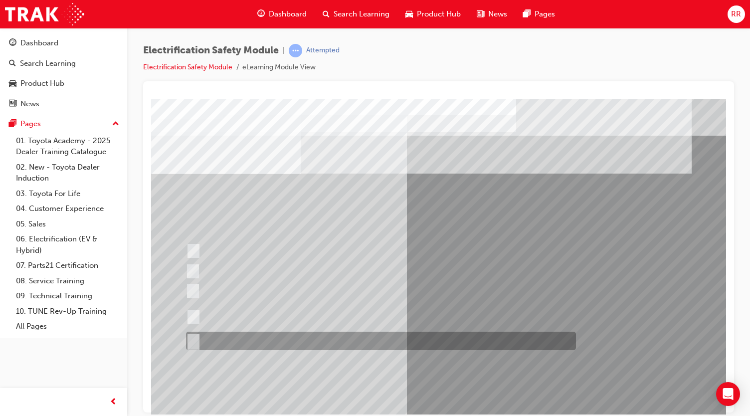
click at [288, 344] on div at bounding box center [378, 340] width 390 height 18
radio input "true"
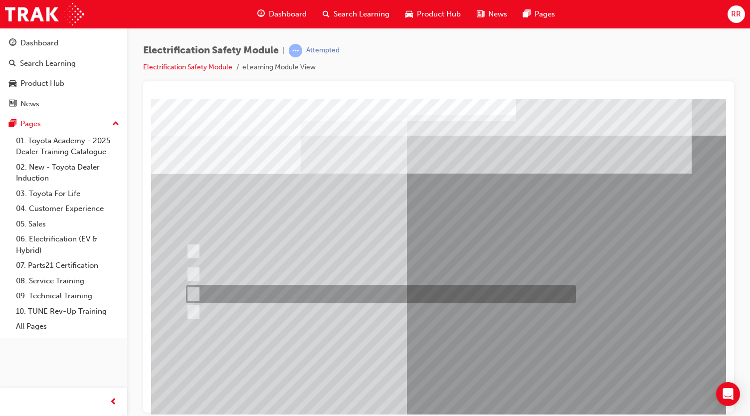
click at [303, 294] on div at bounding box center [378, 294] width 390 height 18
radio input "true"
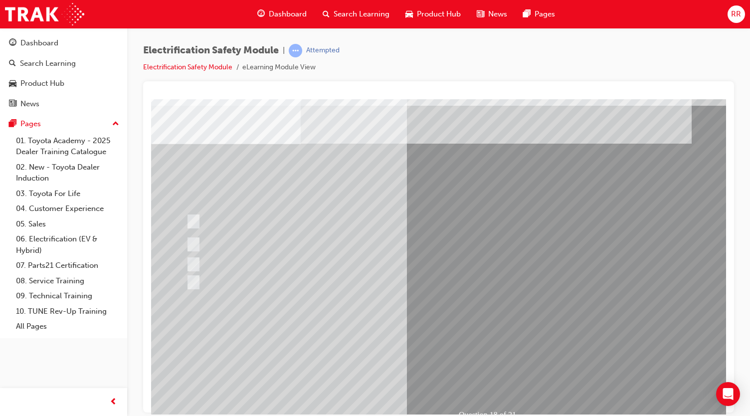
scroll to position [30, 0]
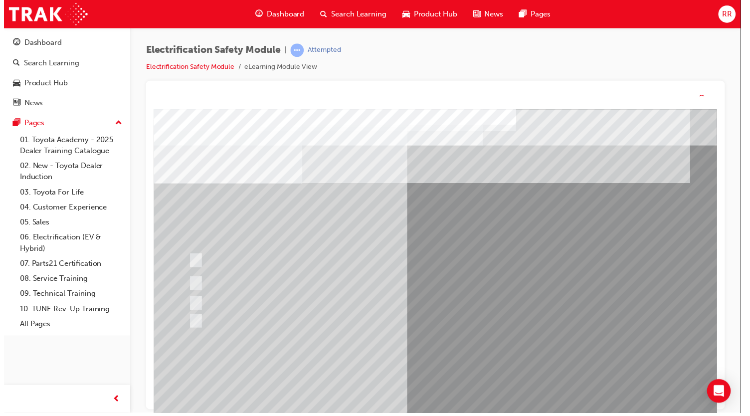
scroll to position [0, 0]
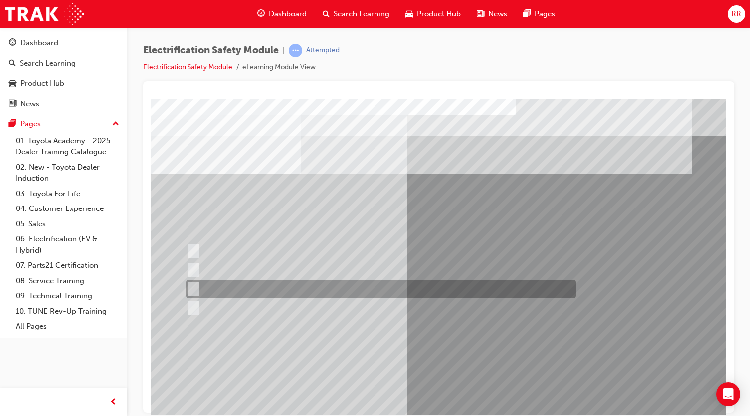
click at [372, 289] on div at bounding box center [378, 289] width 390 height 18
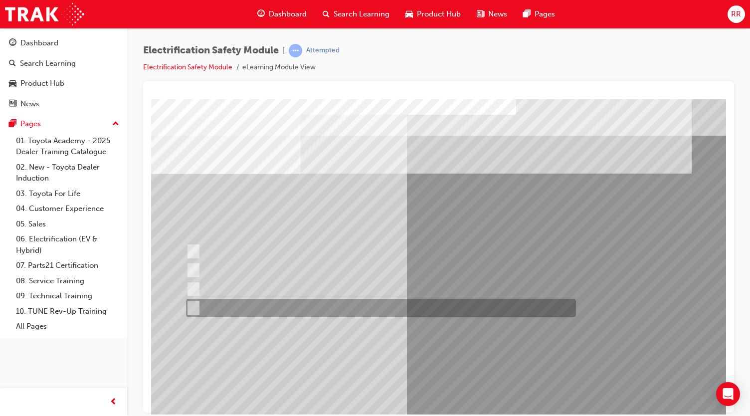
click at [327, 312] on div at bounding box center [378, 308] width 390 height 18
radio input "false"
radio input "true"
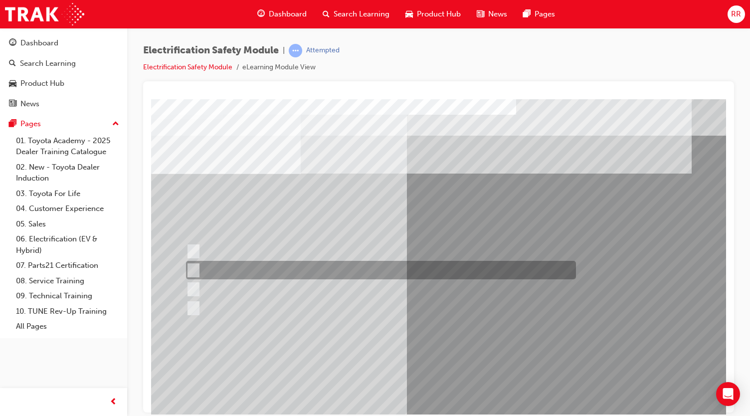
click at [332, 276] on div at bounding box center [378, 270] width 390 height 18
radio input "true"
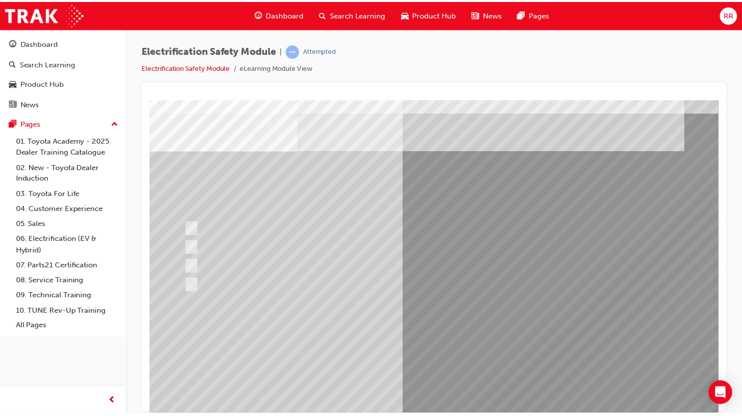
scroll to position [23, 0]
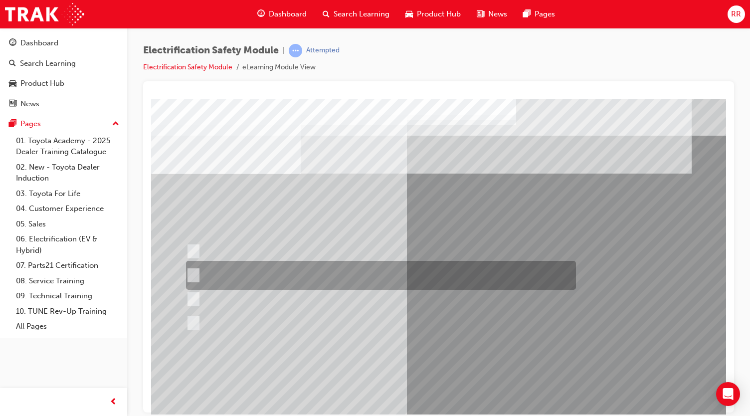
click at [318, 279] on div at bounding box center [378, 275] width 390 height 29
radio input "true"
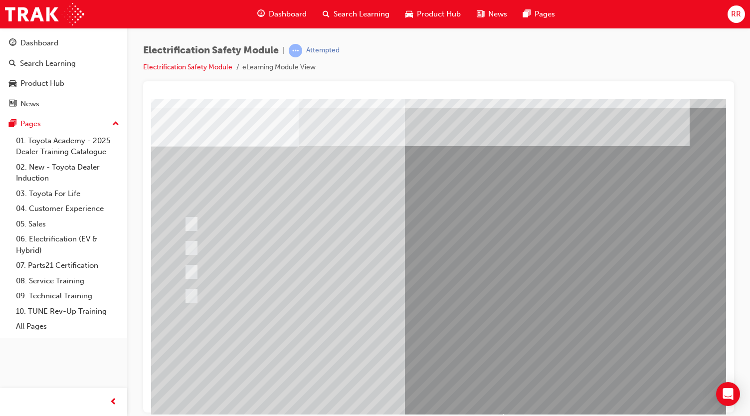
scroll to position [28, 2]
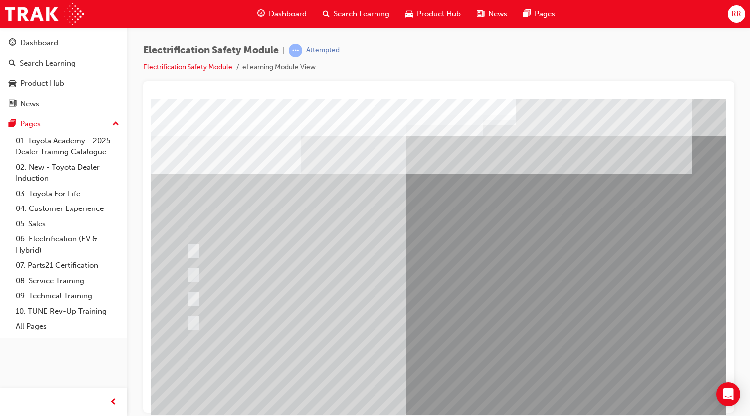
scroll to position [0, 0]
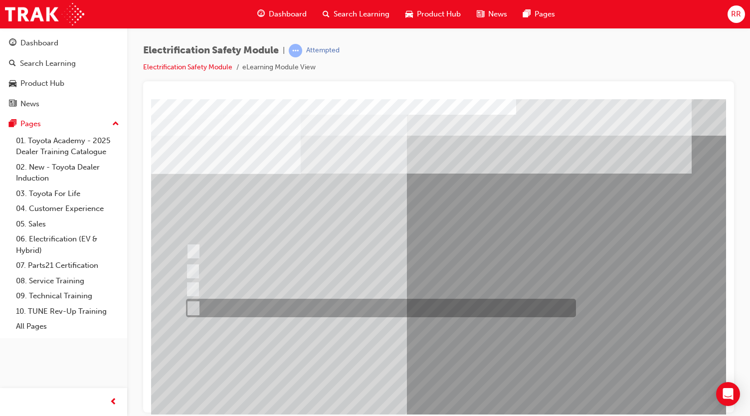
click at [282, 309] on div at bounding box center [378, 308] width 390 height 18
radio input "true"
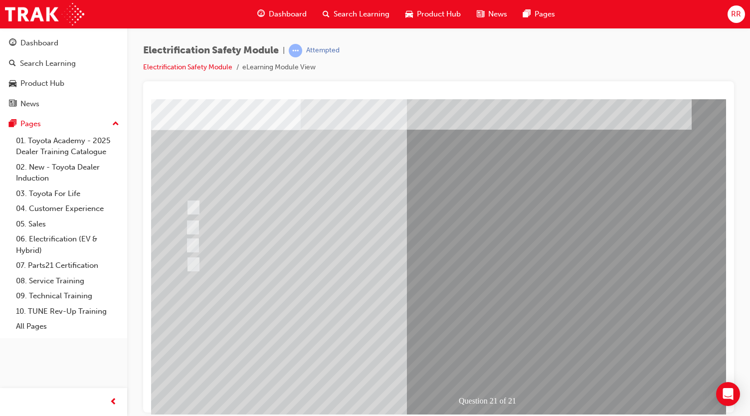
scroll to position [44, 0]
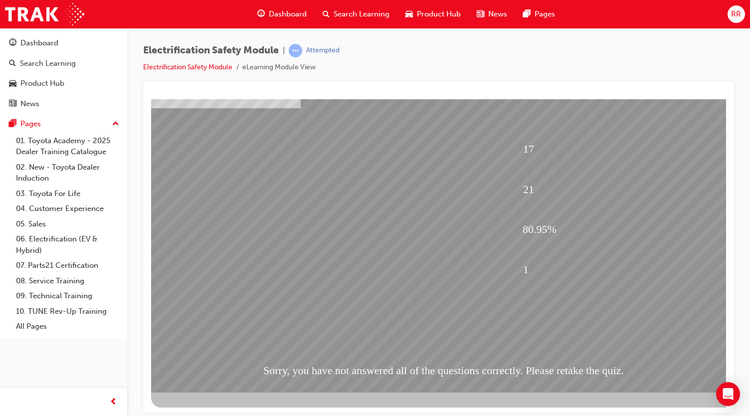
scroll to position [66, 0]
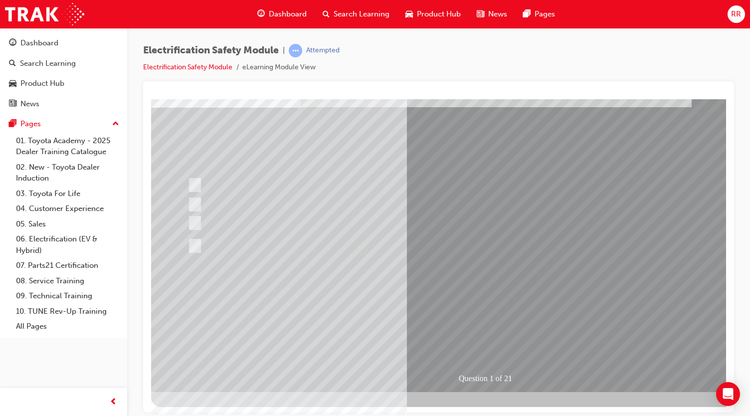
scroll to position [0, 0]
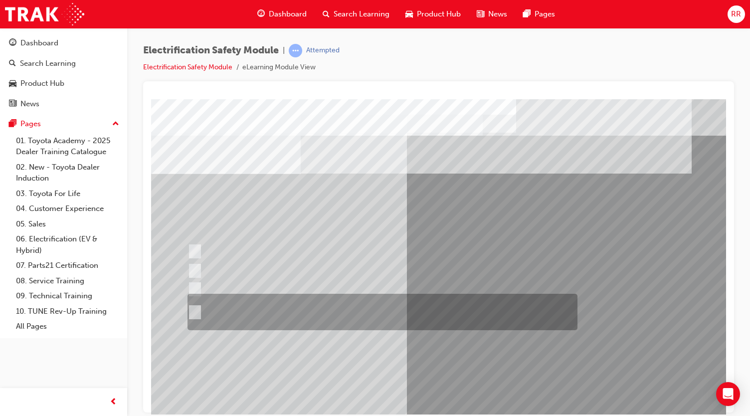
click at [372, 309] on div at bounding box center [380, 312] width 390 height 36
radio input "true"
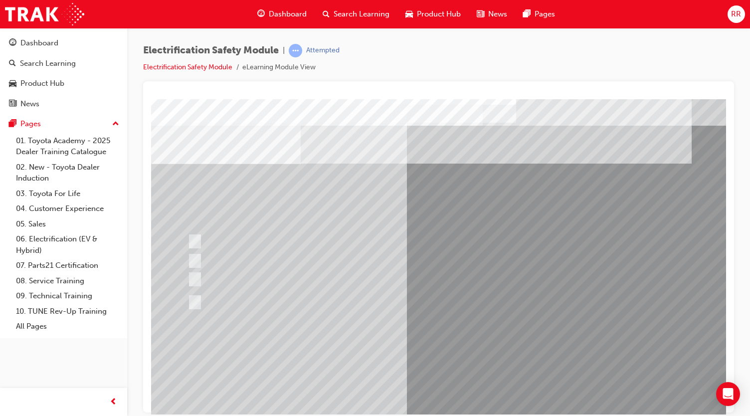
scroll to position [15, 0]
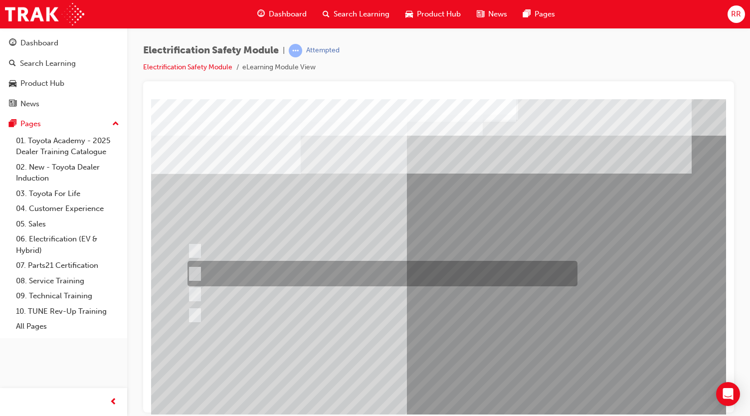
scroll to position [0, 0]
click at [367, 281] on div at bounding box center [380, 273] width 390 height 25
radio input "true"
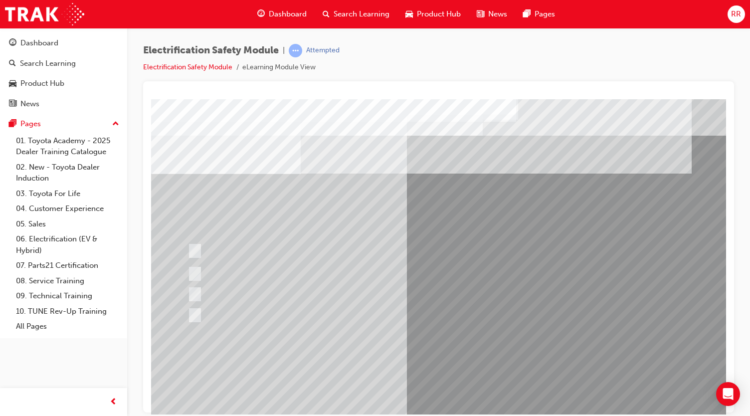
scroll to position [27, 0]
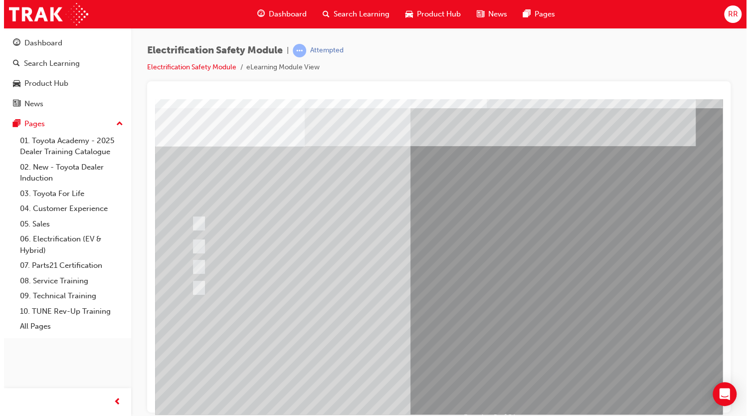
scroll to position [0, 0]
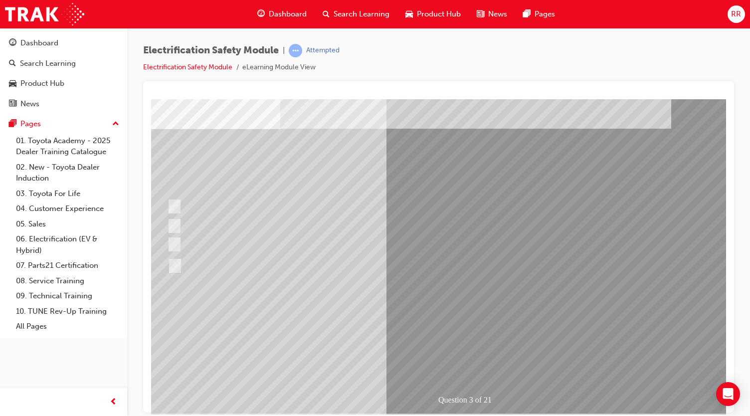
scroll to position [44, 20]
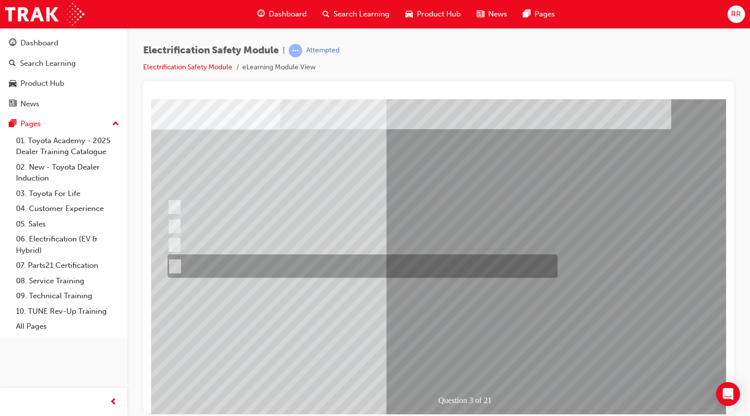
click at [282, 261] on div at bounding box center [360, 265] width 390 height 23
radio input "true"
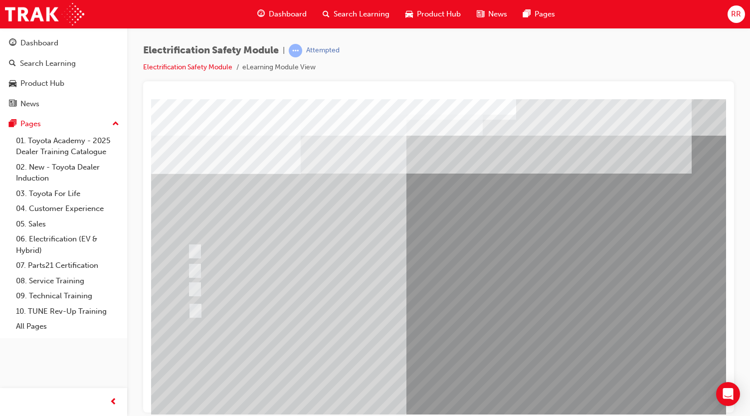
scroll to position [0, 0]
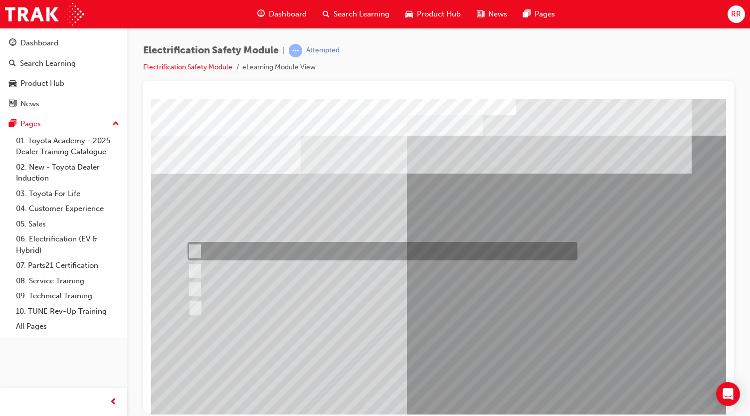
click at [276, 248] on div at bounding box center [380, 251] width 390 height 18
checkbox input "false"
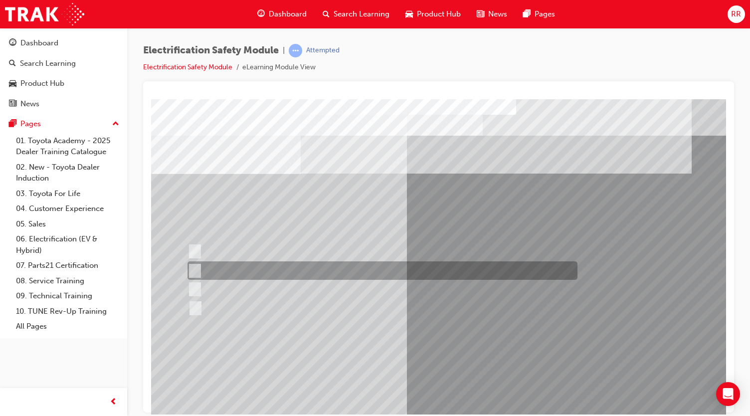
click at [274, 268] on div at bounding box center [380, 270] width 390 height 18
checkbox input "true"
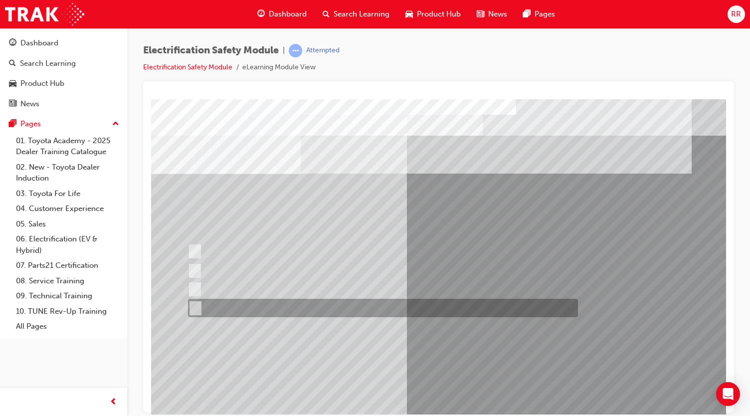
click at [265, 307] on div at bounding box center [380, 308] width 390 height 18
checkbox input "true"
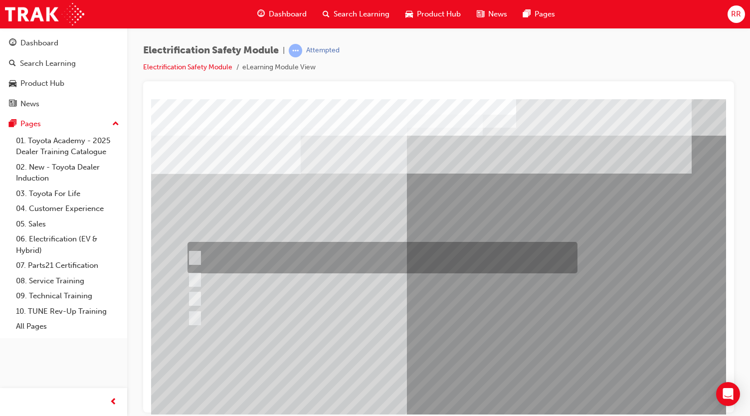
click at [336, 257] on div at bounding box center [380, 257] width 390 height 31
checkbox input "true"
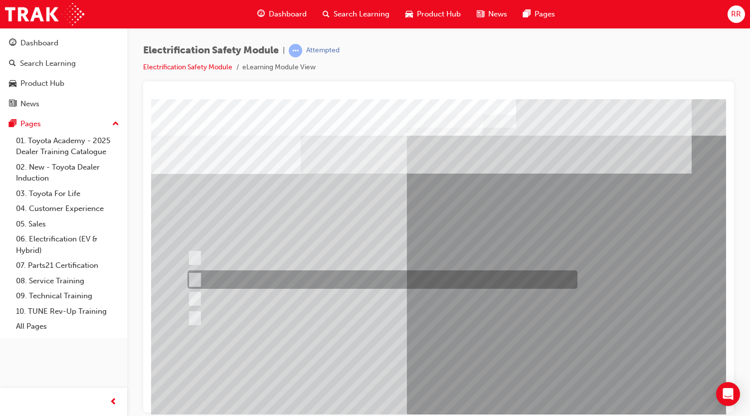
click at [327, 270] on div at bounding box center [380, 279] width 390 height 18
checkbox input "true"
click at [314, 291] on div at bounding box center [380, 298] width 390 height 18
checkbox input "true"
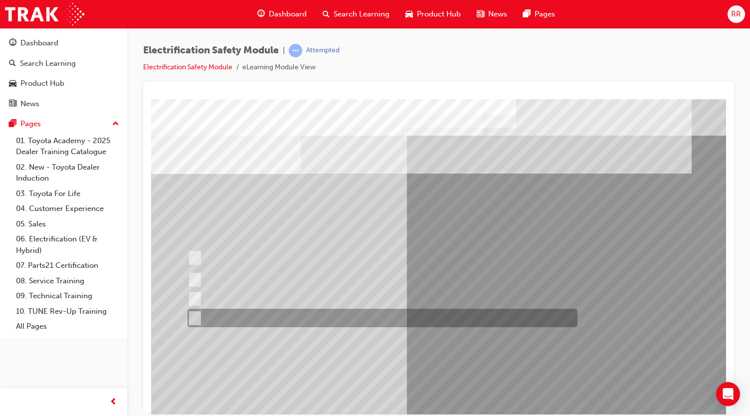
click at [308, 323] on div at bounding box center [380, 317] width 390 height 18
checkbox input "true"
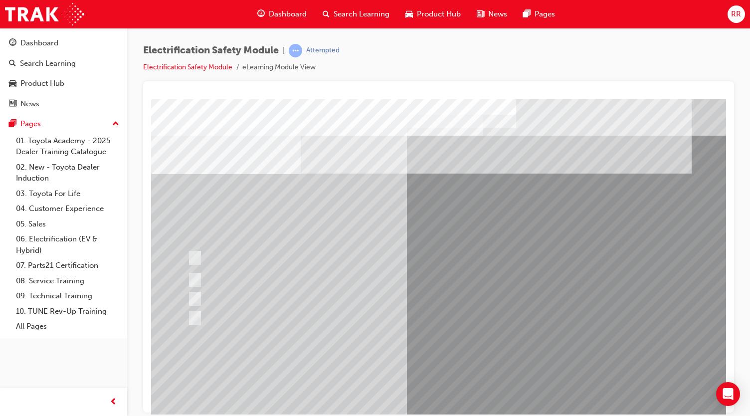
scroll to position [27, 0]
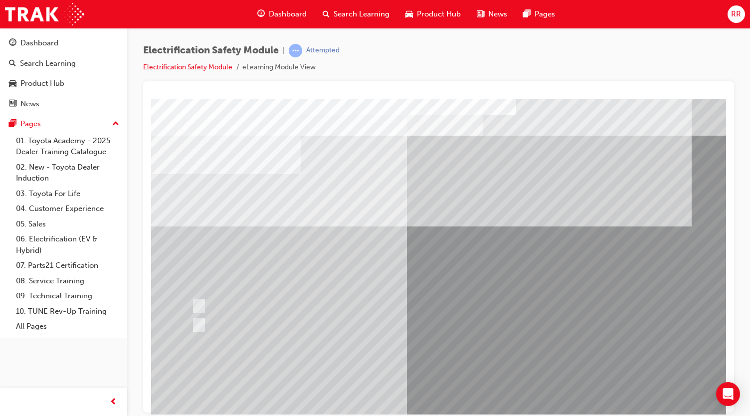
scroll to position [0, 0]
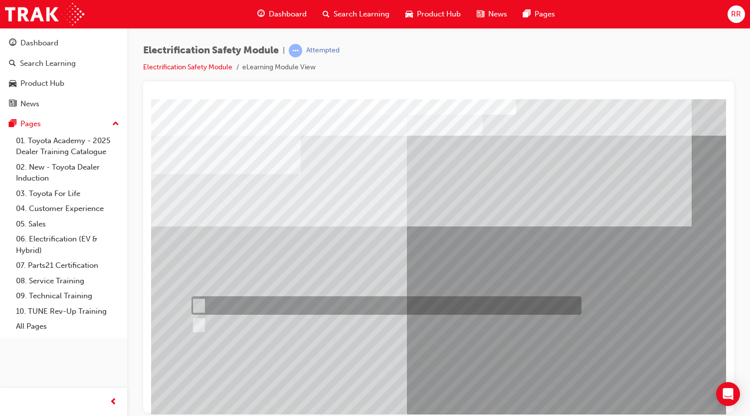
click at [278, 305] on div at bounding box center [384, 305] width 390 height 18
radio input "true"
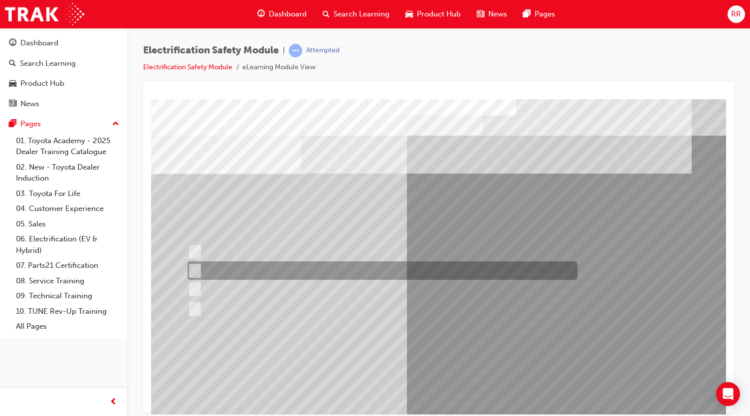
click at [328, 276] on div at bounding box center [380, 270] width 390 height 18
radio input "true"
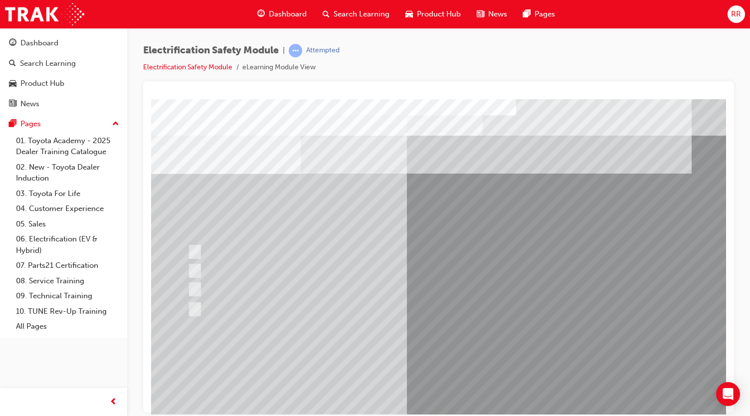
scroll to position [17, 0]
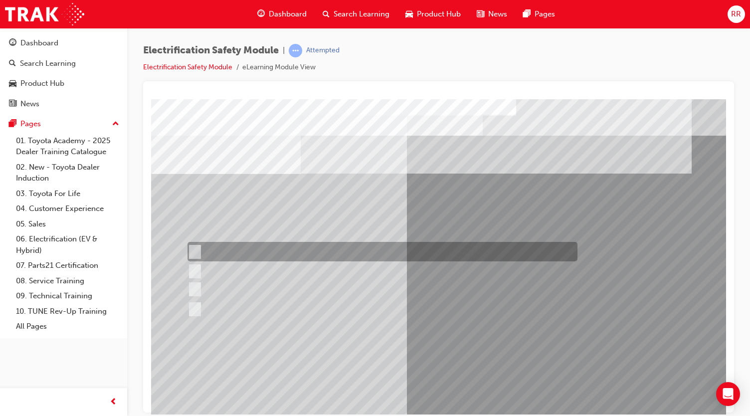
click at [329, 249] on div at bounding box center [380, 251] width 390 height 19
radio input "true"
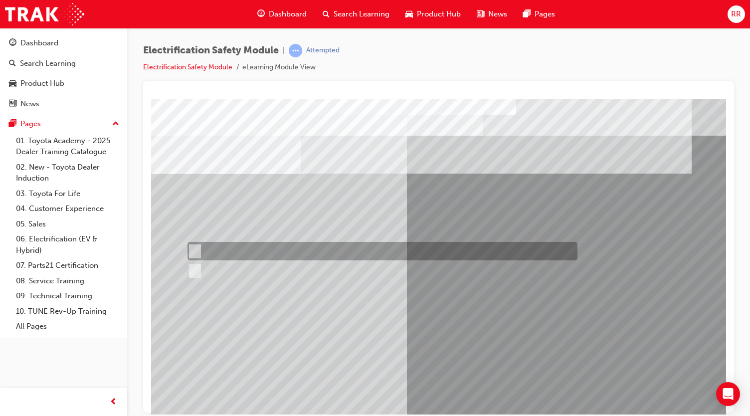
click at [230, 245] on div at bounding box center [380, 251] width 390 height 18
radio input "true"
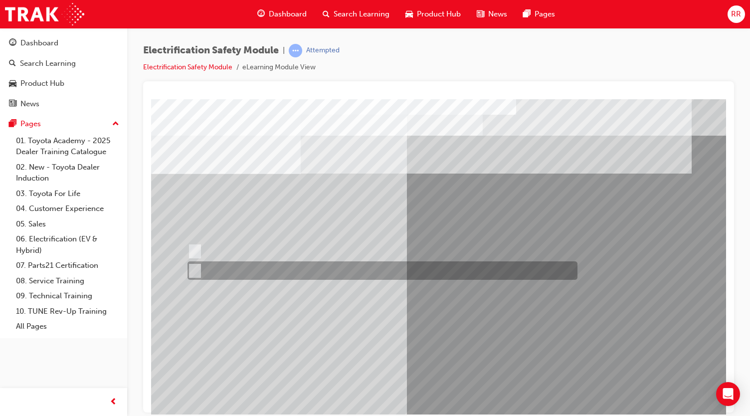
click at [239, 269] on div at bounding box center [380, 270] width 390 height 18
radio input "true"
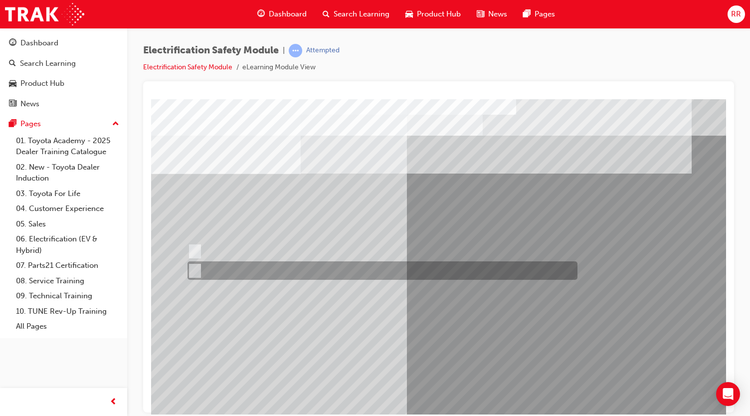
click at [212, 267] on div at bounding box center [380, 270] width 390 height 18
radio input "true"
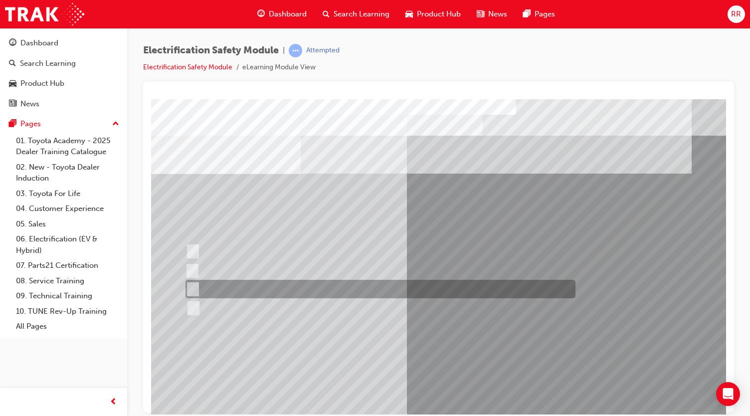
click at [300, 293] on div at bounding box center [378, 289] width 390 height 18
radio input "true"
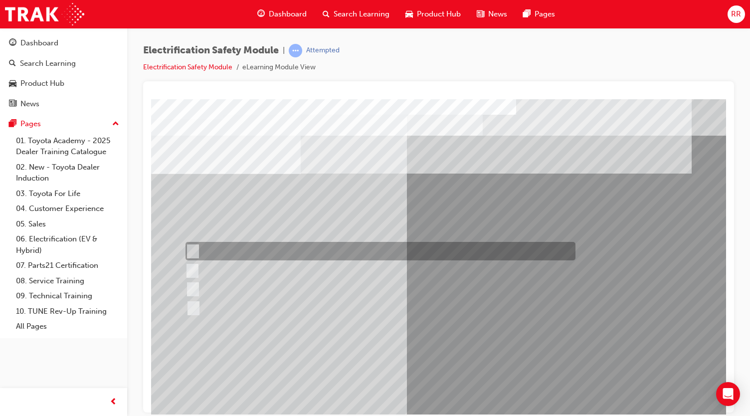
click at [344, 250] on div at bounding box center [378, 251] width 390 height 18
radio input "true"
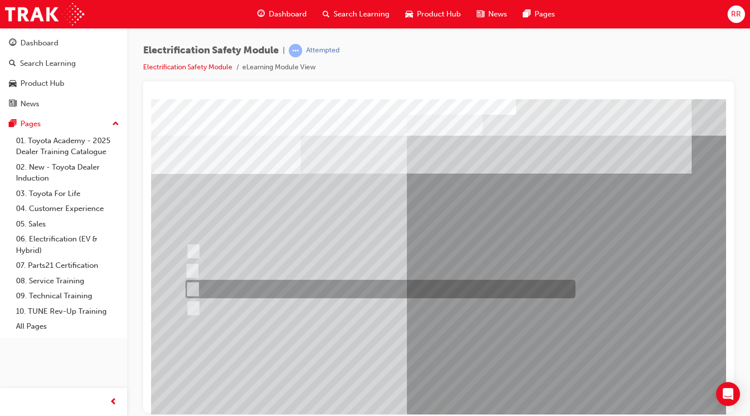
click at [264, 290] on div at bounding box center [378, 289] width 390 height 18
radio input "true"
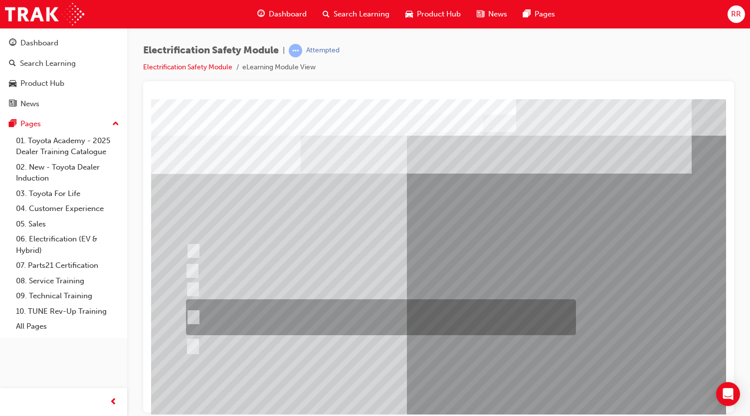
click at [335, 322] on div at bounding box center [378, 317] width 390 height 36
radio input "true"
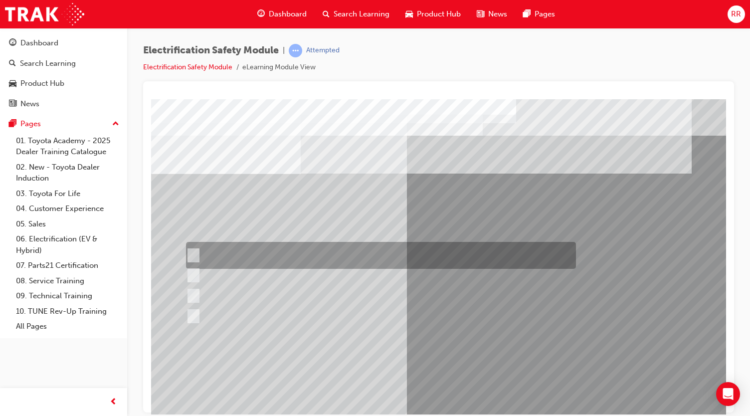
click at [331, 259] on div at bounding box center [378, 255] width 390 height 27
radio input "true"
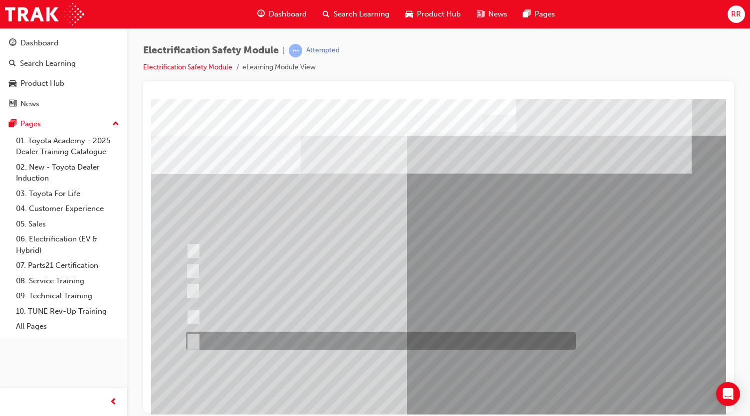
click at [282, 339] on div at bounding box center [378, 340] width 390 height 18
radio input "true"
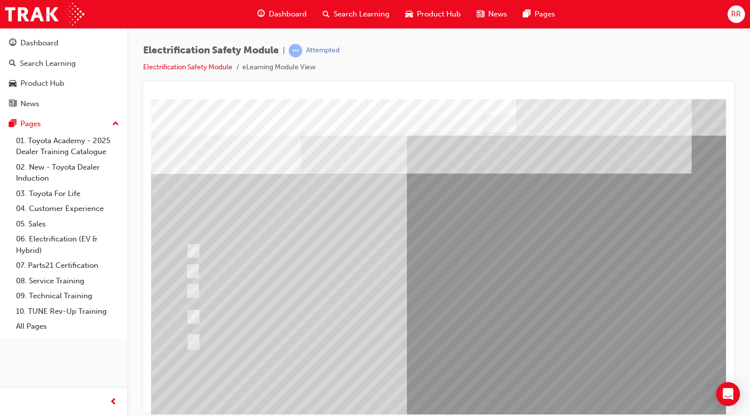
drag, startPoint x: 458, startPoint y: 379, endPoint x: 365, endPoint y: 358, distance: 94.9
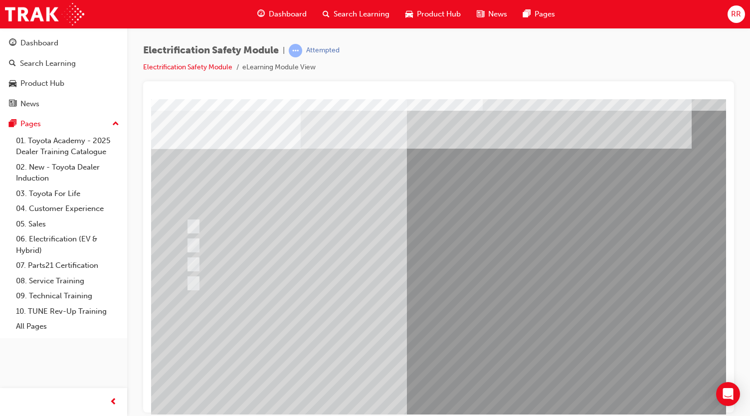
scroll to position [24, 0]
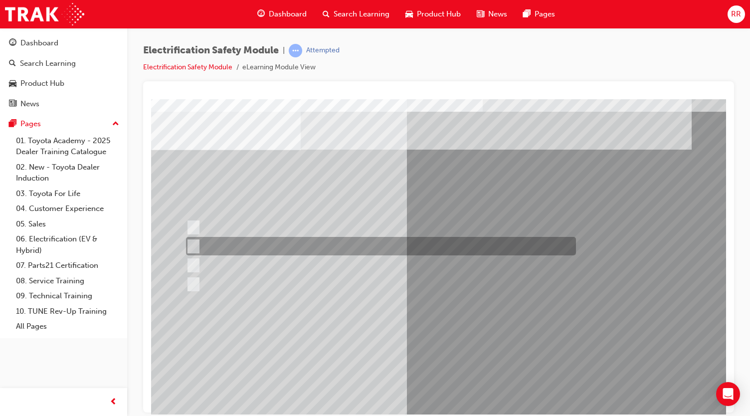
click at [298, 239] on div at bounding box center [378, 246] width 390 height 18
radio input "true"
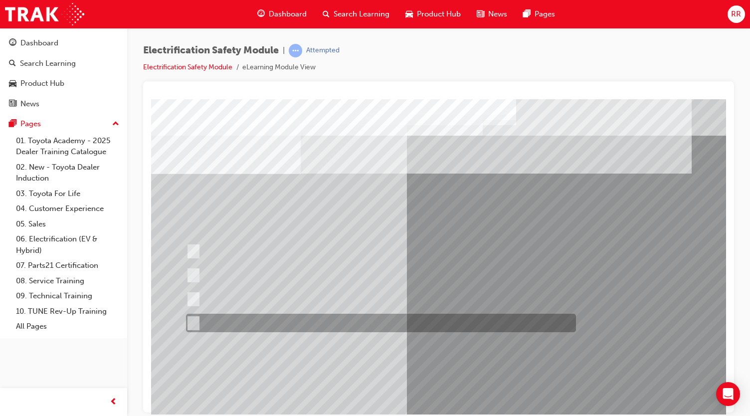
click at [294, 316] on div at bounding box center [378, 322] width 390 height 18
radio input "true"
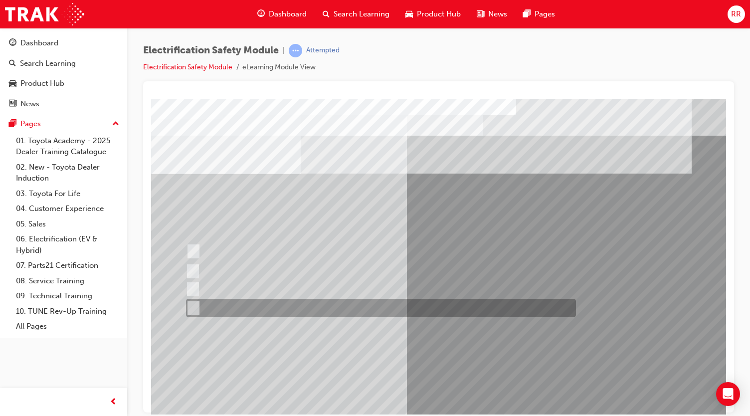
click at [313, 305] on div at bounding box center [378, 308] width 390 height 18
radio input "true"
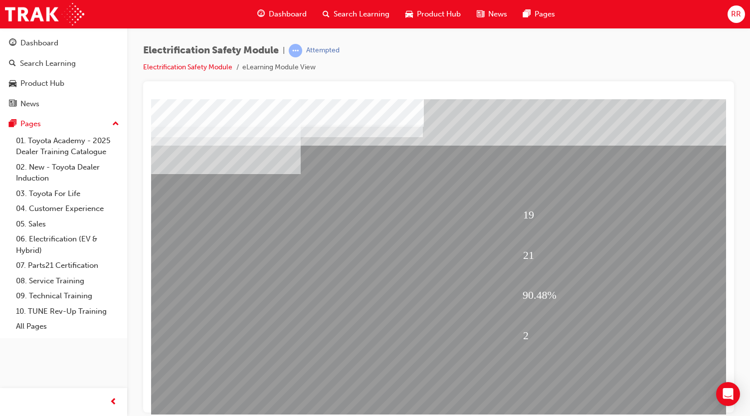
scroll to position [59, 0]
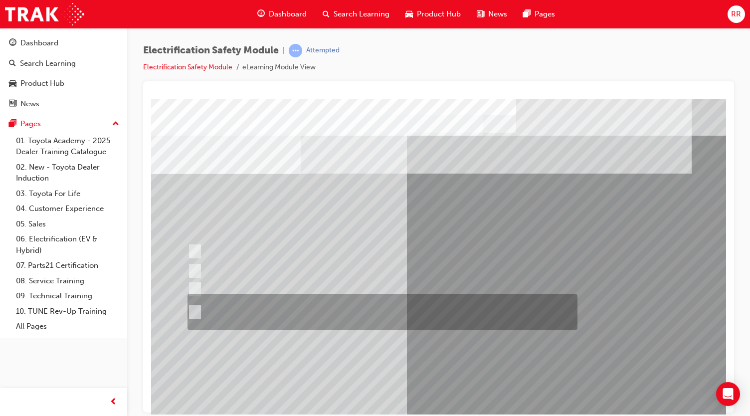
scroll to position [0, 0]
click at [272, 310] on div at bounding box center [380, 312] width 390 height 36
radio input "true"
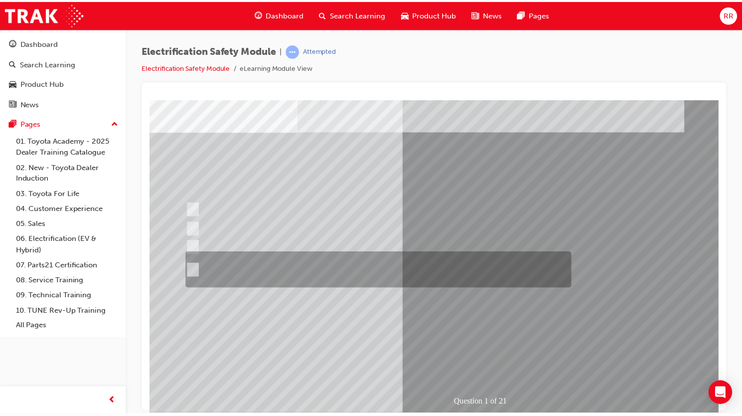
scroll to position [45, 0]
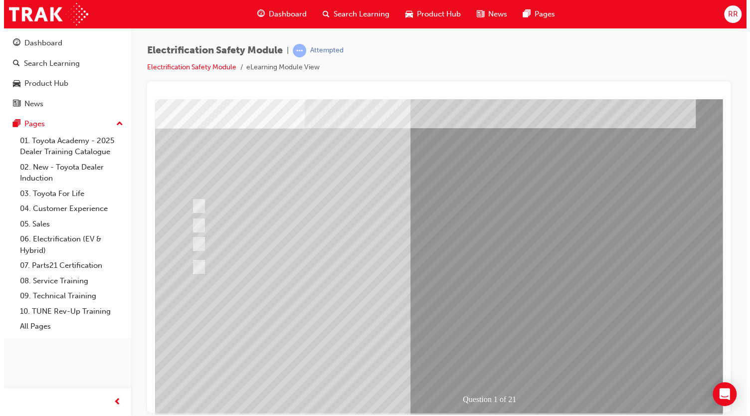
scroll to position [0, 0]
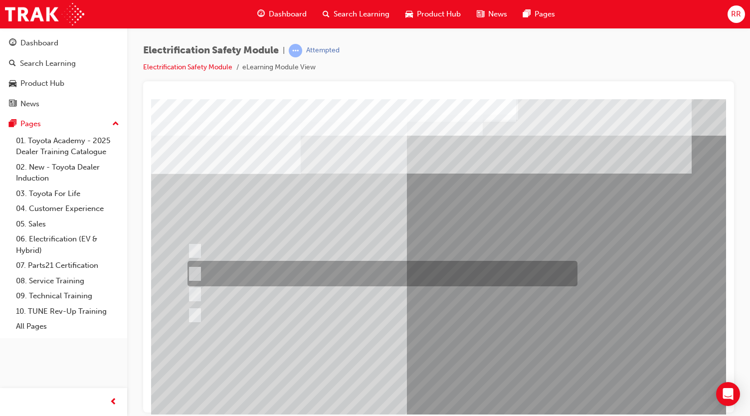
click at [343, 271] on div at bounding box center [380, 273] width 390 height 25
radio input "true"
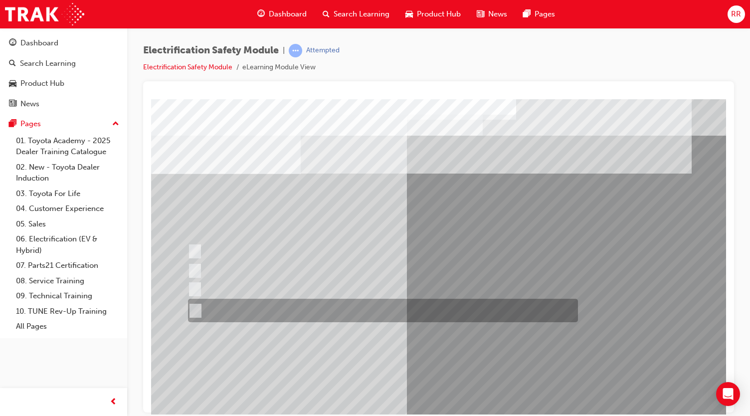
click at [314, 310] on div at bounding box center [380, 310] width 390 height 23
radio input "true"
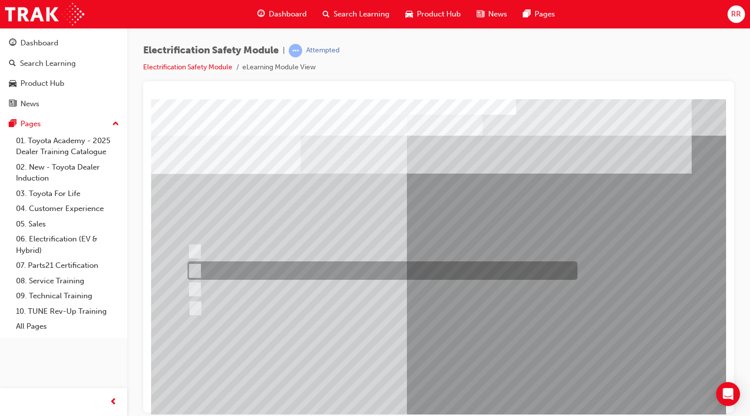
click at [307, 271] on div at bounding box center [380, 270] width 390 height 18
checkbox input "true"
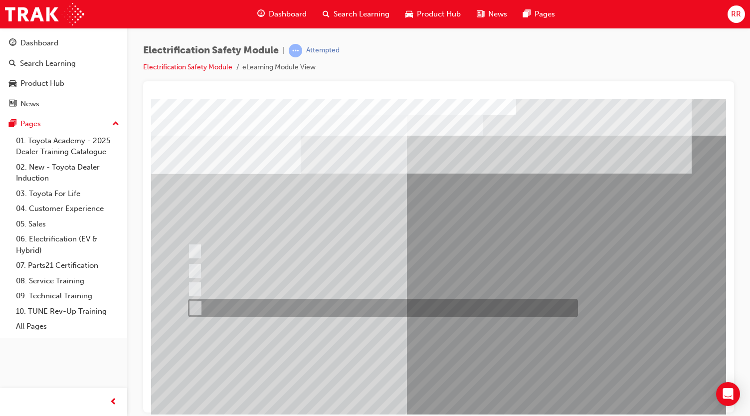
click at [276, 303] on div at bounding box center [380, 308] width 390 height 18
checkbox input "true"
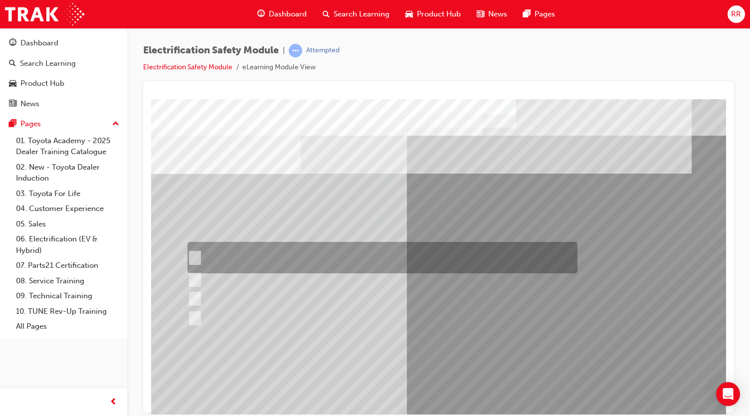
click at [320, 261] on div at bounding box center [380, 257] width 390 height 31
checkbox input "true"
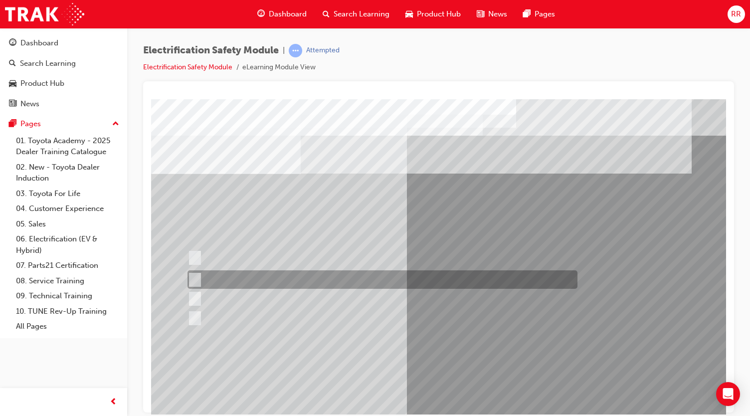
click at [310, 273] on div at bounding box center [380, 279] width 390 height 18
checkbox input "true"
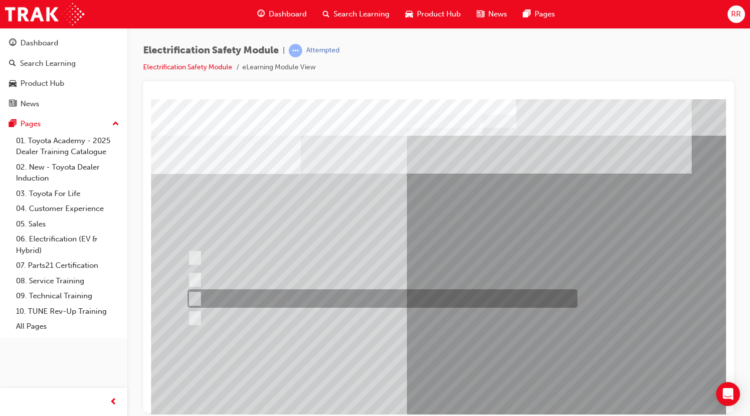
click at [293, 298] on div at bounding box center [380, 298] width 390 height 18
checkbox input "true"
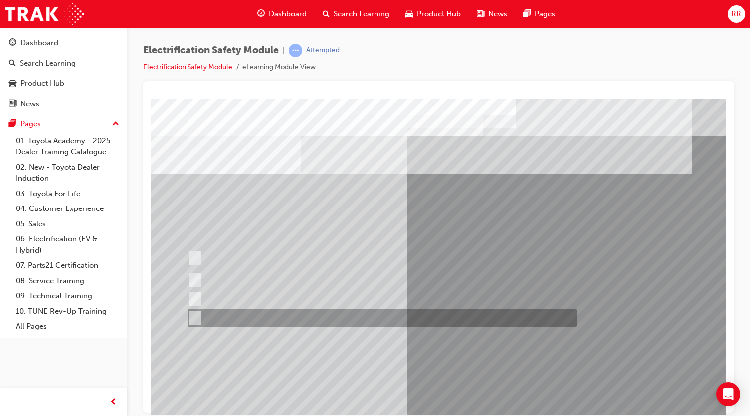
click at [290, 312] on div at bounding box center [380, 317] width 390 height 18
checkbox input "true"
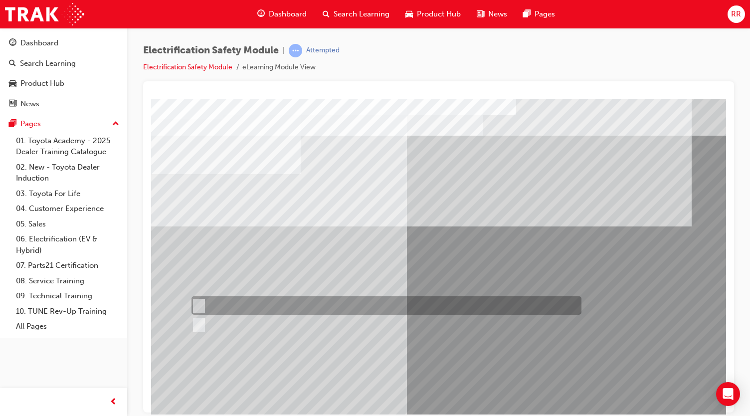
click at [244, 304] on div at bounding box center [384, 305] width 390 height 18
radio input "true"
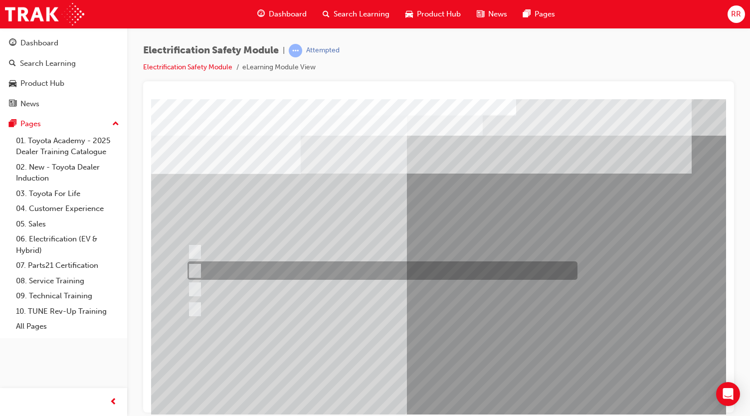
click at [301, 273] on div at bounding box center [380, 270] width 390 height 18
radio input "true"
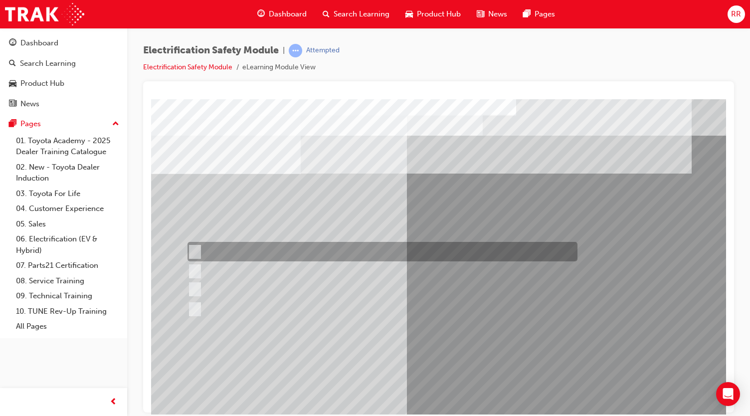
click at [288, 246] on div at bounding box center [380, 251] width 390 height 19
radio input "true"
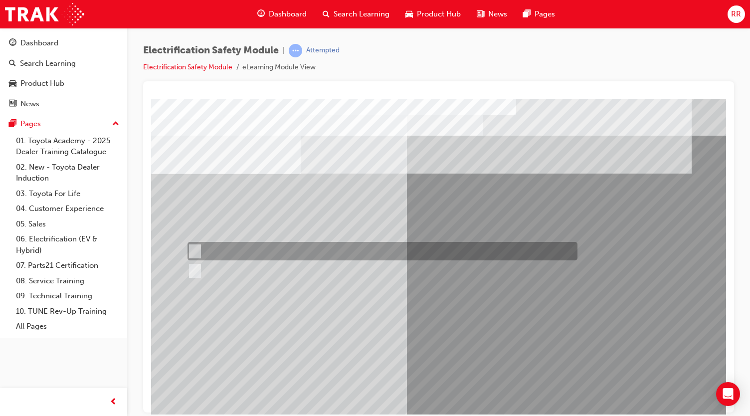
click at [226, 247] on div at bounding box center [380, 251] width 390 height 18
radio input "true"
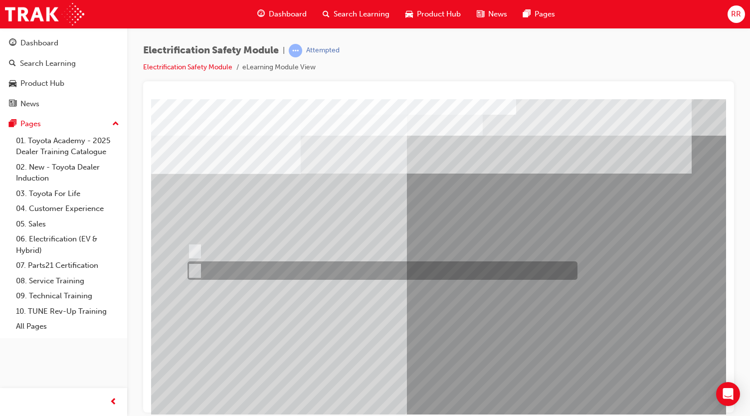
click at [255, 268] on div at bounding box center [380, 270] width 390 height 18
radio input "true"
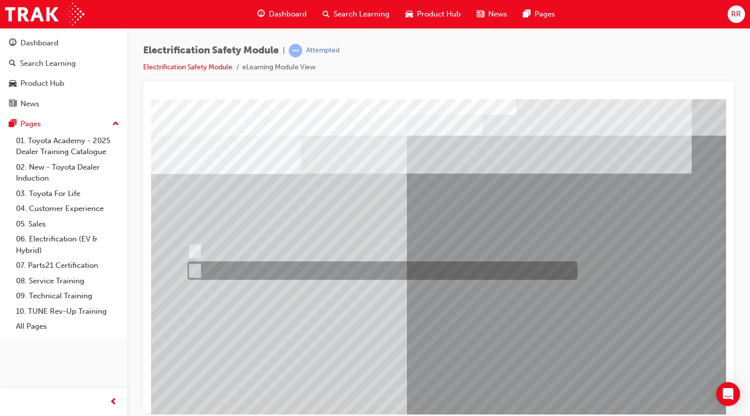
click at [239, 265] on div at bounding box center [380, 270] width 390 height 18
radio input "true"
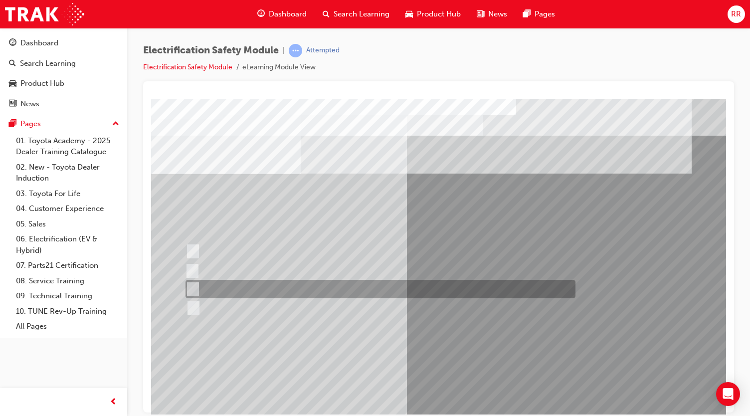
click at [263, 287] on div at bounding box center [378, 289] width 390 height 18
radio input "true"
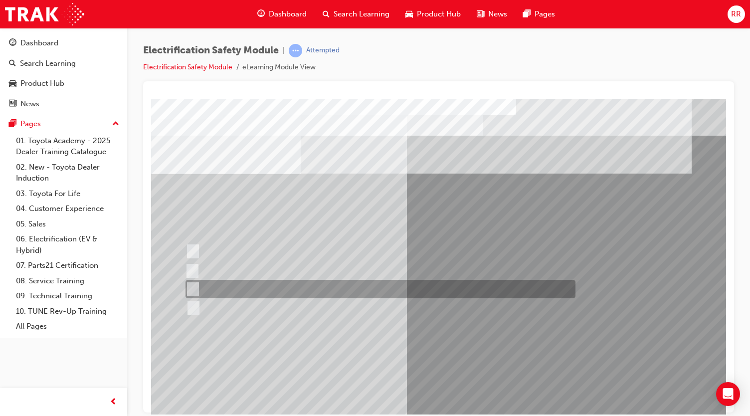
click at [292, 291] on div at bounding box center [378, 289] width 390 height 18
radio input "true"
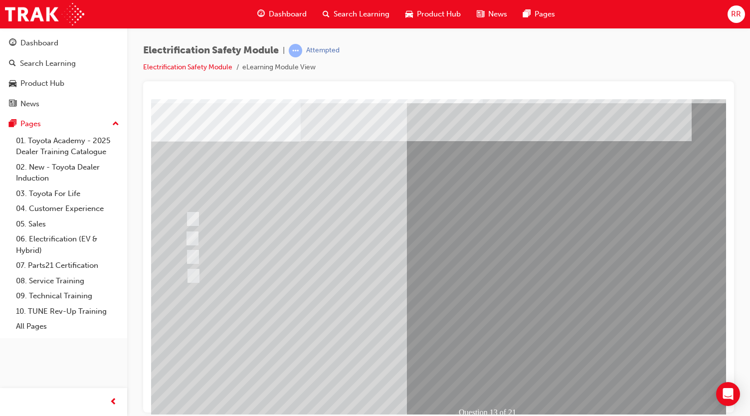
scroll to position [35, 0]
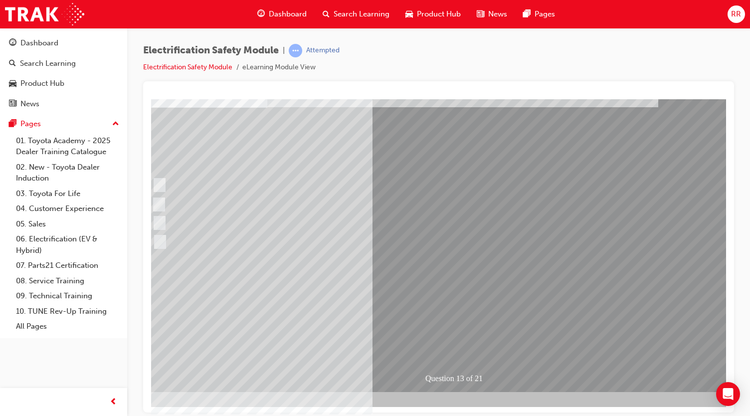
scroll to position [66, 23]
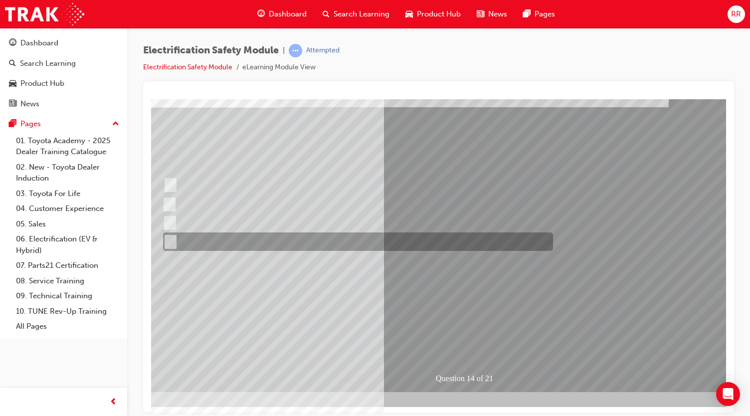
scroll to position [0, 0]
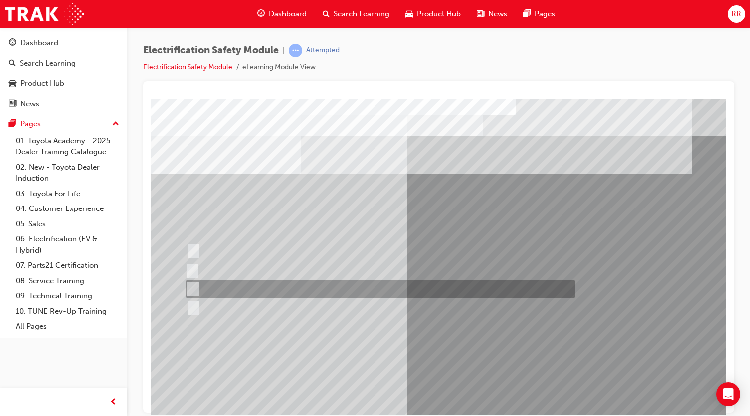
click at [259, 284] on div at bounding box center [378, 289] width 390 height 18
radio input "true"
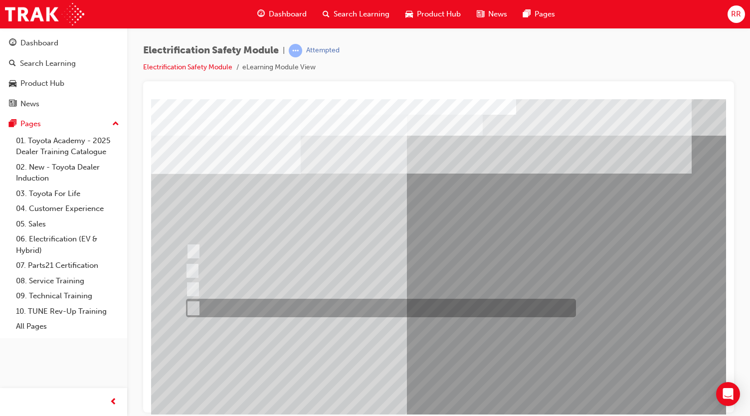
scroll to position [66, 0]
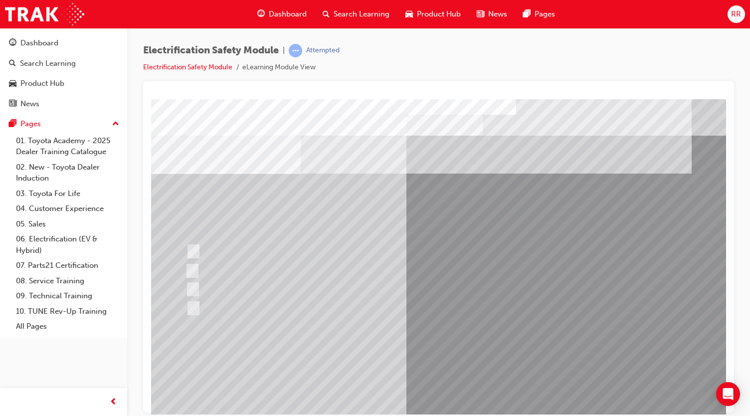
click at [451, 314] on div at bounding box center [378, 308] width 390 height 18
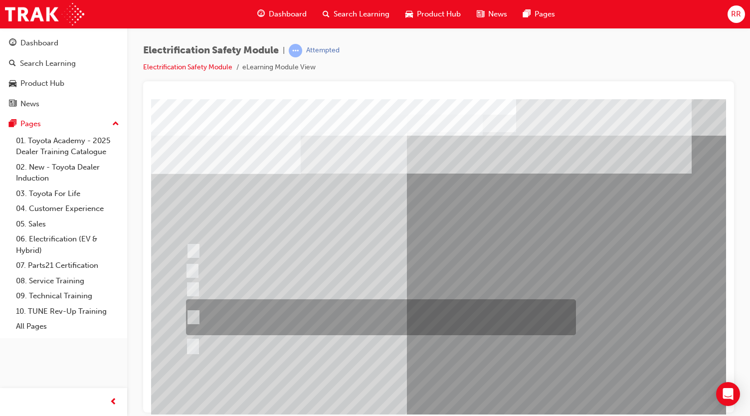
click at [382, 304] on div at bounding box center [378, 317] width 390 height 36
radio input "true"
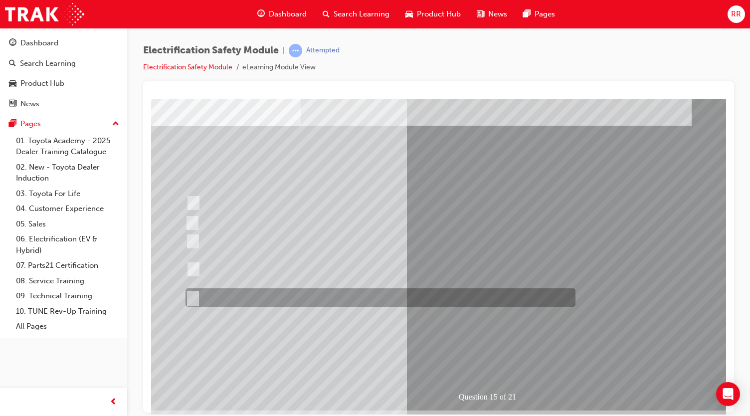
scroll to position [47, 0]
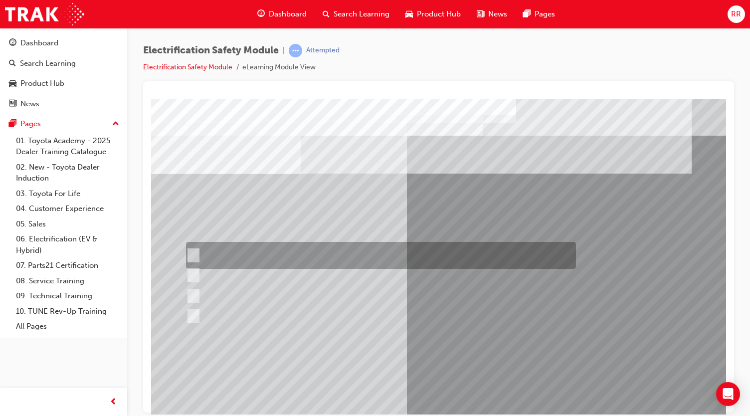
click at [284, 253] on div at bounding box center [378, 255] width 390 height 27
radio input "true"
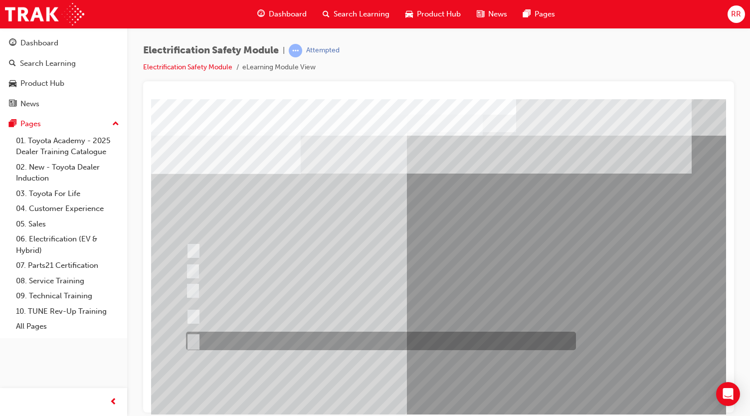
click at [287, 340] on div at bounding box center [378, 340] width 390 height 18
radio input "true"
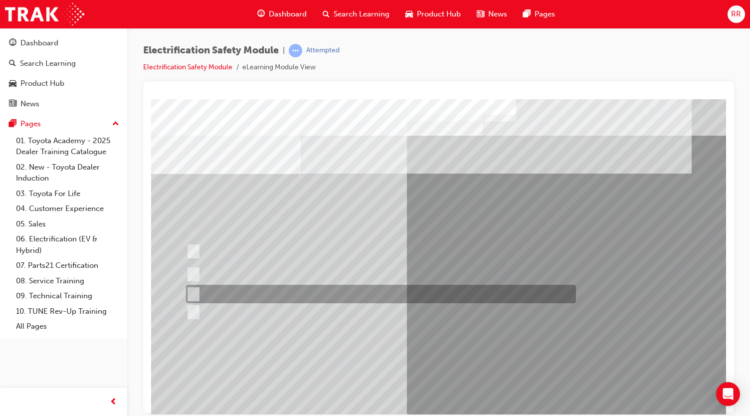
click at [306, 294] on div at bounding box center [378, 294] width 390 height 18
radio input "true"
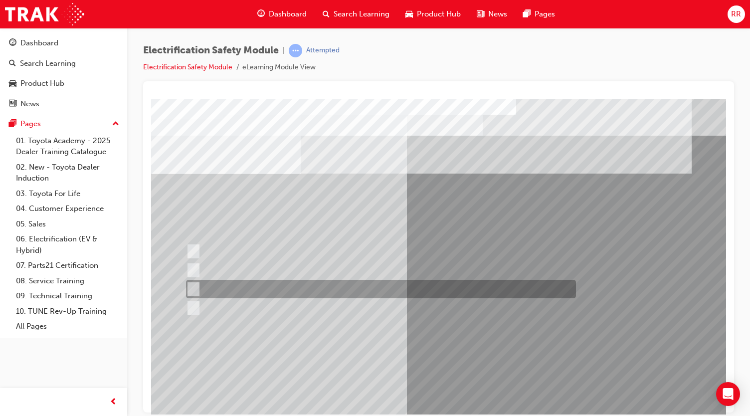
click at [424, 290] on div at bounding box center [378, 289] width 390 height 18
radio input "true"
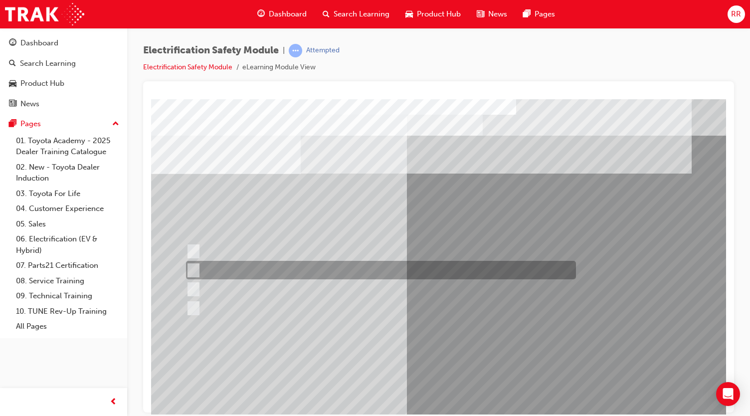
click at [436, 272] on div at bounding box center [378, 270] width 390 height 18
radio input "true"
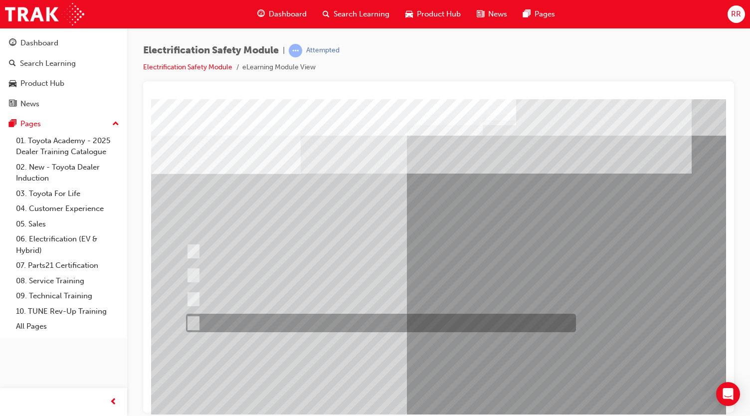
click at [336, 324] on div at bounding box center [378, 322] width 390 height 18
radio input "true"
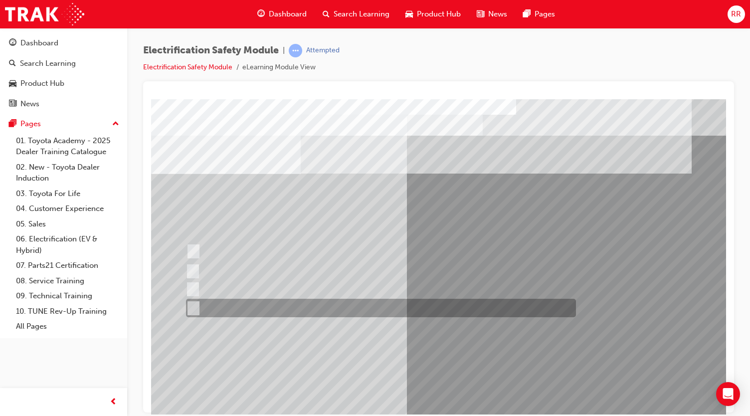
click at [331, 304] on div at bounding box center [378, 308] width 390 height 18
radio input "true"
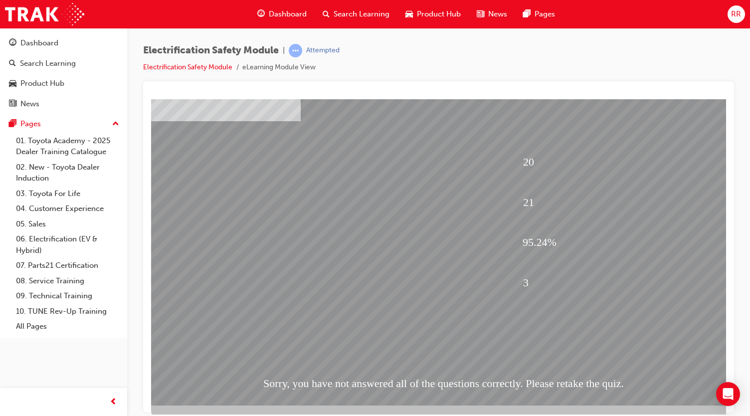
scroll to position [59, 0]
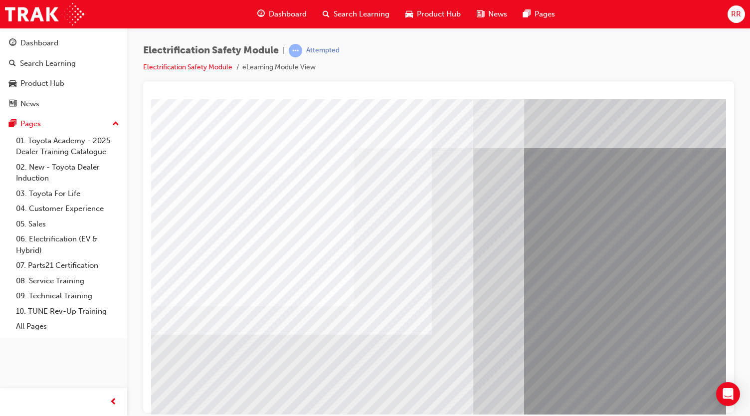
scroll to position [66, 3]
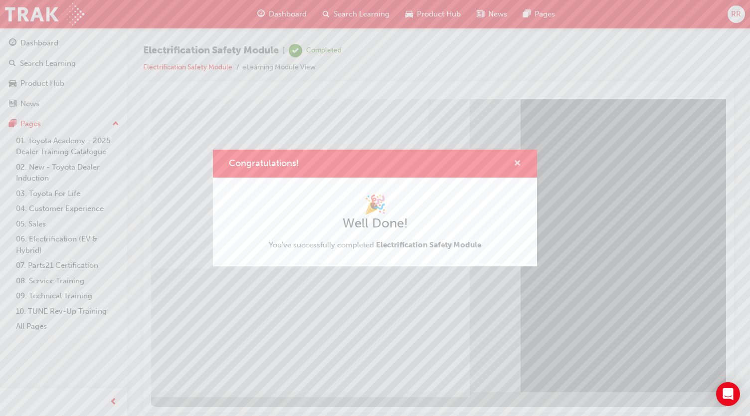
click at [520, 164] on span "cross-icon" at bounding box center [516, 163] width 7 height 9
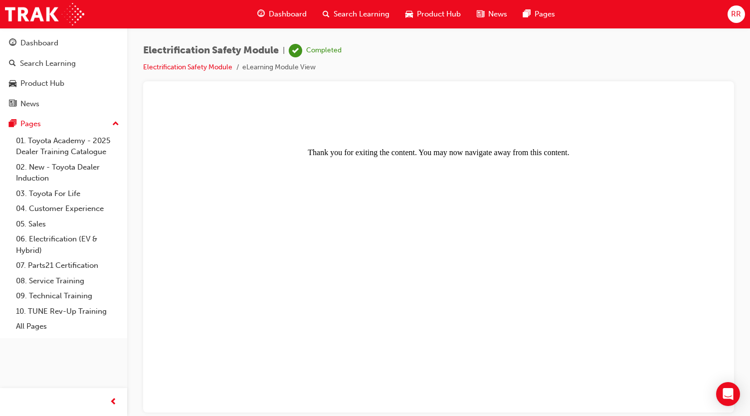
scroll to position [0, 0]
click at [733, 14] on span "RR" at bounding box center [736, 13] width 10 height 11
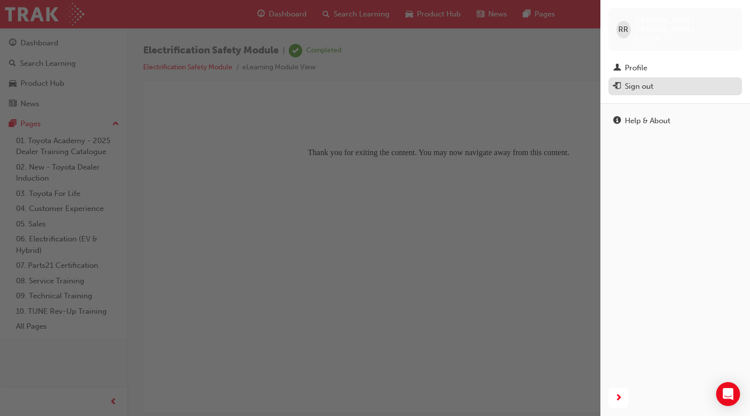
click at [656, 80] on div "Sign out" at bounding box center [675, 86] width 124 height 12
